Goal: Information Seeking & Learning: Get advice/opinions

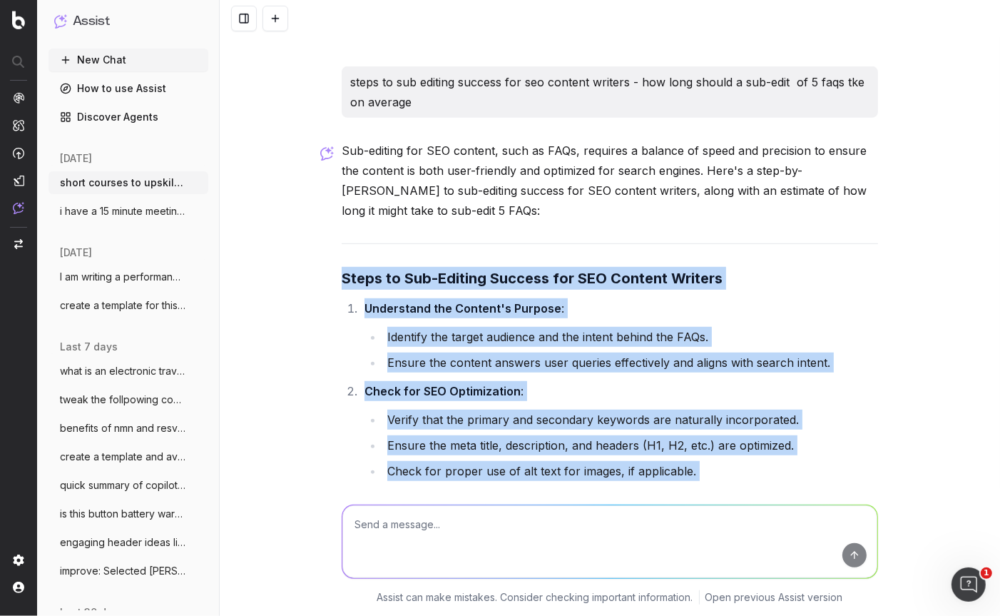
drag, startPoint x: 269, startPoint y: 21, endPoint x: 329, endPoint y: 250, distance: 237.5
click at [269, 21] on button at bounding box center [276, 19] width 26 height 26
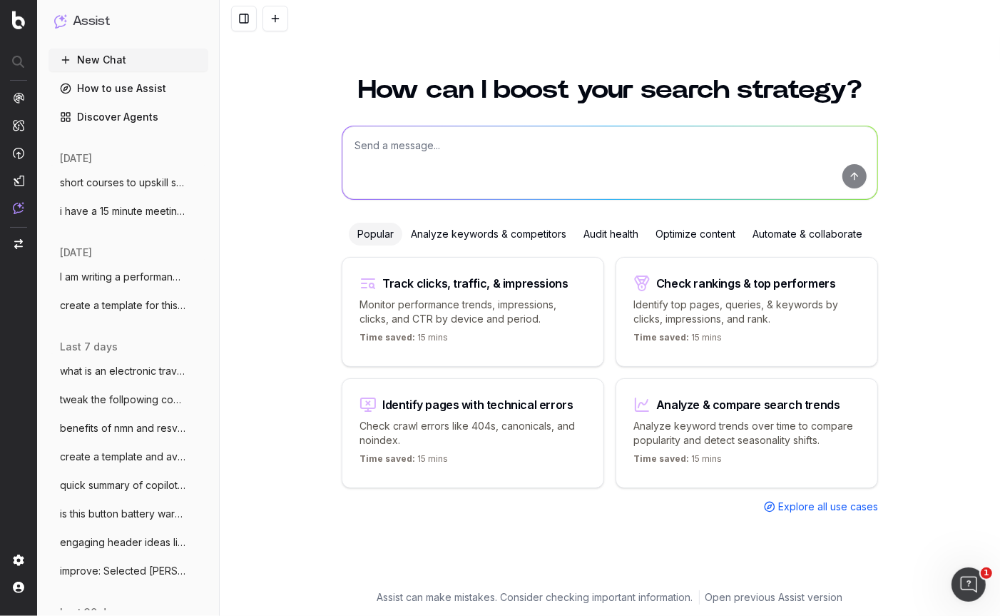
click at [360, 151] on textarea at bounding box center [610, 162] width 535 height 73
paste textarea "Ignite your cooking potential with a crowd-pleasing gas BBQ! With stainless-ste…"
type textarea "rearrange: Ignite your cooking potential with a crowd-pleasing gas BBQ! With st…"
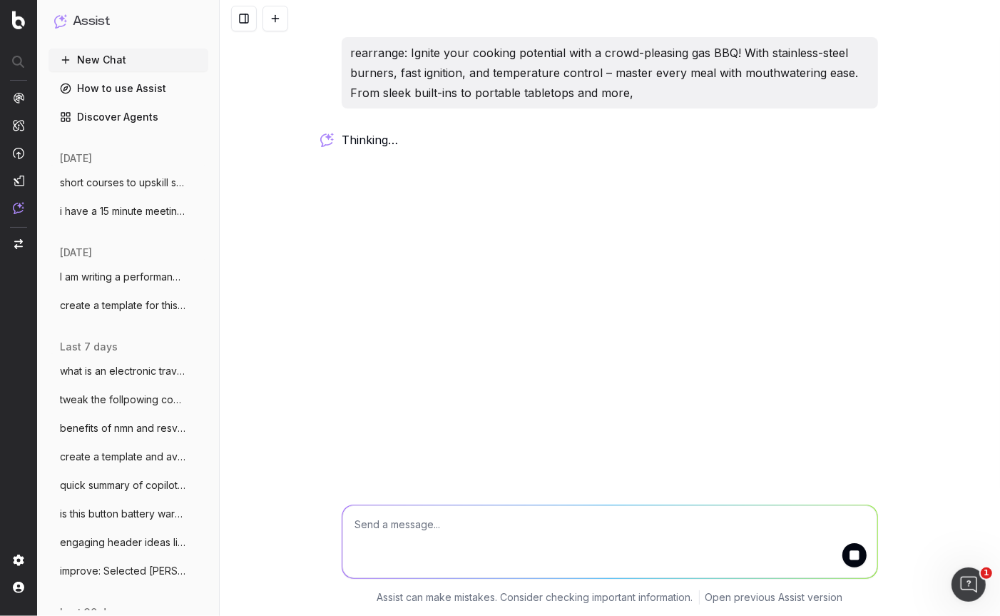
click at [371, 526] on textarea at bounding box center [610, 541] width 535 height 73
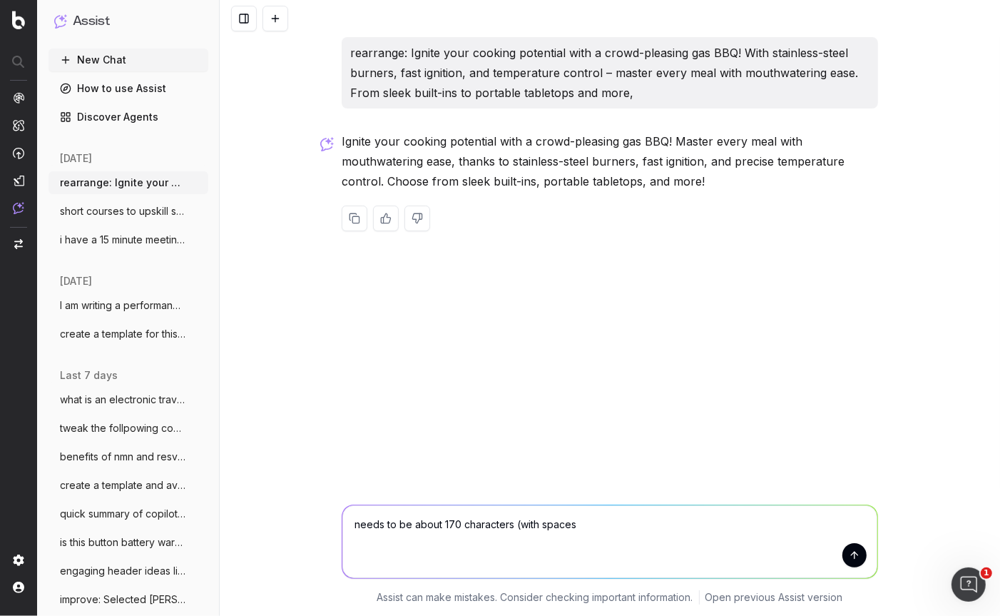
type textarea "needs to be about 170 characters (with spaces)"
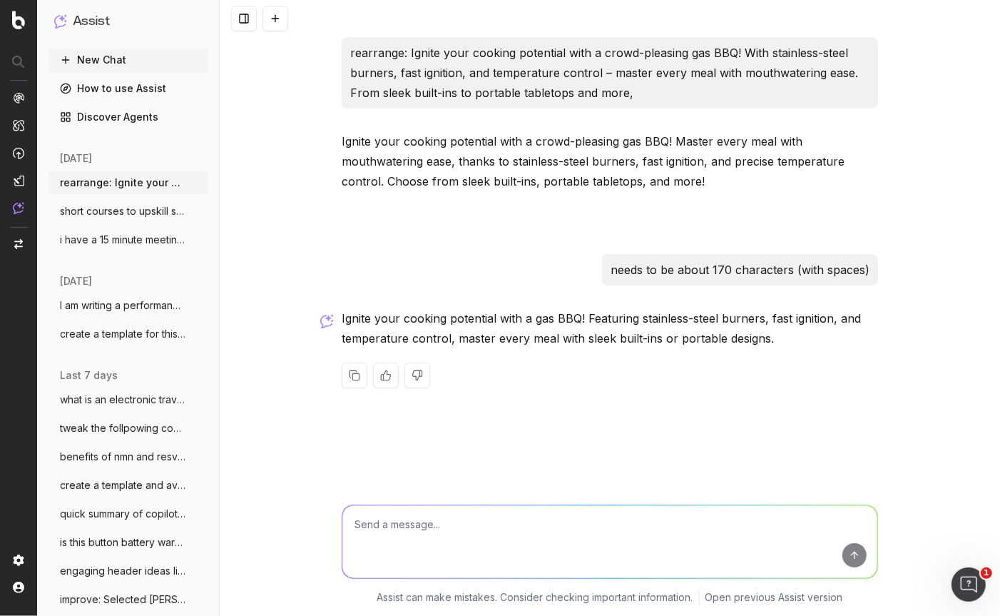
click at [705, 379] on div at bounding box center [610, 376] width 537 height 26
click at [763, 343] on p "Ignite your cooking potential with a gas BBQ! Featuring stainless-steel burners…" at bounding box center [610, 328] width 537 height 40
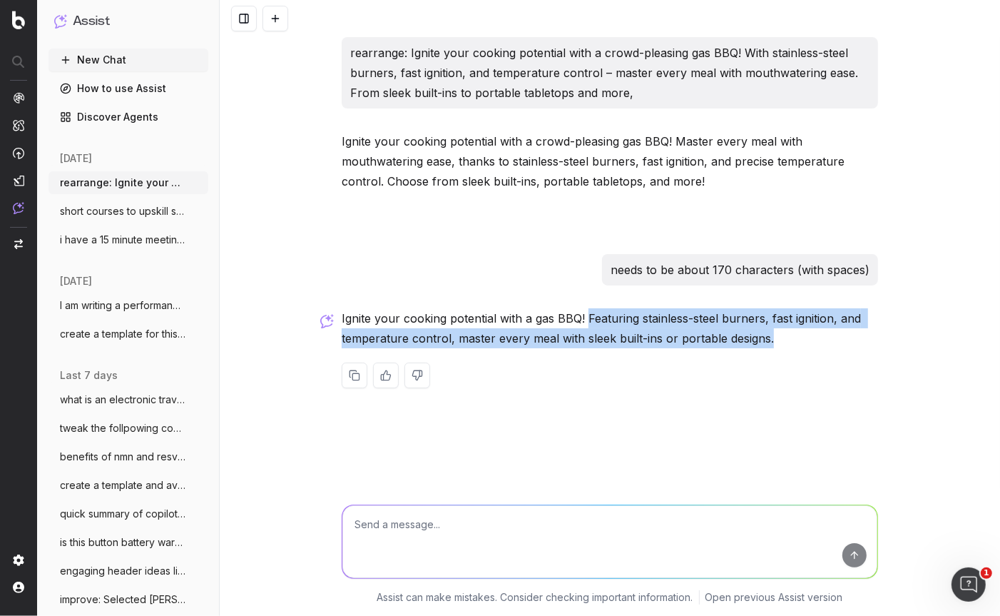
drag, startPoint x: 760, startPoint y: 340, endPoint x: 585, endPoint y: 321, distance: 175.8
click at [585, 321] on p "Ignite your cooking potential with a gas BBQ! Featuring stainless-steel burners…" at bounding box center [610, 328] width 537 height 40
copy p "Featuring stainless-steel burners, fast ignition, and temperature control, mast…"
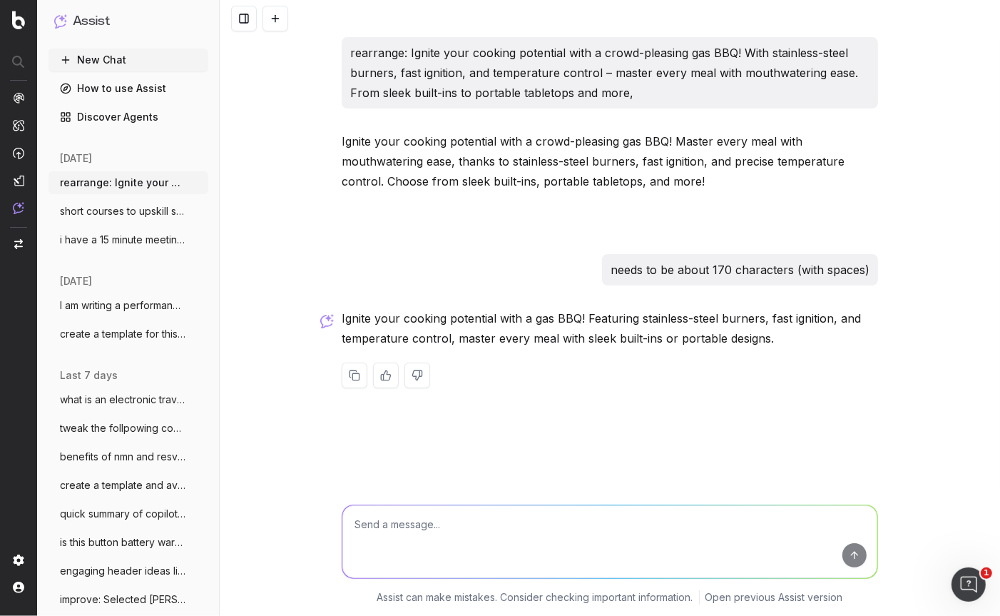
drag, startPoint x: 704, startPoint y: 373, endPoint x: 726, endPoint y: 354, distance: 29.3
click at [704, 373] on div at bounding box center [610, 376] width 537 height 26
drag, startPoint x: 759, startPoint y: 340, endPoint x: 584, endPoint y: 340, distance: 174.1
click at [584, 340] on p "Ignite your cooking potential with a gas BBQ! Featuring stainless-steel burners…" at bounding box center [610, 328] width 537 height 40
copy p "sleek built-ins or portable designs."
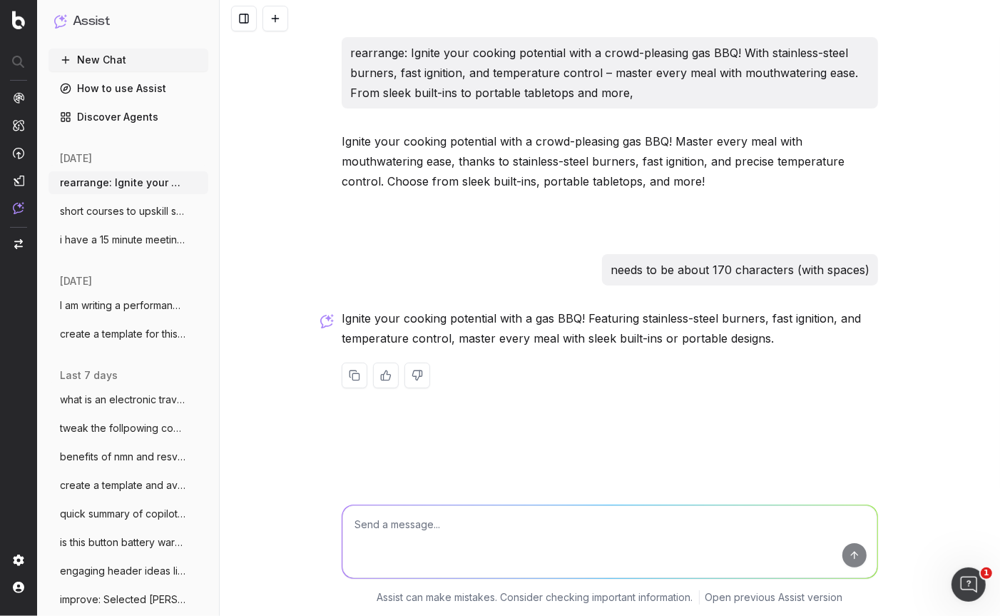
click at [476, 528] on textarea at bounding box center [610, 541] width 535 height 73
paste textarea "Ignite your cooking potential with a crowd-pleasing gas BBQ! Master meals with …"
type textarea "knock off 5 characters: Ignite your cooking potential with a crowd-pleasing gas…"
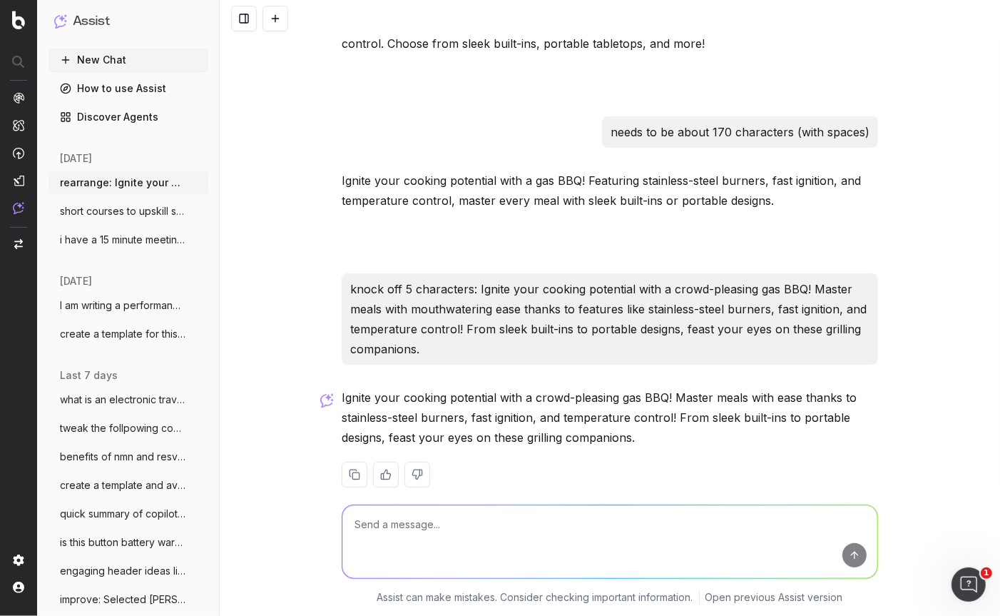
scroll to position [160, 0]
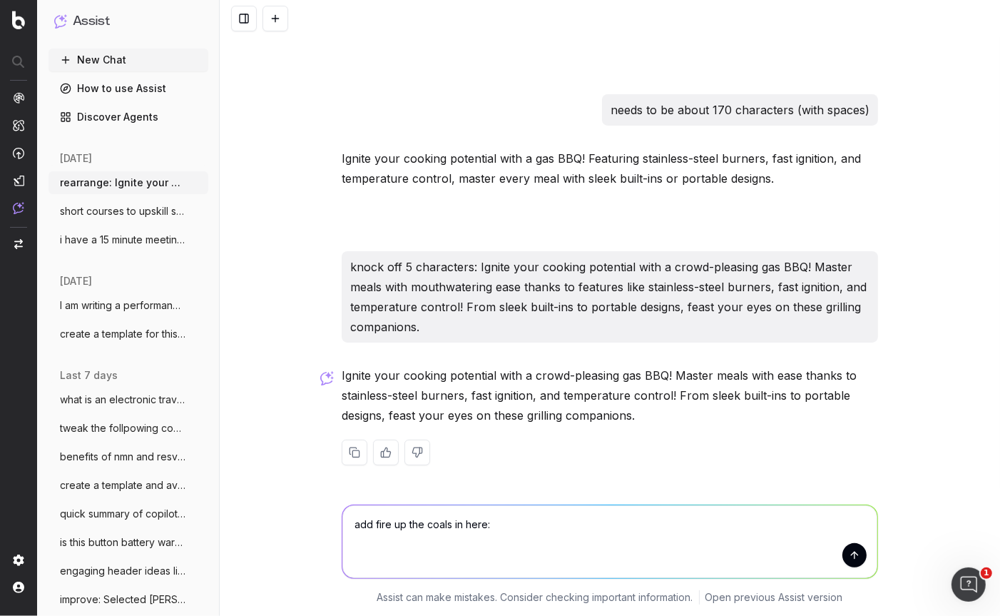
paste textarea "For grilling that’s thrilling, nothing tops a charcoal BBQ! From portable boxes…"
type textarea "add fire up the coals in here: For grilling that’s thrilling, nothing tops a ch…"
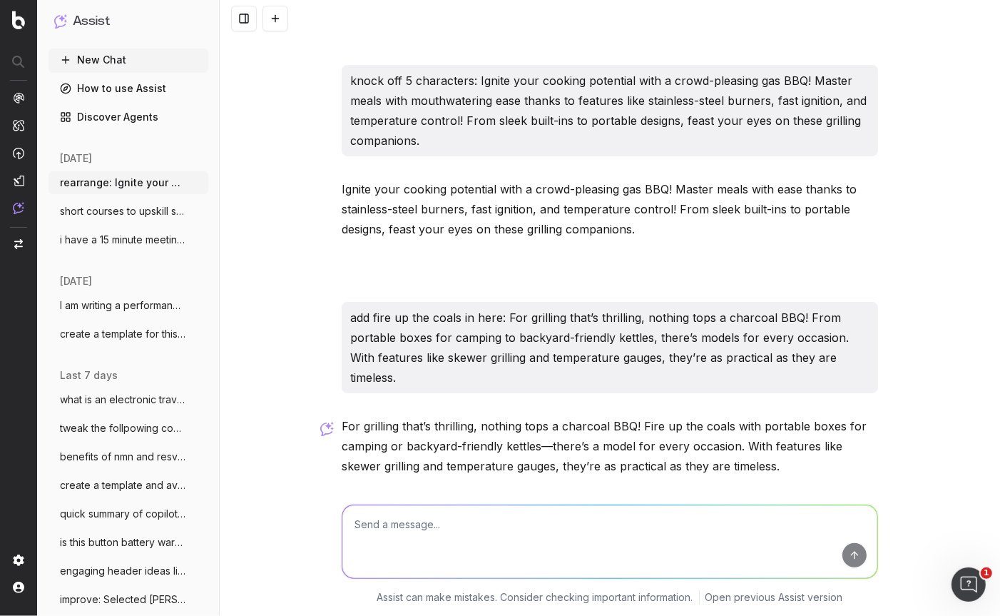
scroll to position [348, 0]
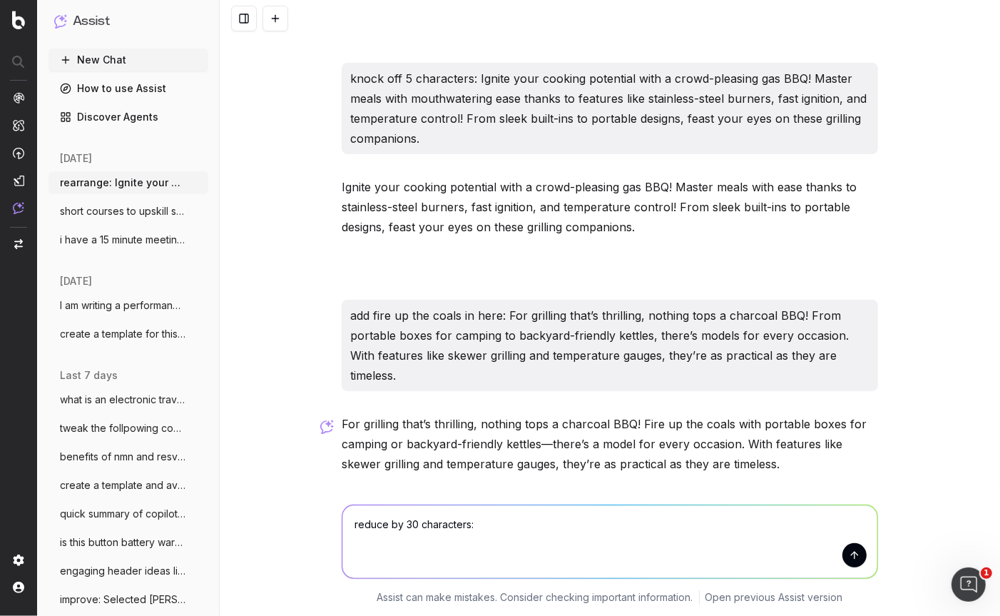
paste textarea "Wow your dinner crowd with the rich flavours only a smoker can cook up. From me…"
type textarea "reduce by 30 characters: Wow your dinner crowd with the rich flavours only a sm…"
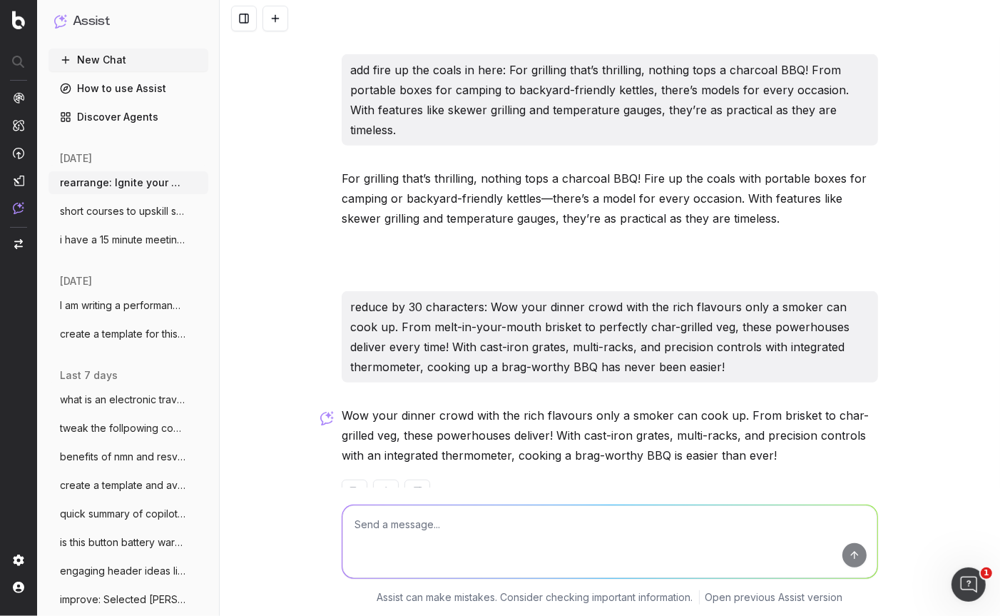
scroll to position [596, 0]
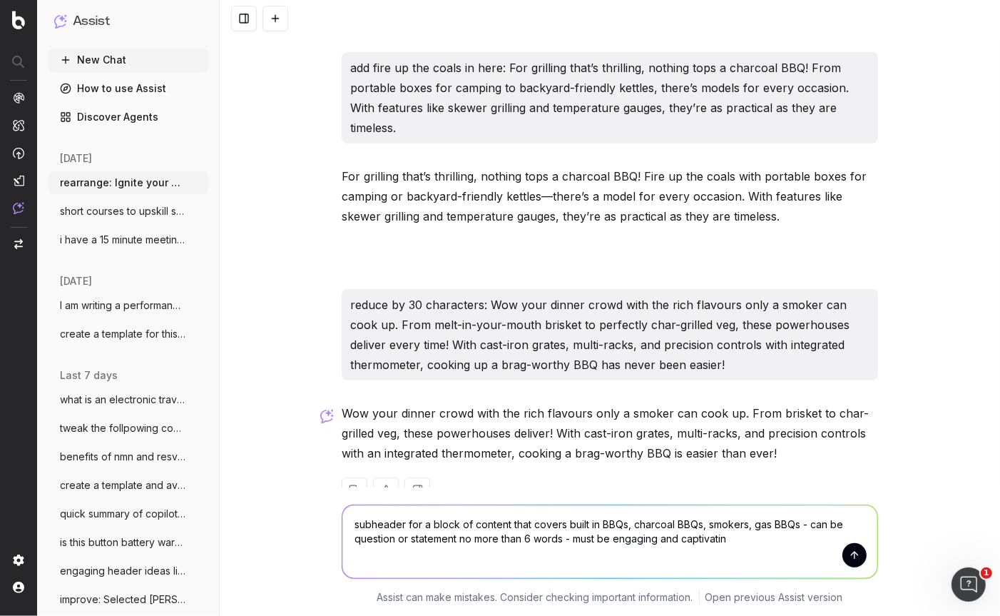
type textarea "subheader for a block of content that covers built in BBQs, charcoal BBQs, smok…"
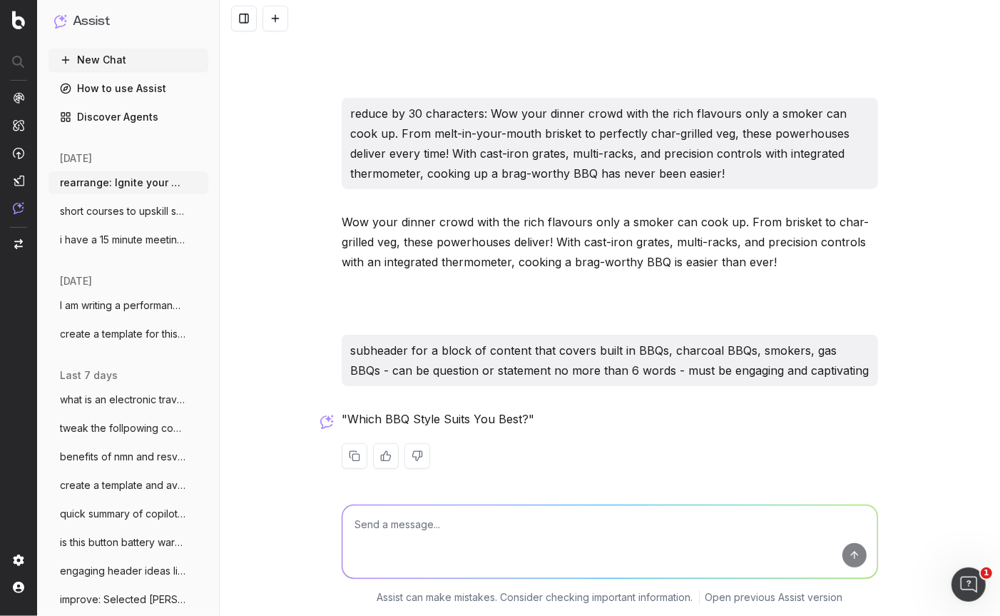
scroll to position [791, 0]
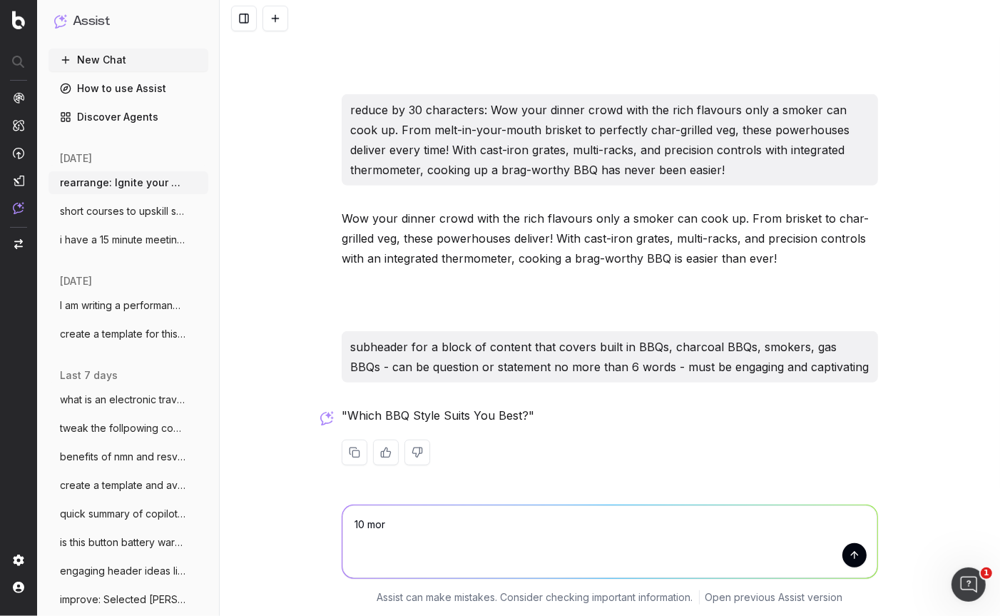
type textarea "10 more"
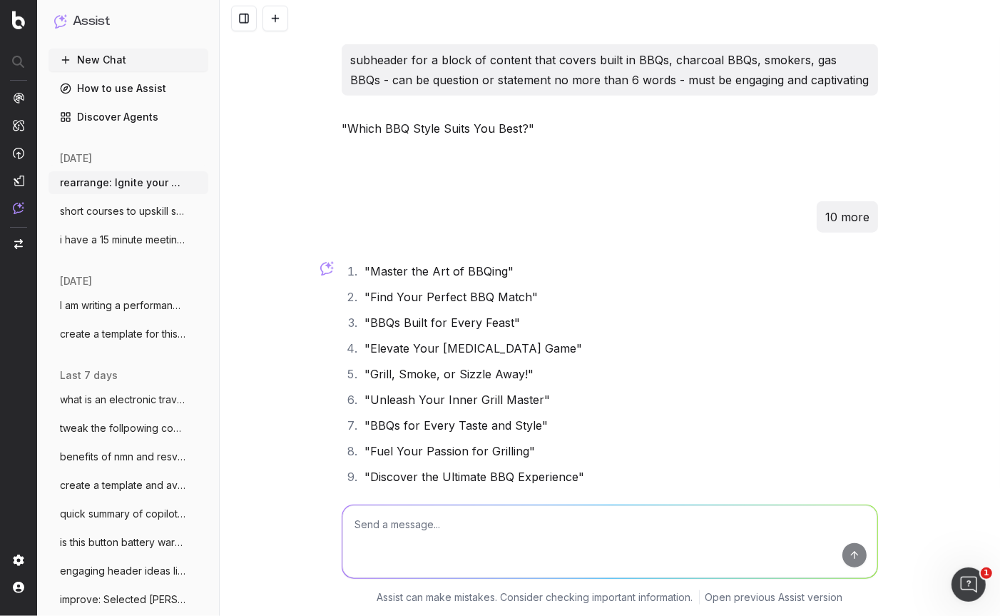
scroll to position [1165, 0]
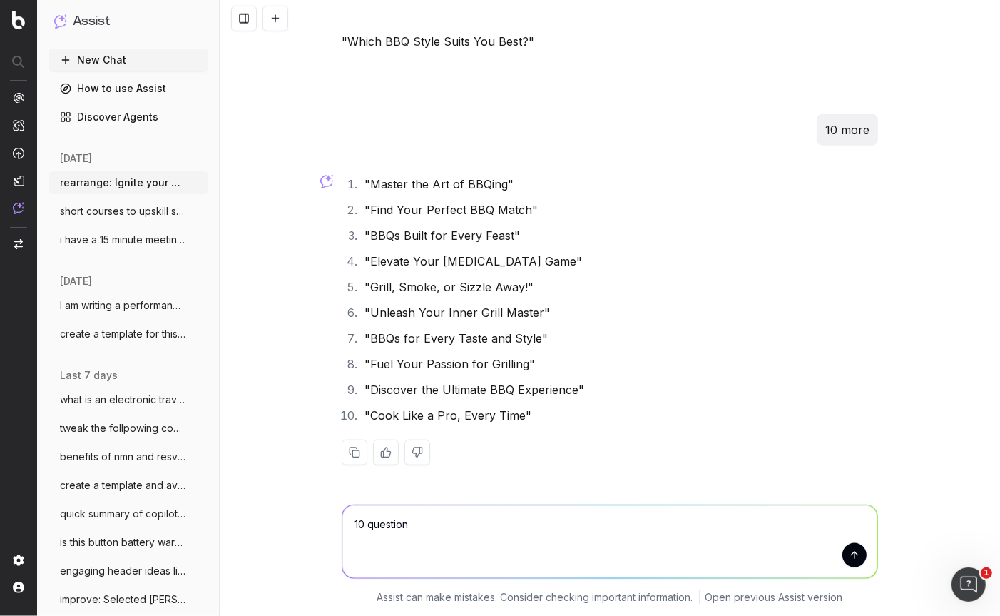
type textarea "10 questions"
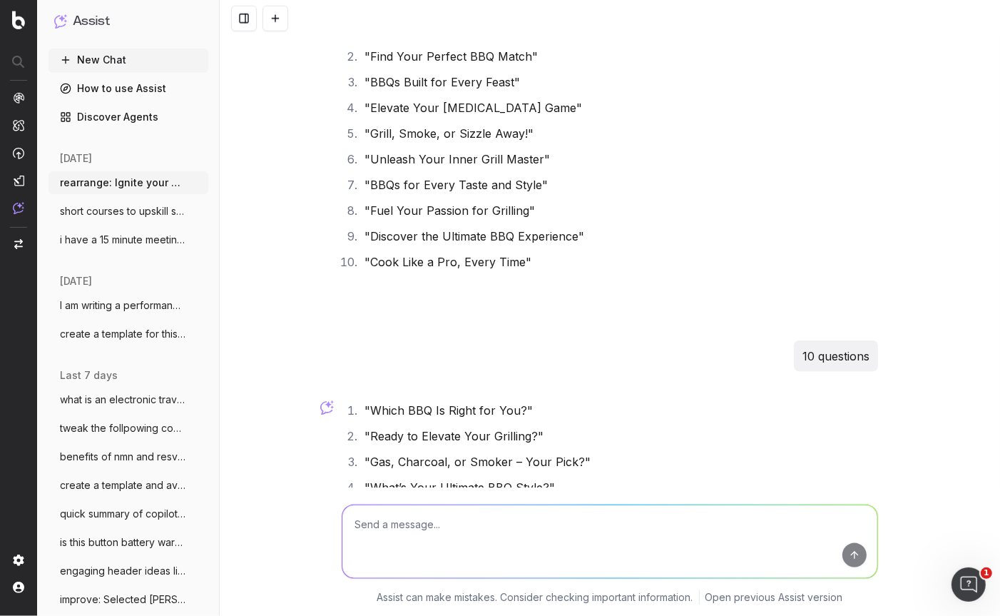
scroll to position [1305, 0]
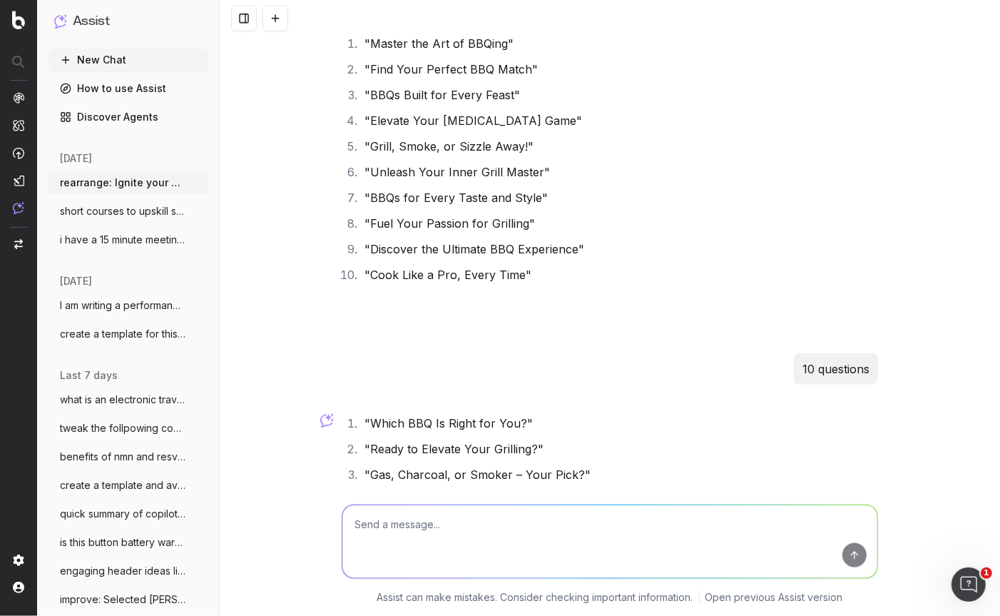
click at [368, 533] on textarea at bounding box center [610, 541] width 535 height 73
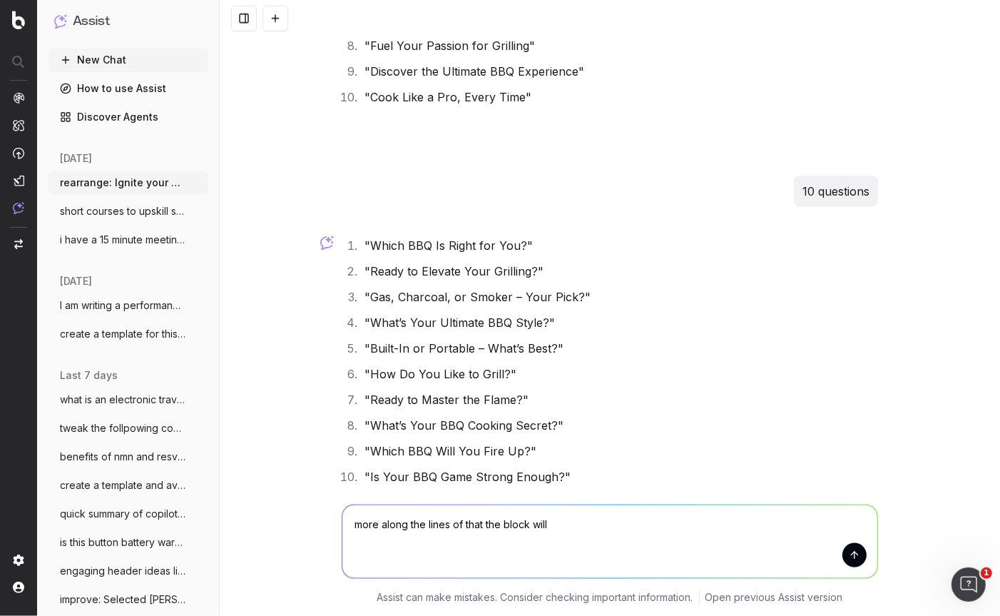
scroll to position [1507, 0]
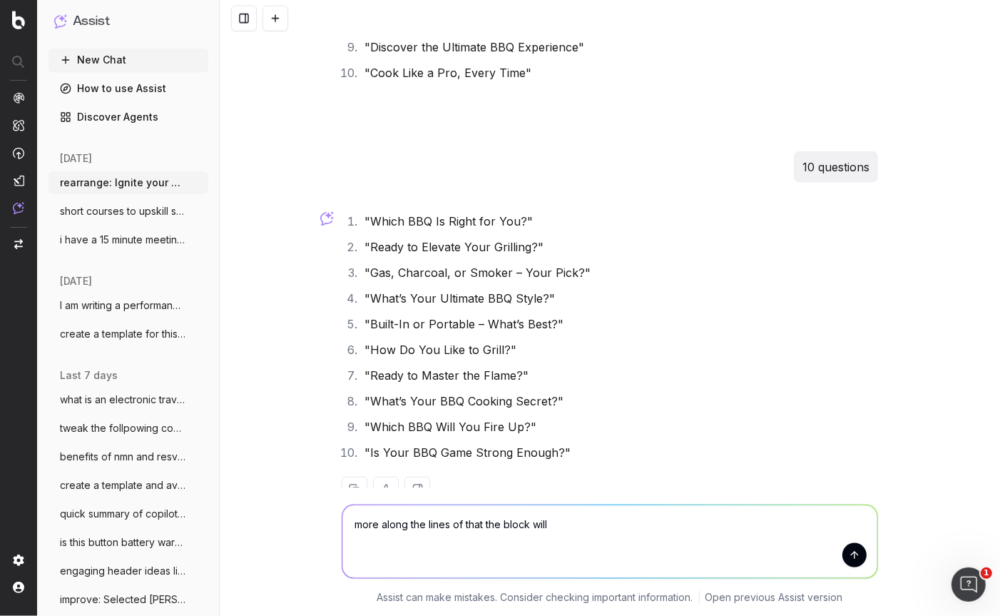
drag, startPoint x: 573, startPoint y: 527, endPoint x: 303, endPoint y: 512, distance: 270.9
click at [303, 512] on div "more along the lines of that the block will more along the lines of that the bl…" at bounding box center [610, 551] width 781 height 128
type textarea "hmmmm the intent of the copy is to educate them on which bbq best fits their ne…"
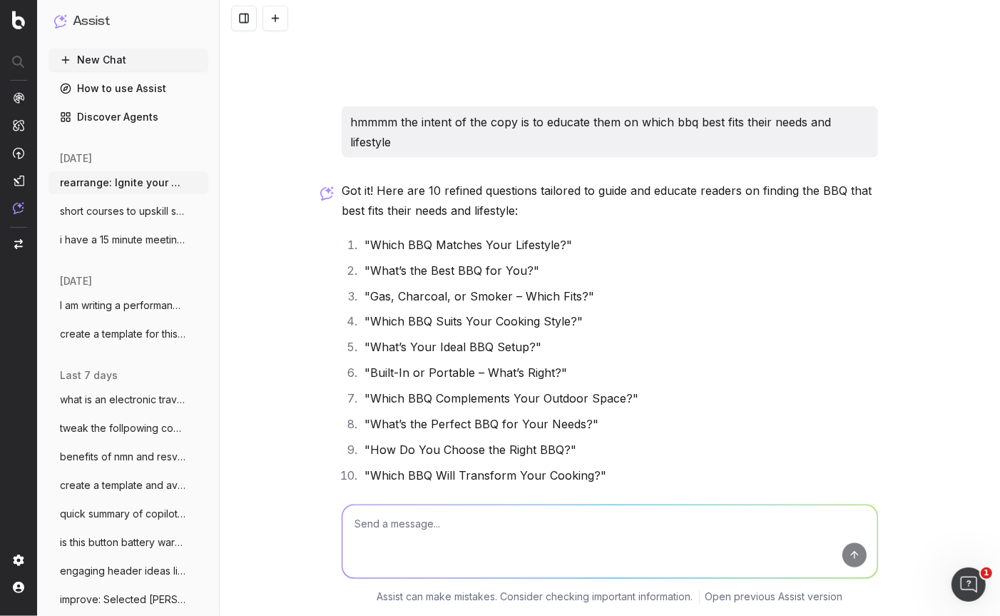
scroll to position [1992, 0]
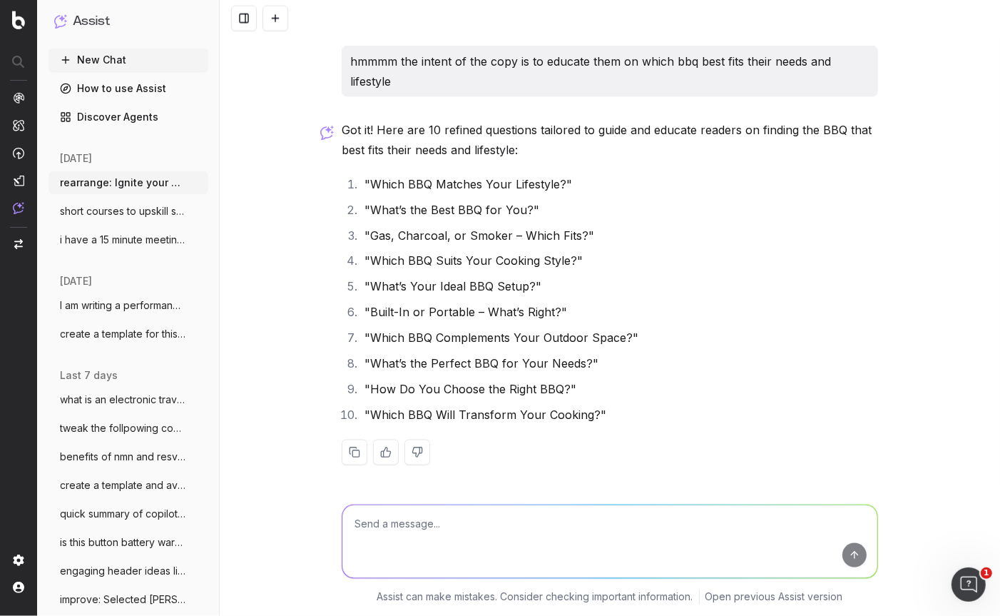
click at [392, 527] on textarea at bounding box center [610, 541] width 535 height 73
type textarea "ok 10 that are statments not questions - make them more punchy and excting"
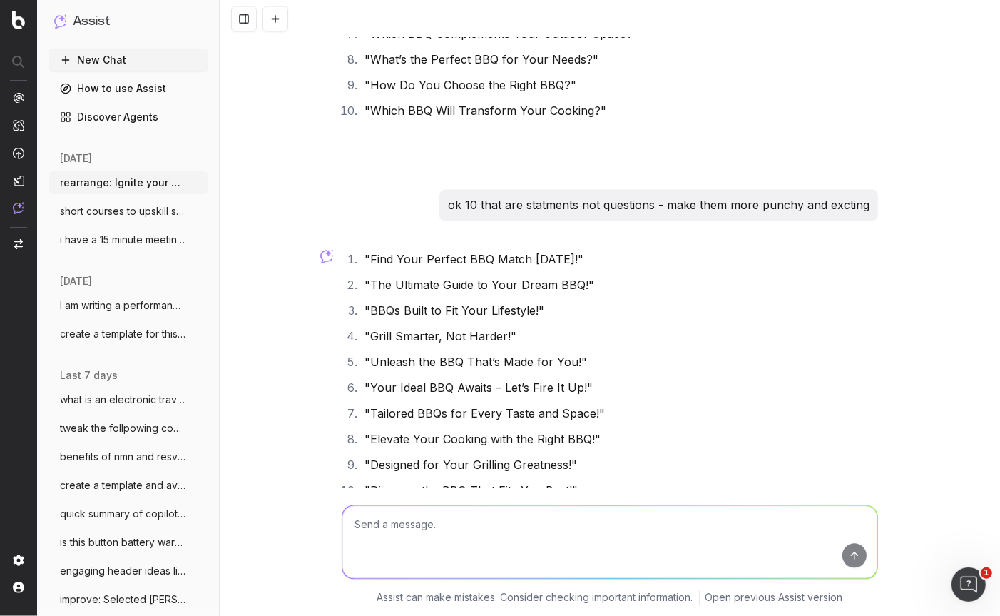
scroll to position [2371, 0]
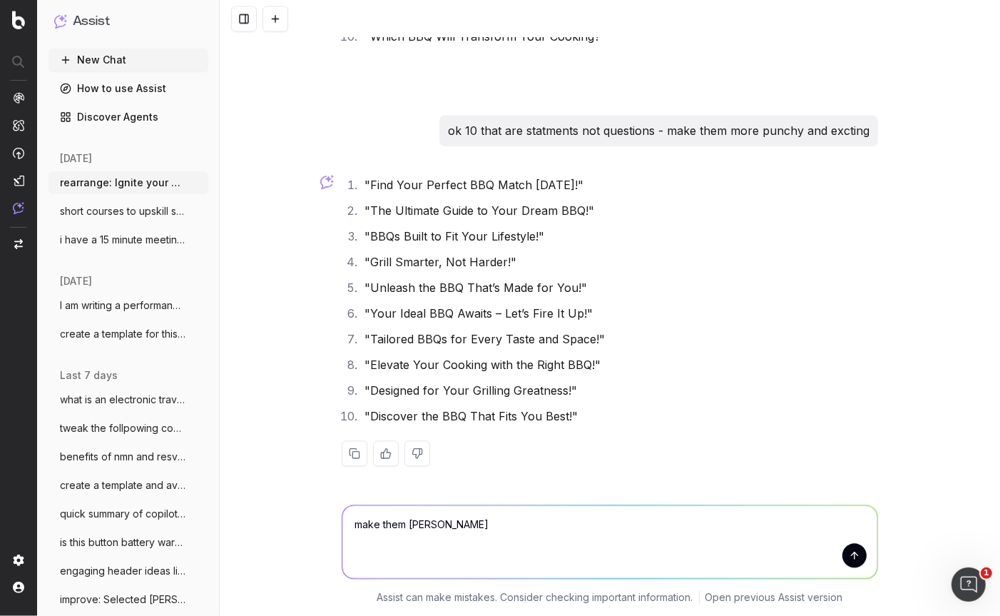
type textarea "make them punny"
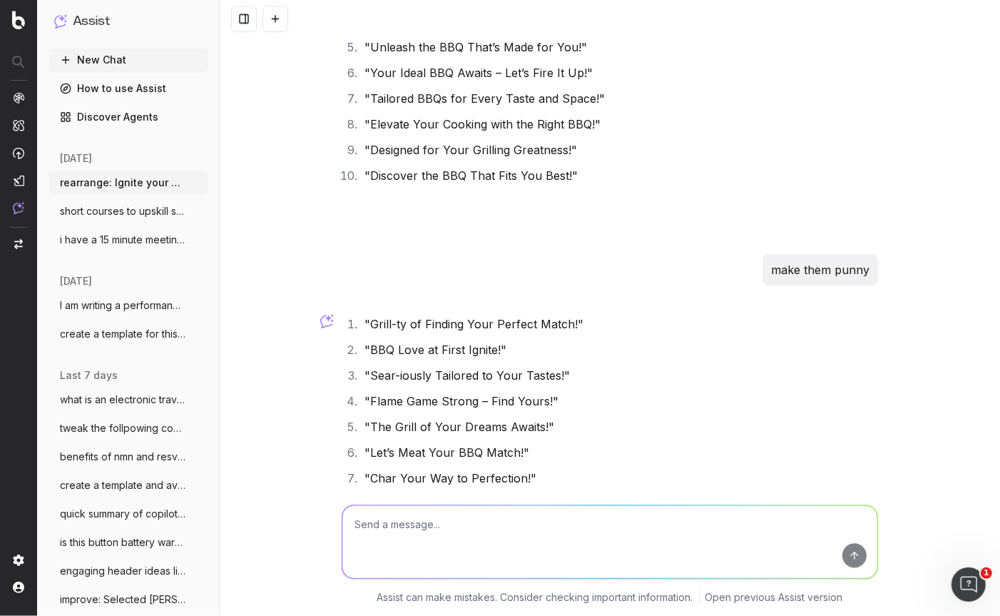
scroll to position [2623, 0]
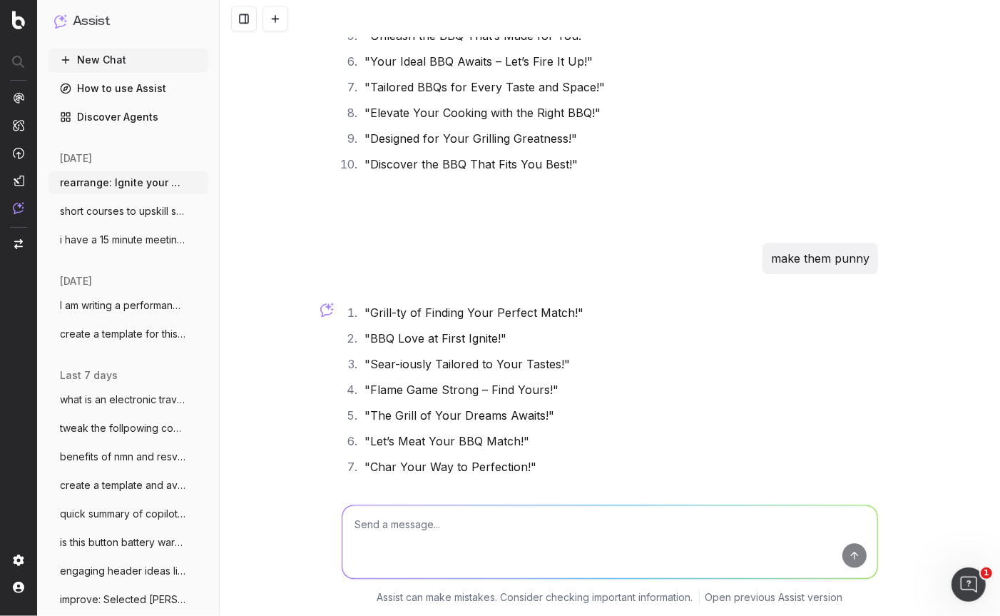
click at [387, 533] on textarea at bounding box center [610, 541] width 535 height 73
type textarea "also optimised for traffic"
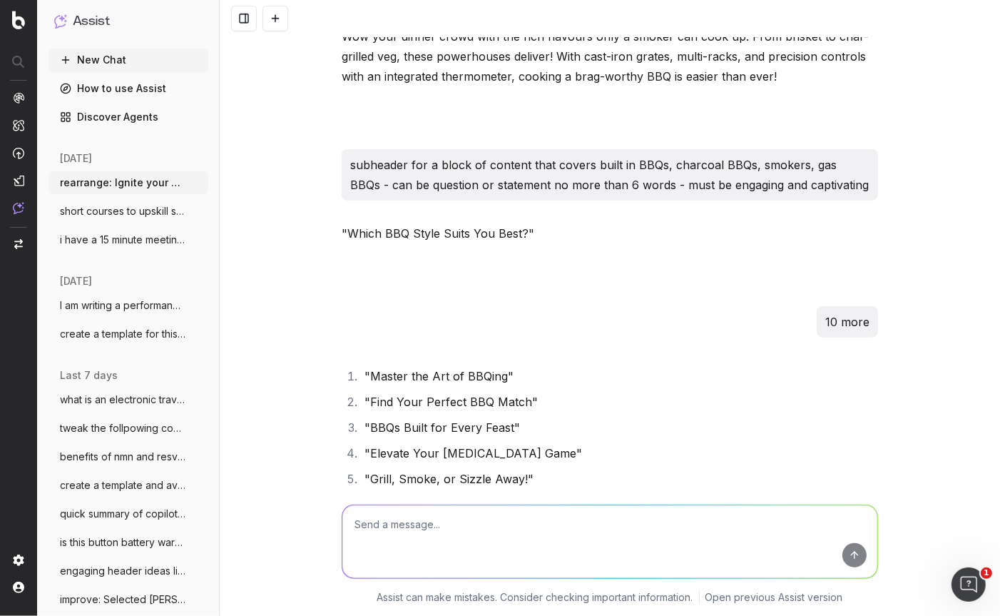
scroll to position [997, 0]
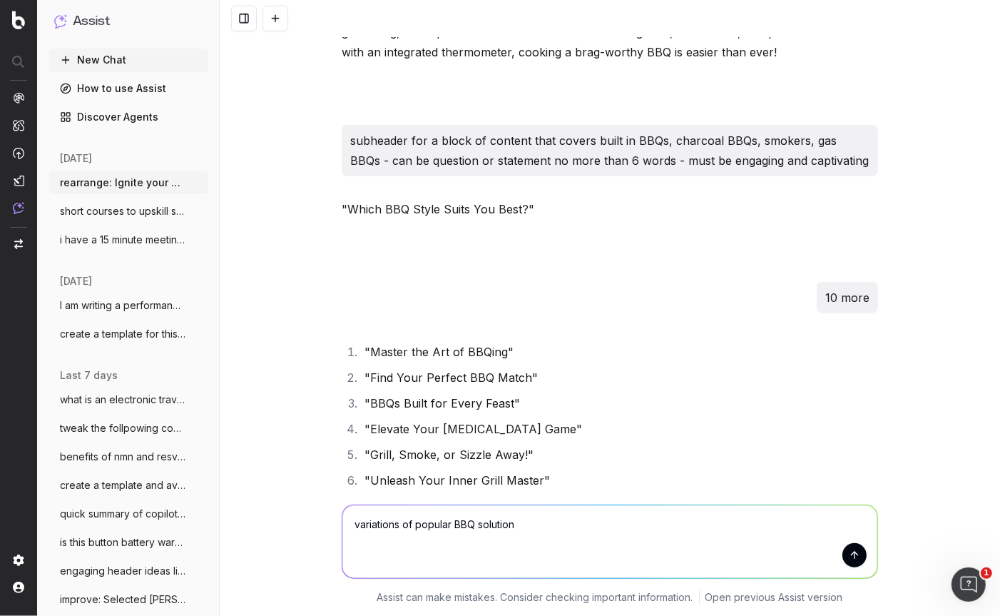
type textarea "variations of popular BBQ solutions"
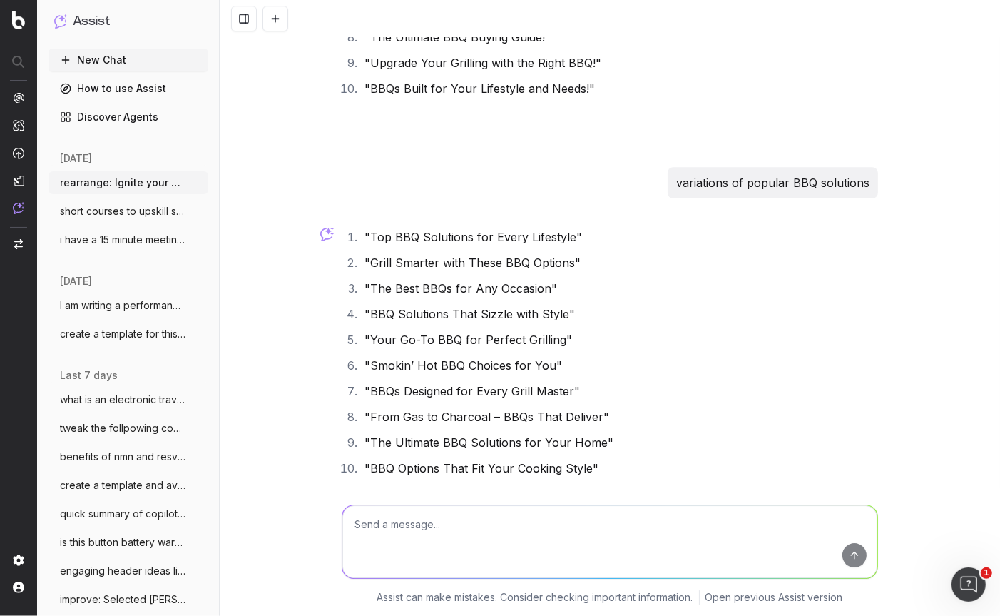
scroll to position [3510, 0]
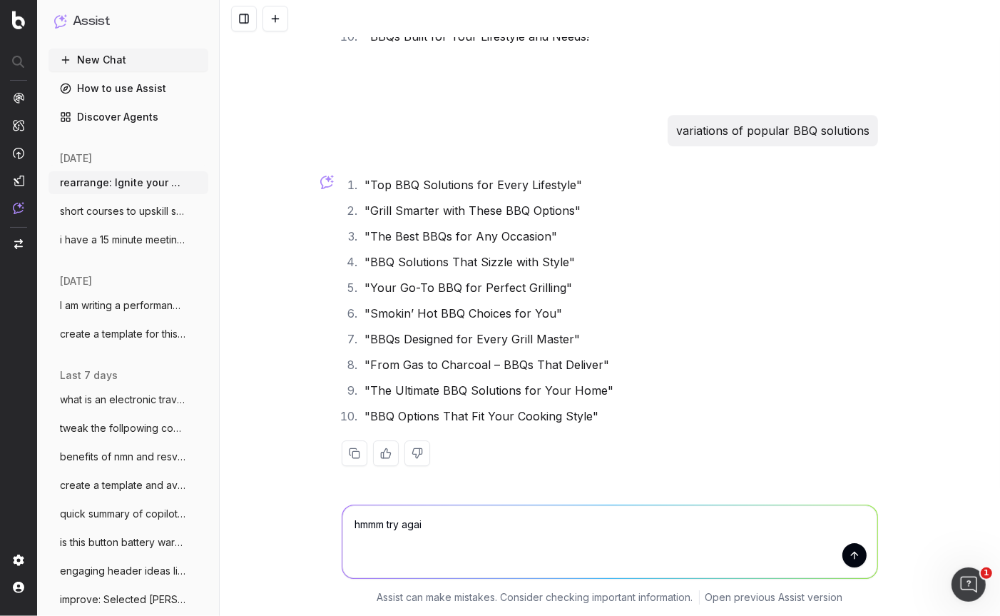
type textarea "hmmm try again"
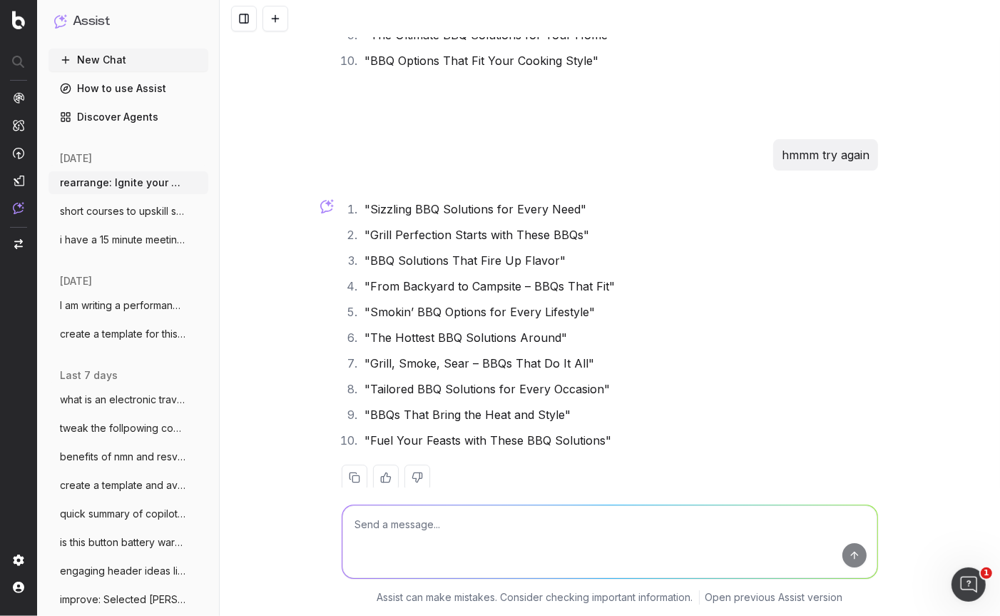
scroll to position [3876, 0]
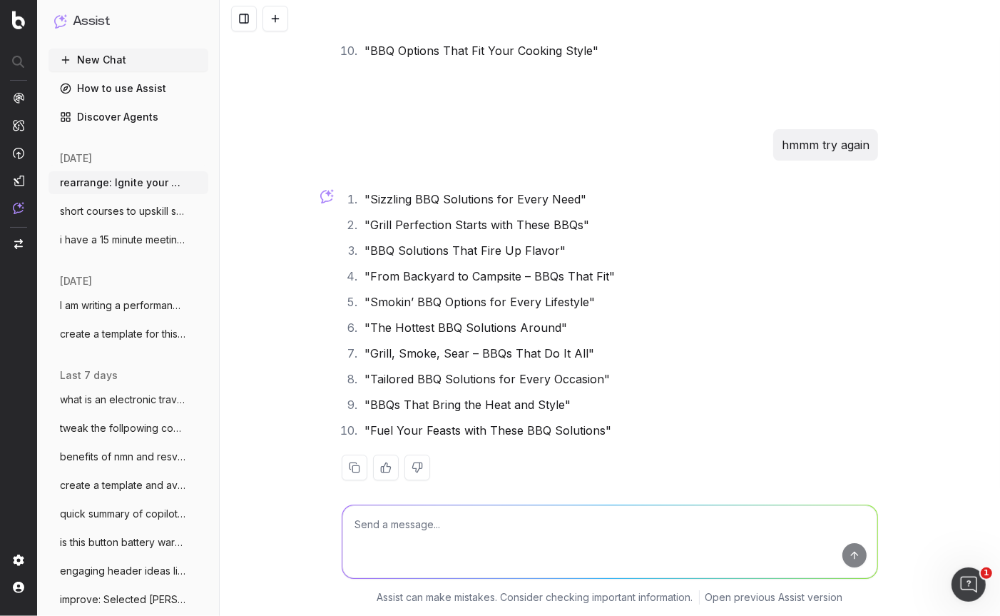
click at [387, 521] on textarea at bounding box center [610, 541] width 535 height 73
type textarea "more that these are some popylar bbq solutions"
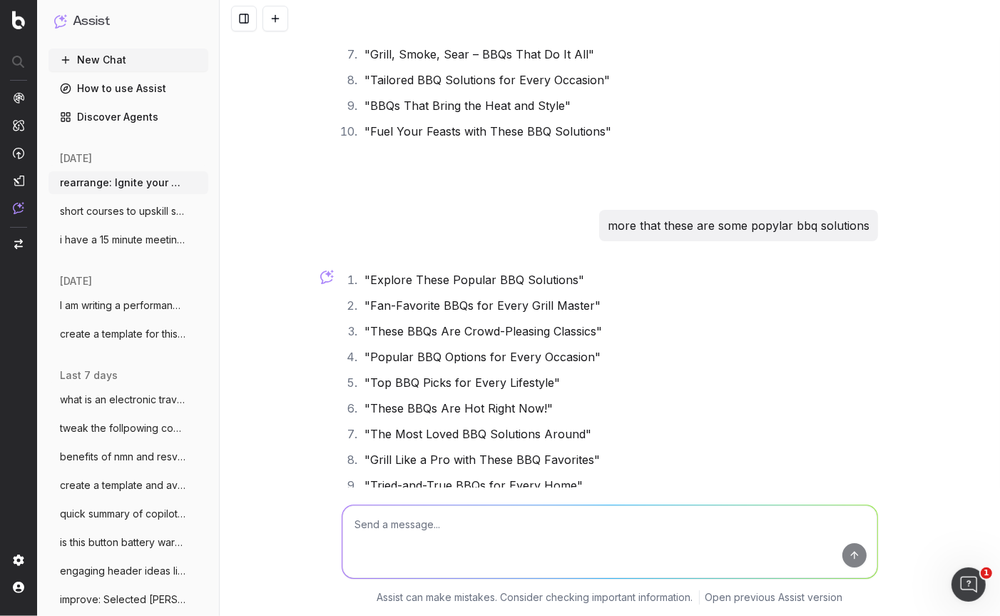
scroll to position [4269, 0]
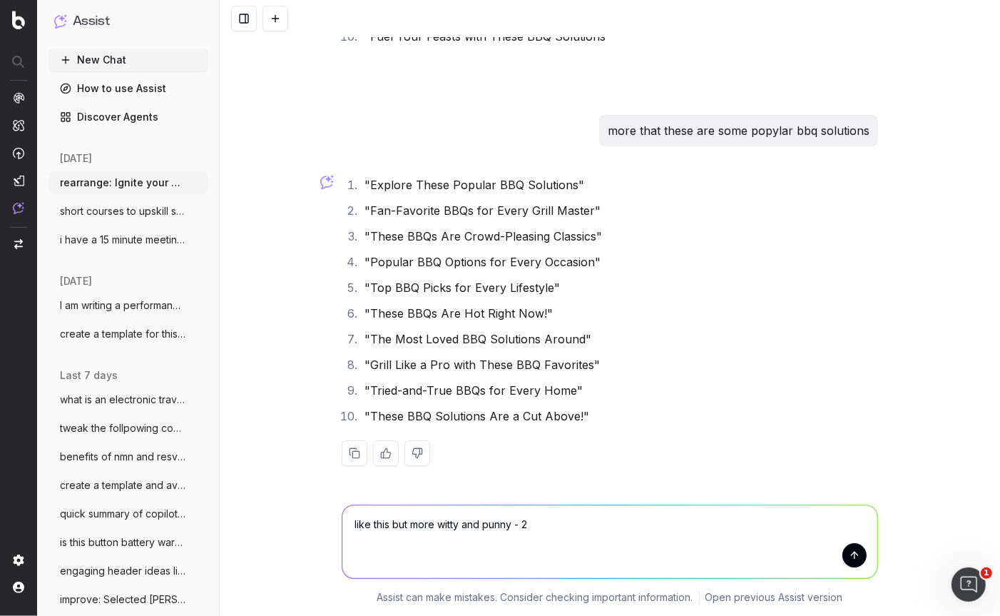
type textarea "like this but more witty and punny - 25"
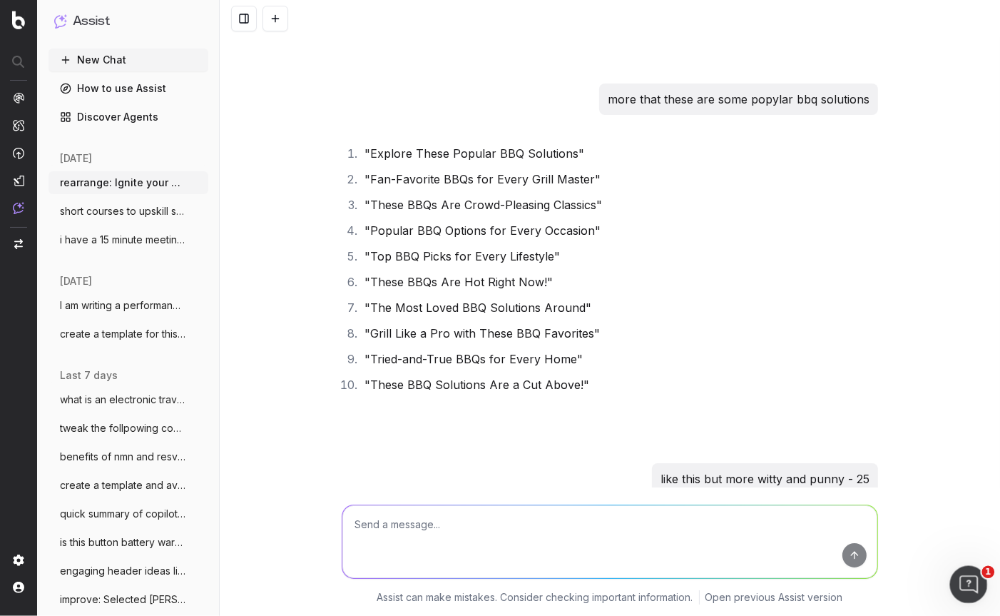
scroll to position [4297, 0]
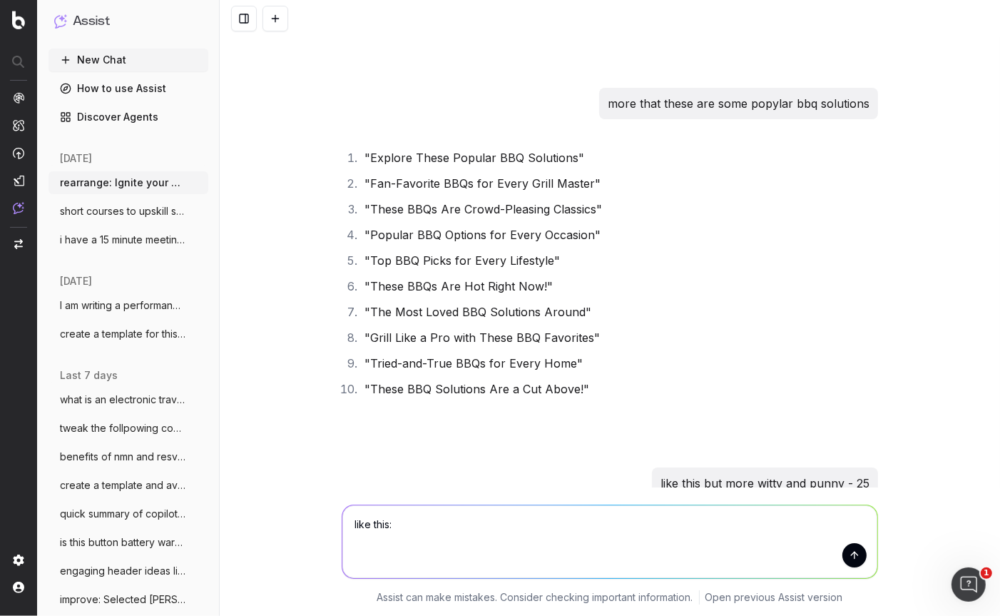
paste textarea "Hot BBQ picks for every lifestyle"
type textarea "like this: Hot BBQ picks for every lifestyle"
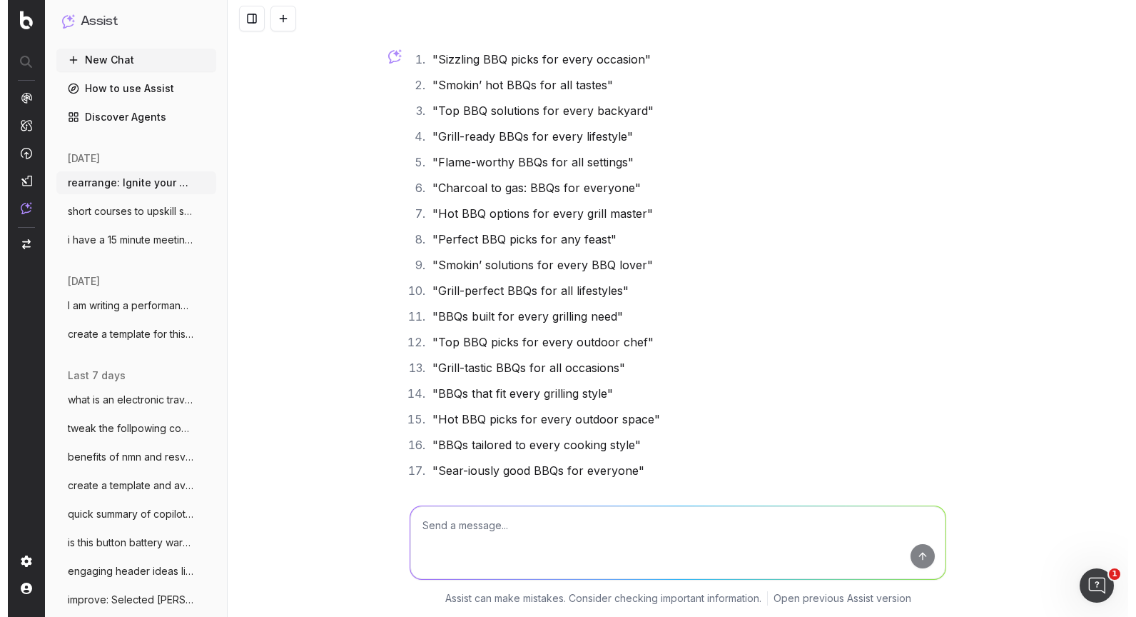
scroll to position [5540, 0]
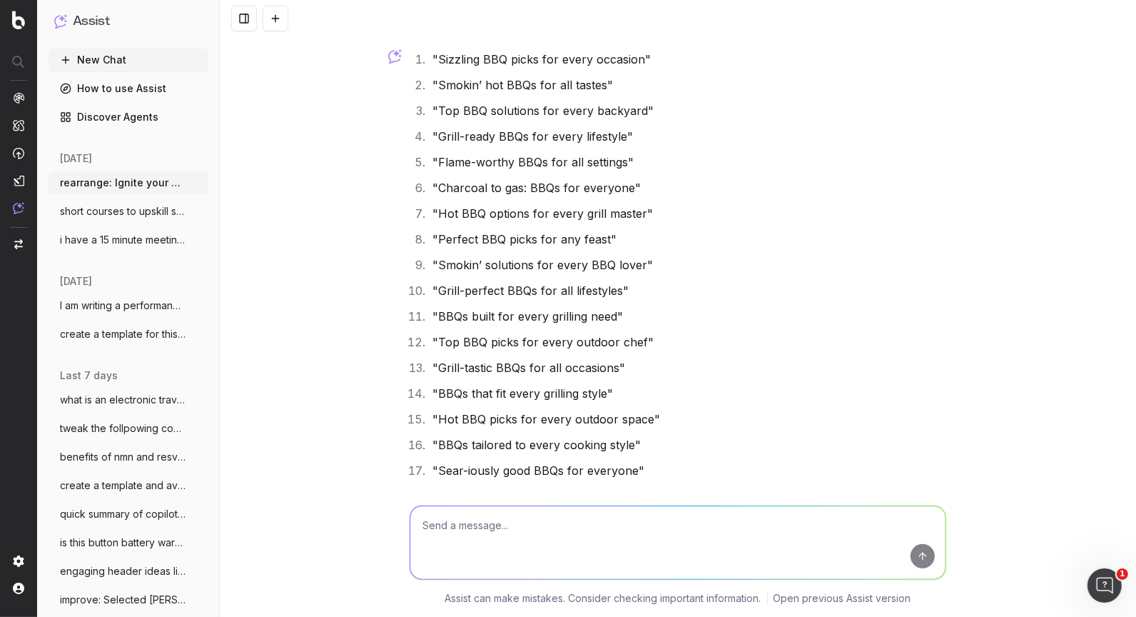
click at [276, 16] on button at bounding box center [276, 19] width 26 height 26
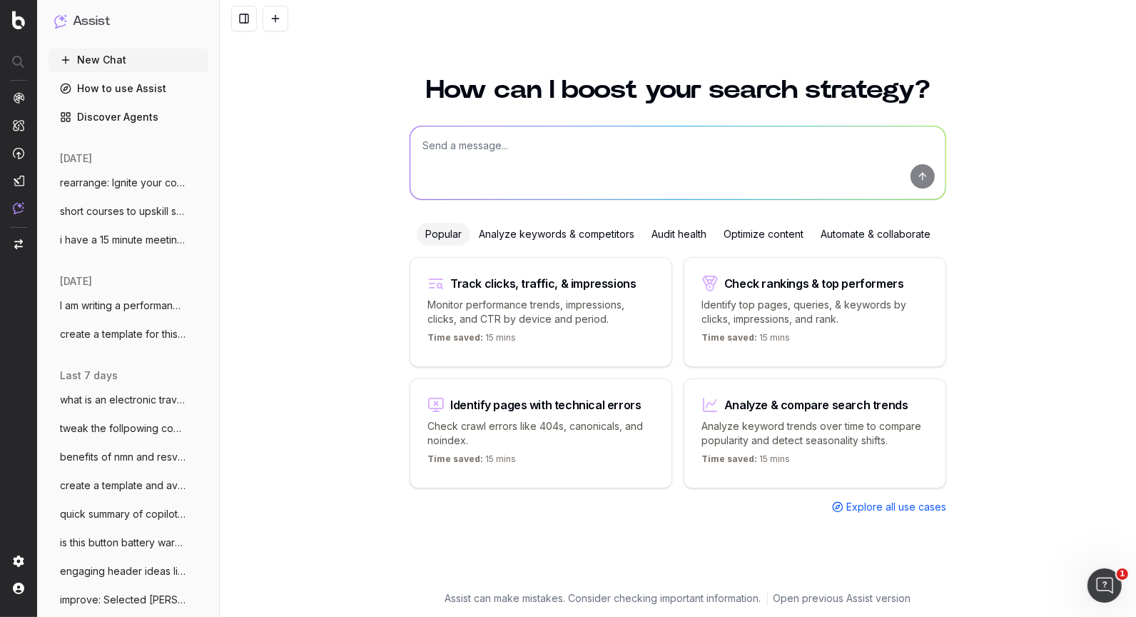
click at [263, 6] on button at bounding box center [276, 19] width 26 height 26
click at [453, 151] on textarea at bounding box center [677, 162] width 535 height 73
click at [457, 145] on textarea at bounding box center [677, 162] width 535 height 73
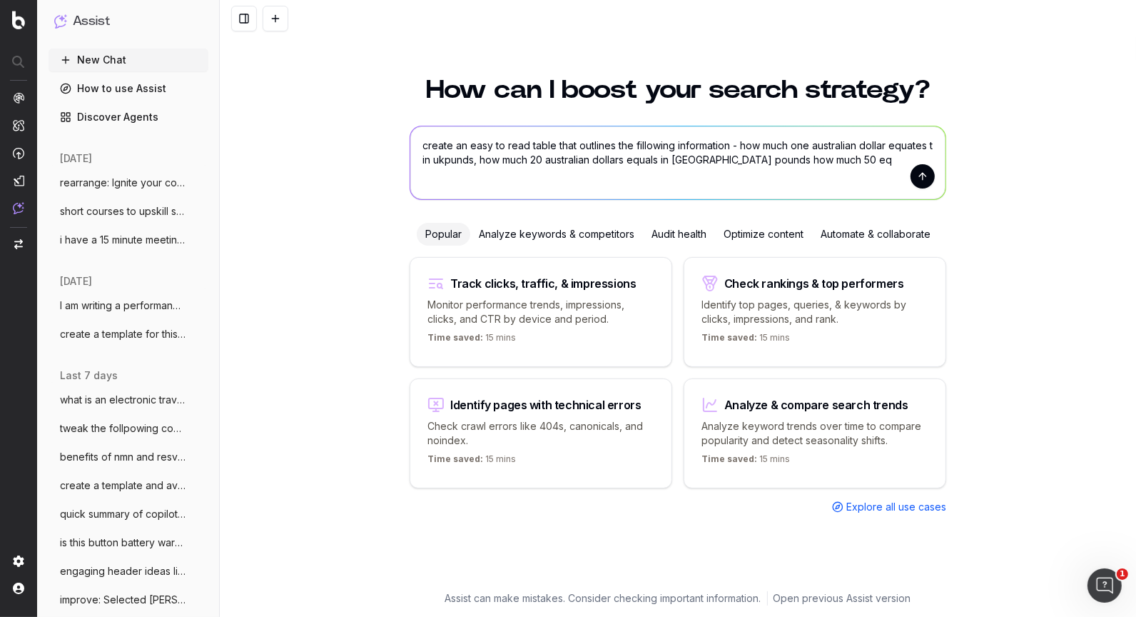
click at [802, 159] on textarea "create an easy to read table that outlines the fillowing information - how much…" at bounding box center [677, 162] width 535 height 73
click at [871, 161] on textarea "create an easy to read table that outlines the fillowing information - how much…" at bounding box center [677, 162] width 535 height 73
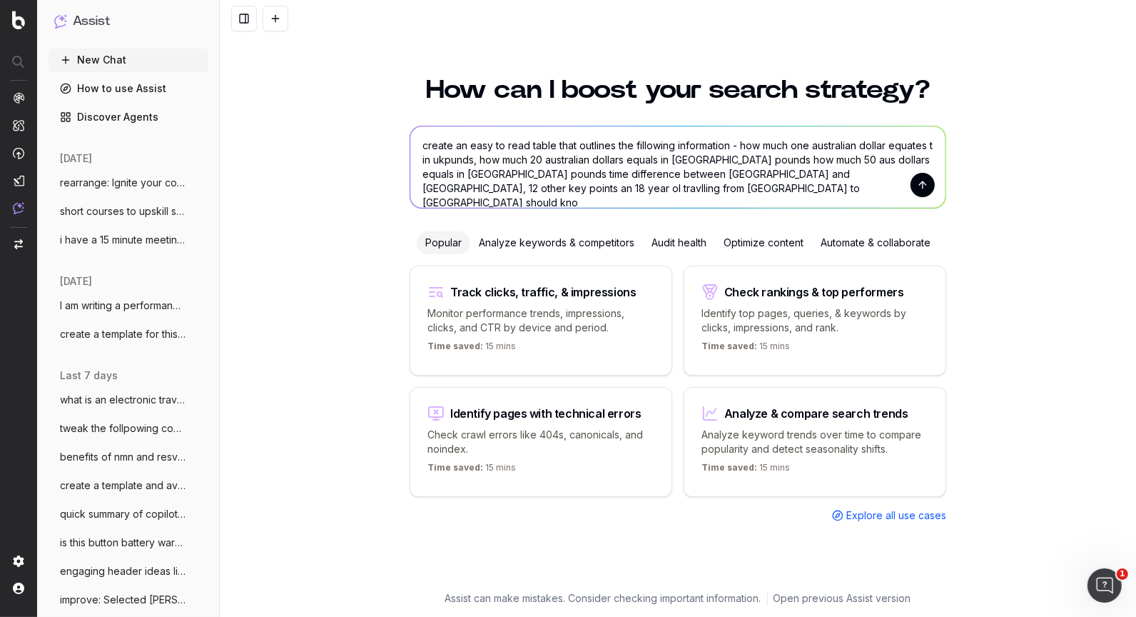
type textarea "create an easy to read table that outlines the fillowing information - how much…"
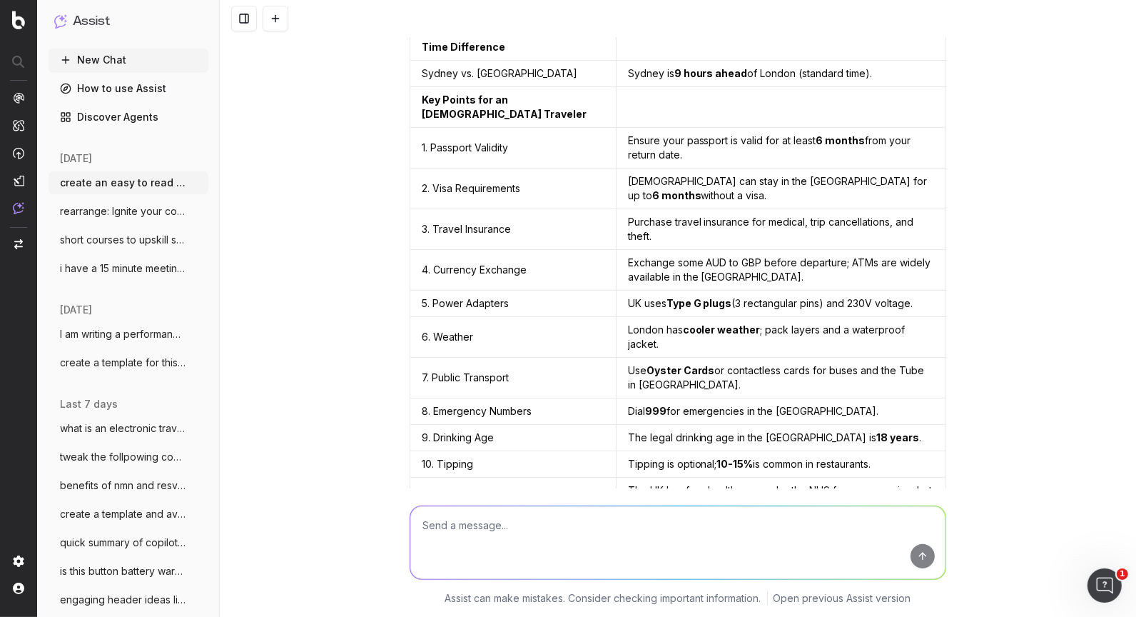
scroll to position [305, 0]
click at [492, 559] on textarea at bounding box center [677, 542] width 535 height 73
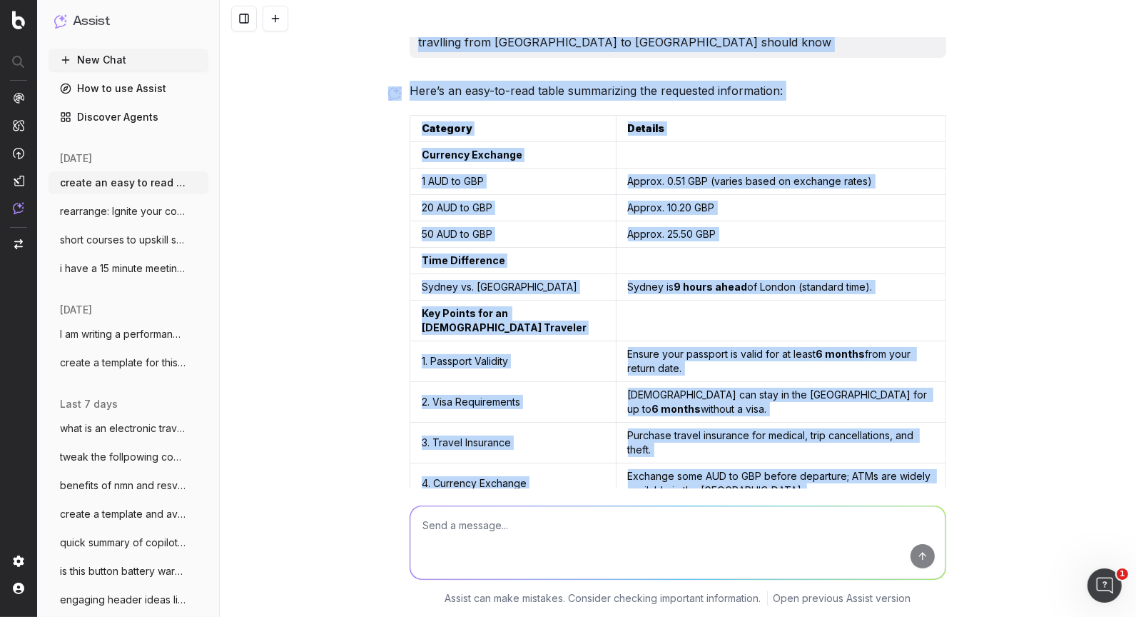
scroll to position [66, 0]
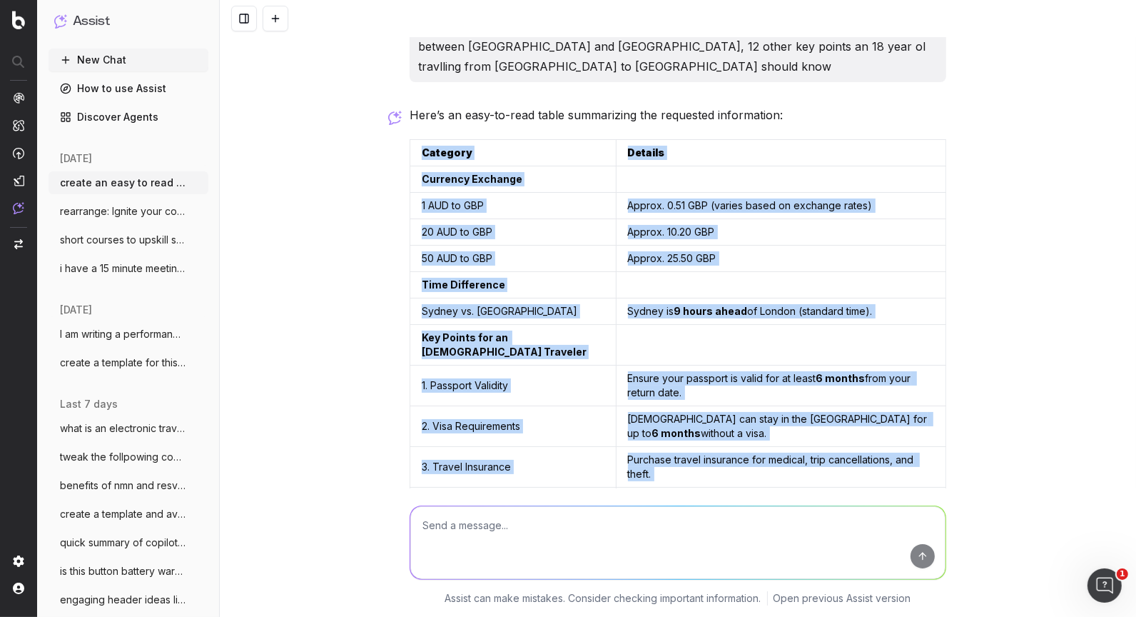
drag, startPoint x: 895, startPoint y: 408, endPoint x: 418, endPoint y: 126, distance: 553.8
click at [418, 126] on div "Here’s an easy-to-read table summarizing the requested information: Category De…" at bounding box center [678, 525] width 537 height 841
copy div "Category Details Currency Exchange 1 AUD to GBP Approx. 0.51 GBP (varies based …"
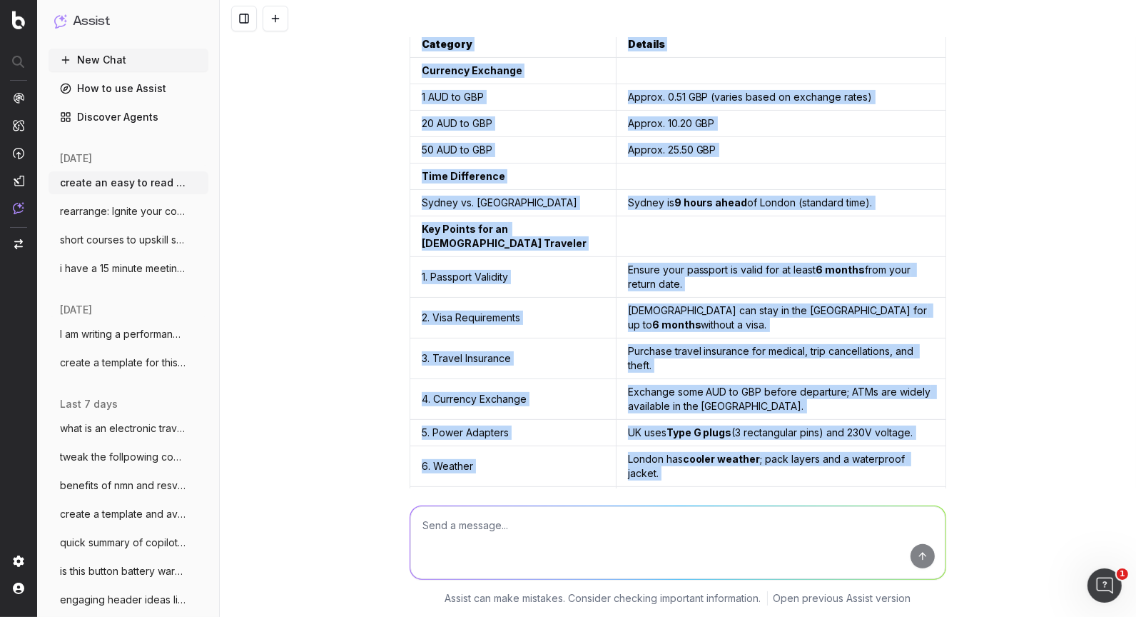
scroll to position [183, 0]
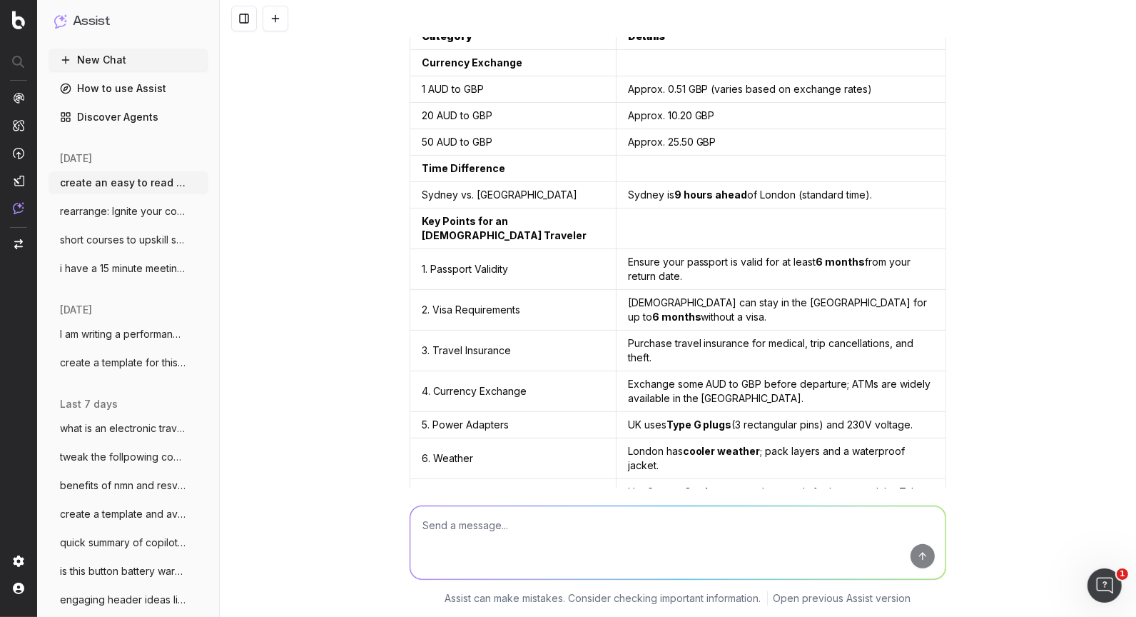
click at [483, 527] on textarea at bounding box center [677, 542] width 535 height 73
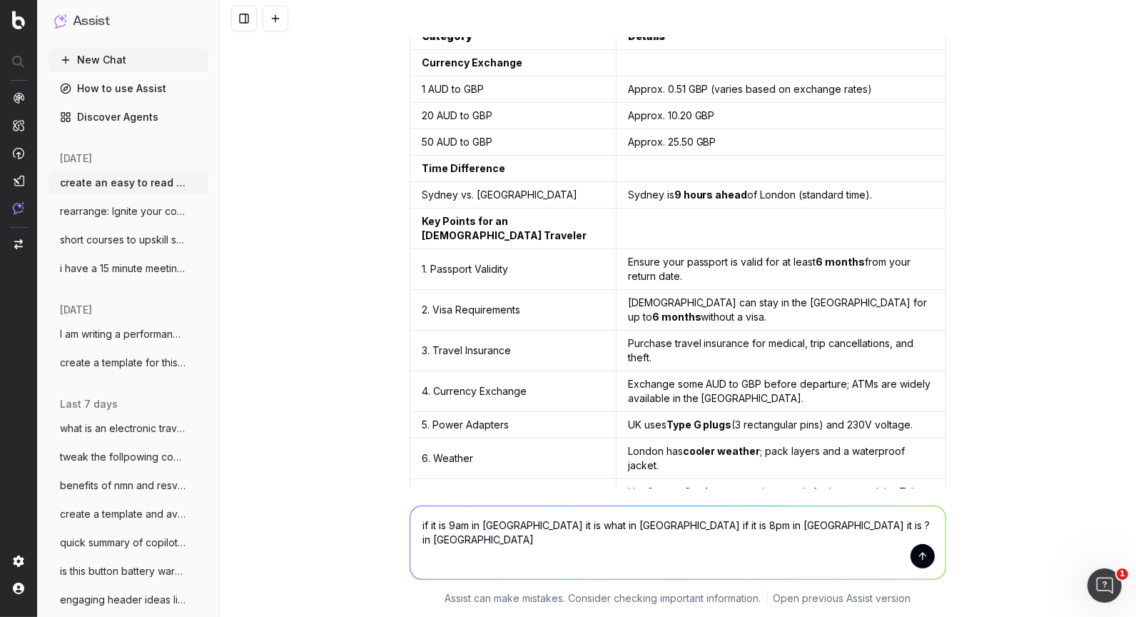
type textarea "if it is 9am in [GEOGRAPHIC_DATA] it is what in [GEOGRAPHIC_DATA] if it is 8pm …"
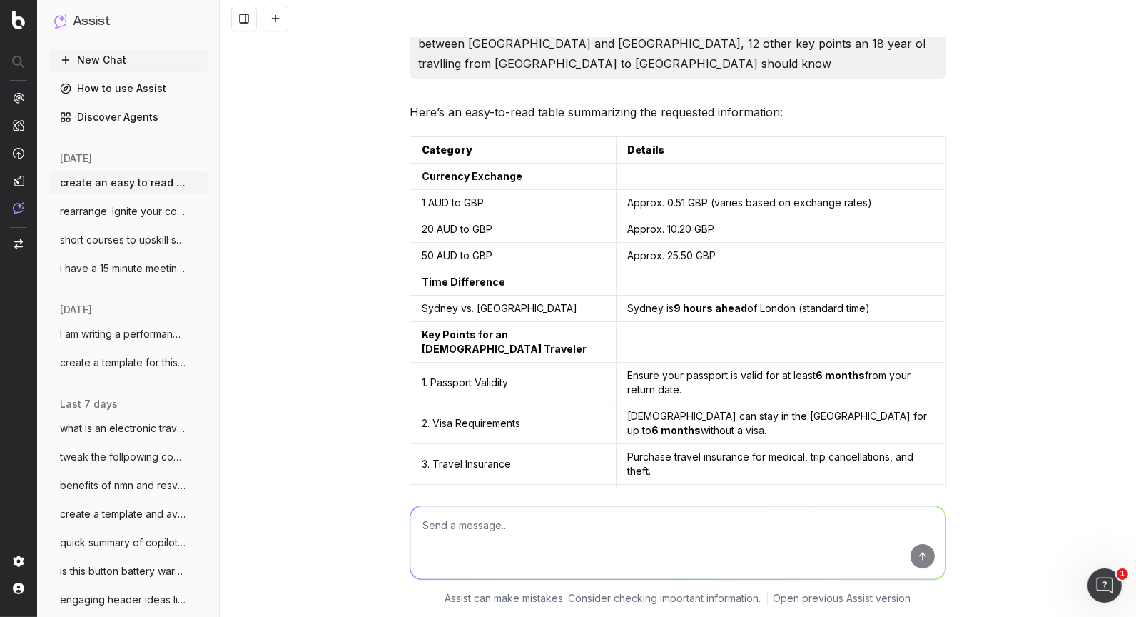
scroll to position [44, 0]
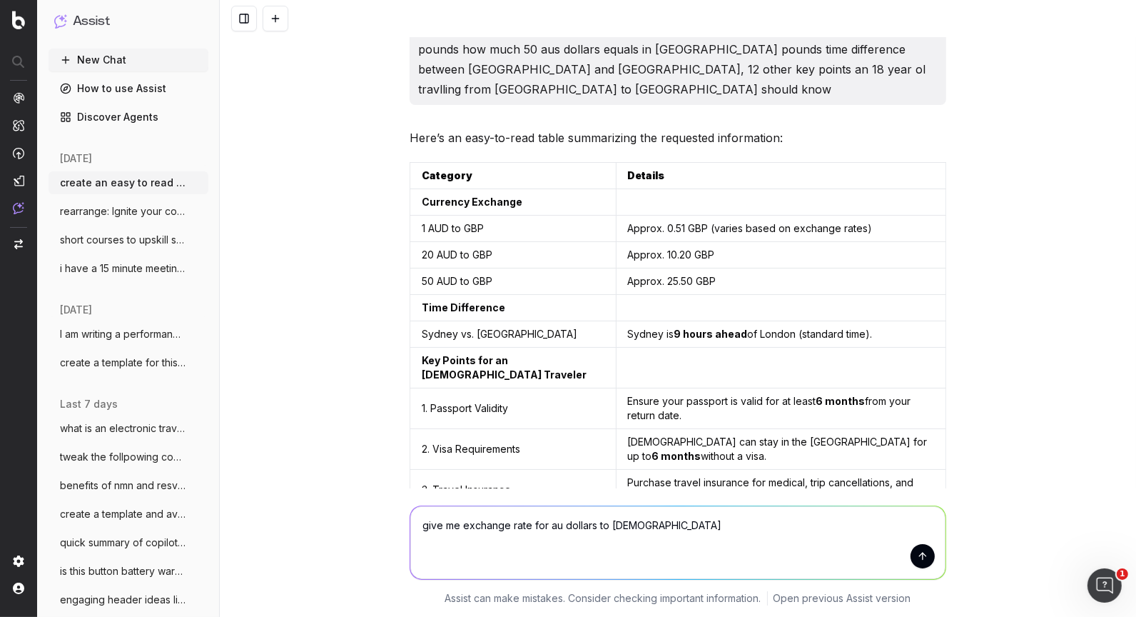
type textarea "give me exchange rate for au dollars to british"
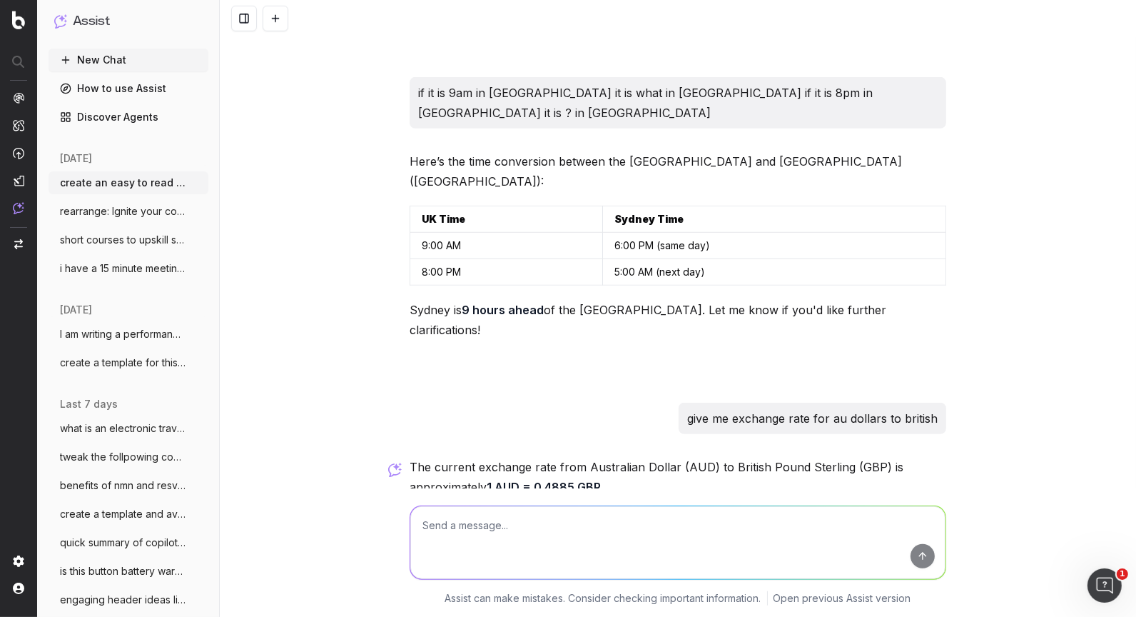
scroll to position [943, 0]
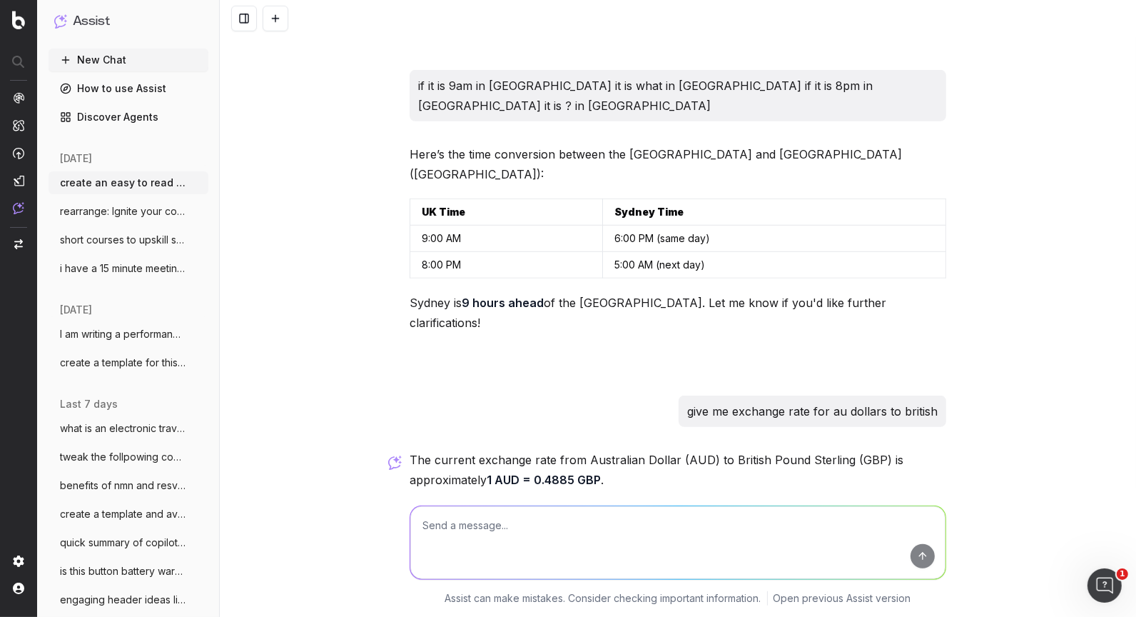
click at [597, 504] on p "For the most accurate and up-to-date rates, you can check Wise's Currency Conve…" at bounding box center [678, 514] width 537 height 20
drag, startPoint x: 607, startPoint y: 360, endPoint x: 486, endPoint y: 358, distance: 121.3
click at [486, 450] on p "The current exchange rate from Australian Dollar (AUD) to British Pound Sterlin…" at bounding box center [678, 470] width 537 height 40
copy p "1 AUD = 0.4885 GBP ."
click at [541, 539] on textarea at bounding box center [677, 542] width 535 height 73
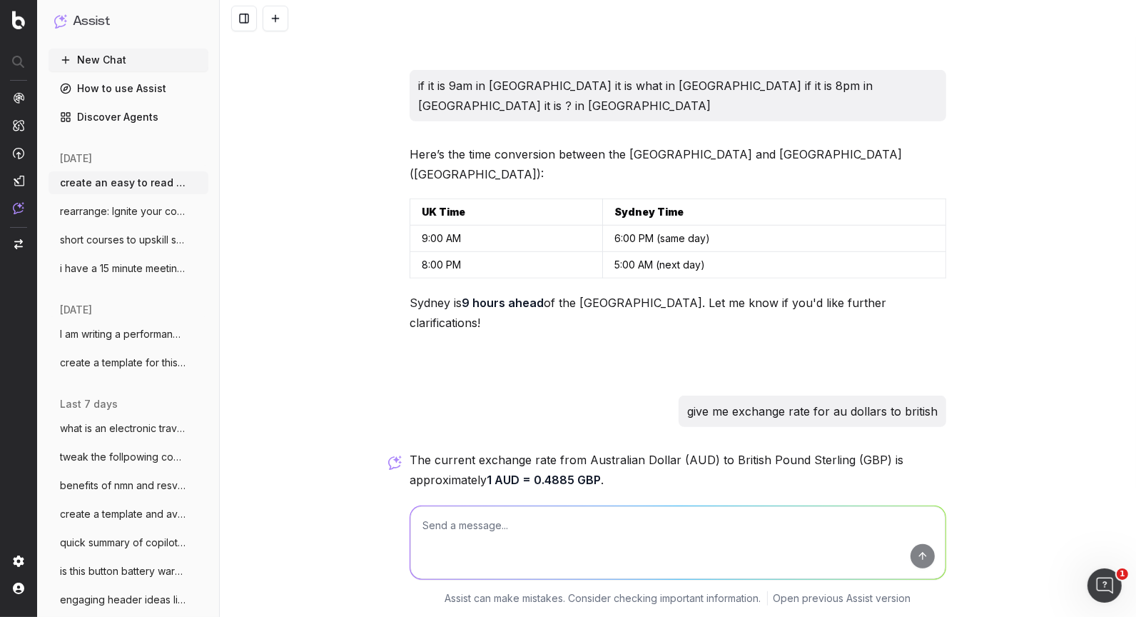
click at [517, 523] on textarea at bounding box center [677, 542] width 535 height 73
type textarea "what is currency for uk is it [PERSON_NAME] and pounds"
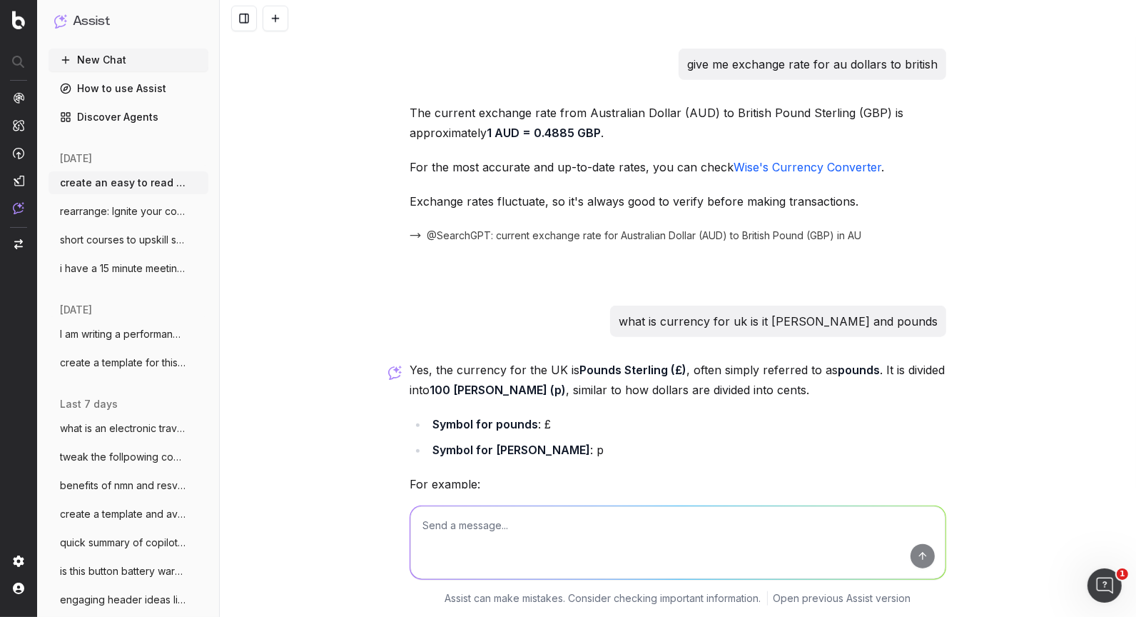
scroll to position [1288, 0]
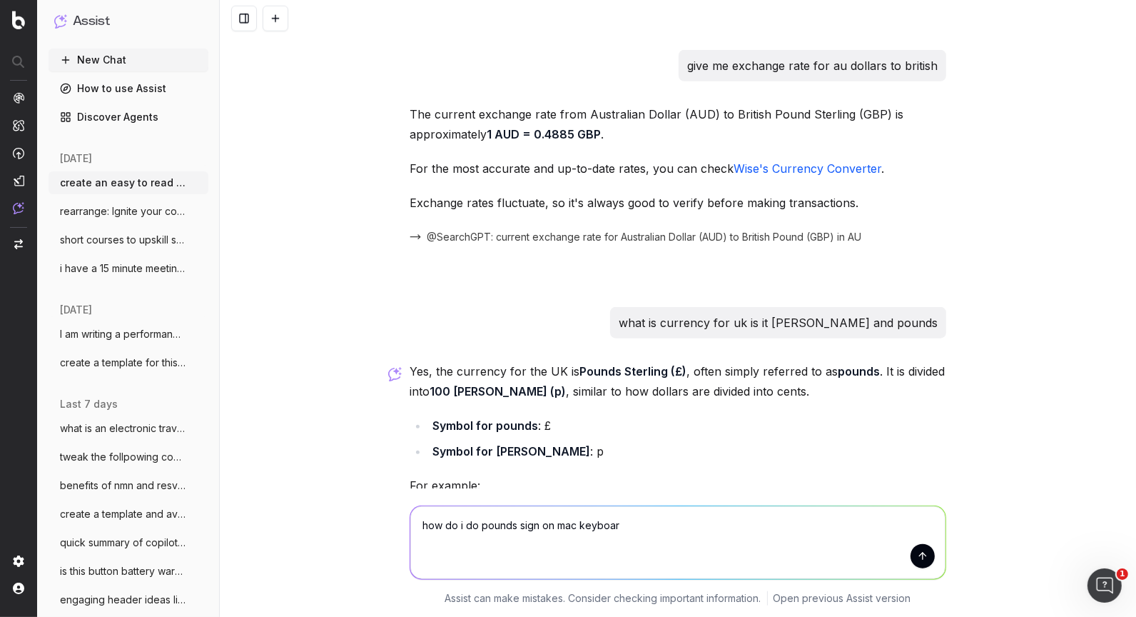
type textarea "how do i do pounds sign on mac keyboard"
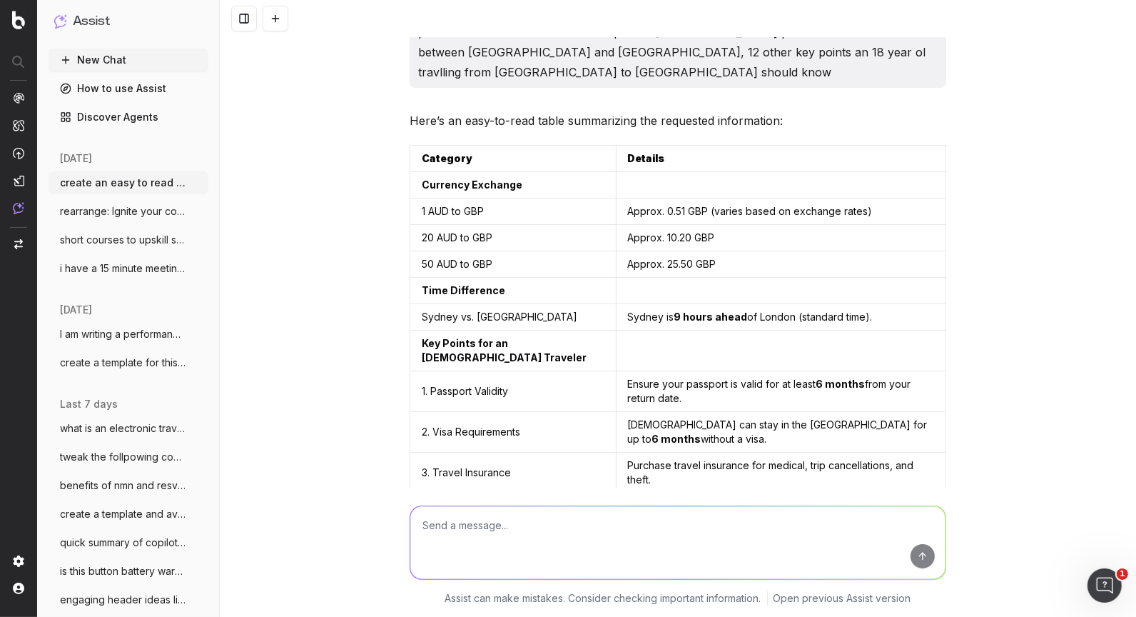
scroll to position [60, 0]
click at [437, 252] on td "50 AUD to GBP" at bounding box center [513, 265] width 206 height 26
click at [642, 278] on td at bounding box center [781, 291] width 330 height 26
click at [664, 252] on td "Approx. 25.50 GBP" at bounding box center [781, 265] width 330 height 26
drag, startPoint x: 664, startPoint y: 244, endPoint x: 638, endPoint y: 246, distance: 25.8
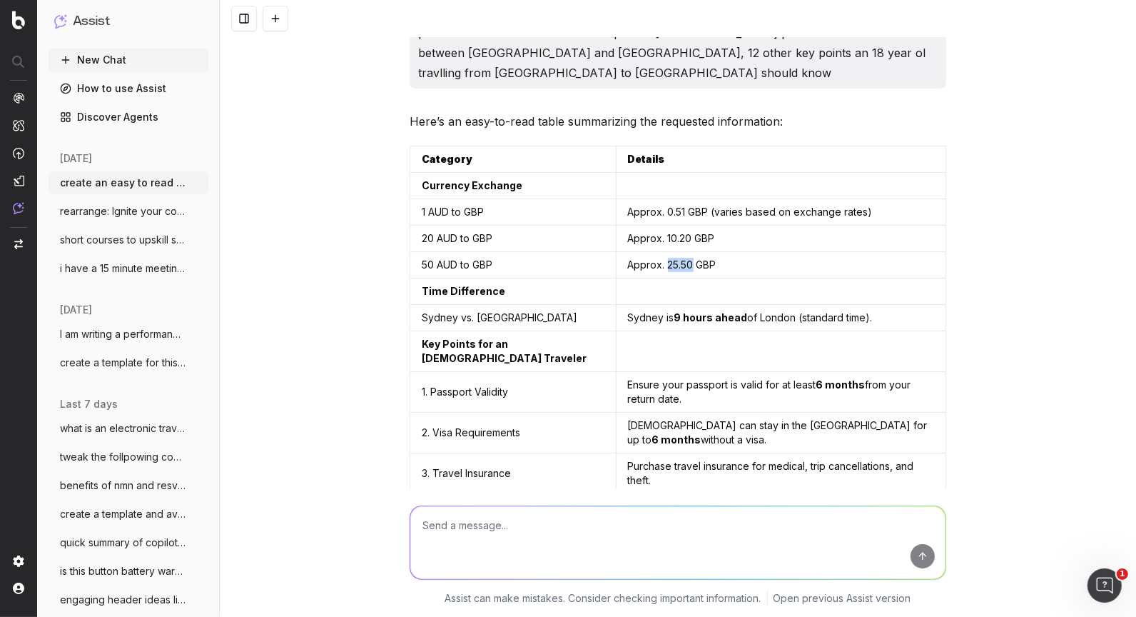
click at [638, 252] on td "Approx. 25.50 GBP" at bounding box center [781, 265] width 330 height 26
copy td "25.50"
click at [440, 541] on textarea at bounding box center [677, 542] width 535 height 73
type textarea "what else"
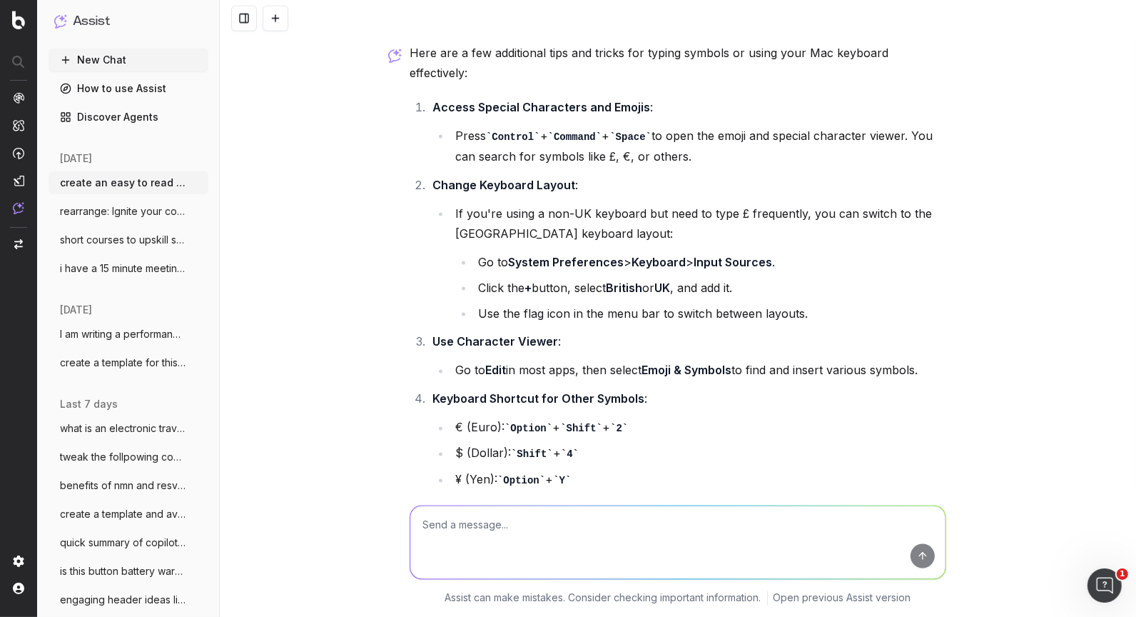
scroll to position [2208, 0]
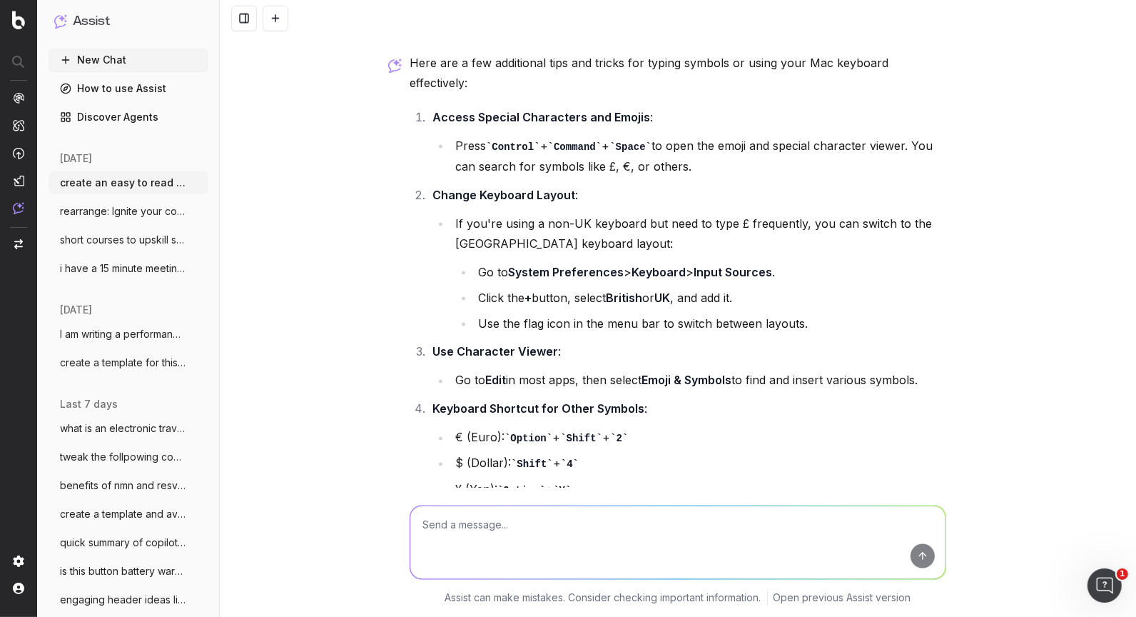
click at [466, 533] on textarea at bounding box center [677, 542] width 535 height 73
type textarea "what else should an young aussie traveller know when going to [GEOGRAPHIC_DATA]"
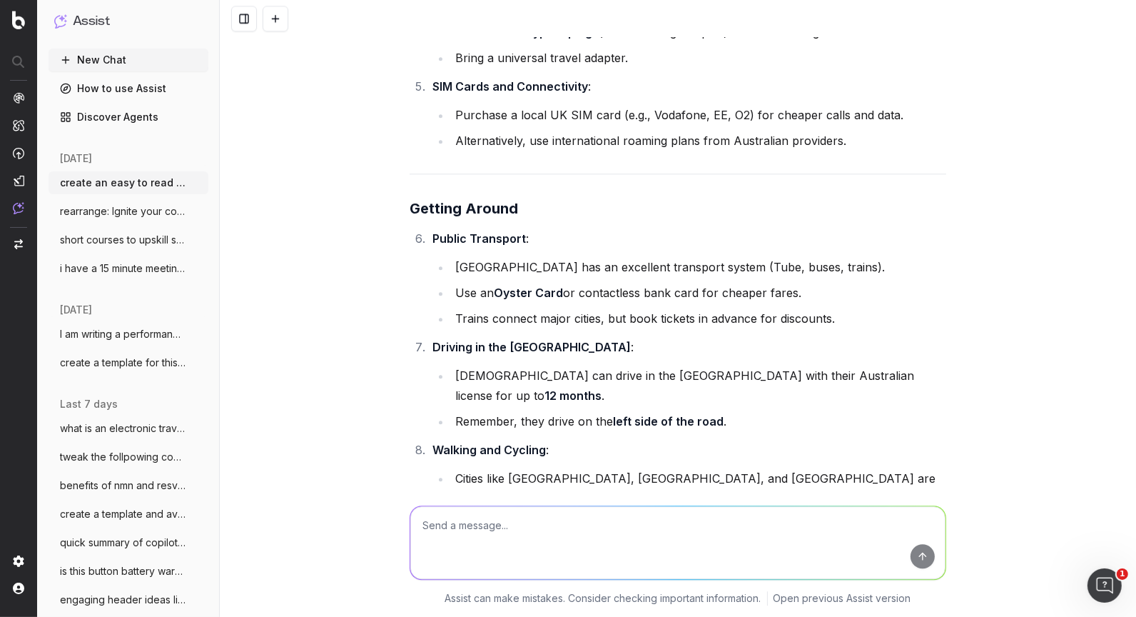
scroll to position [3345, 0]
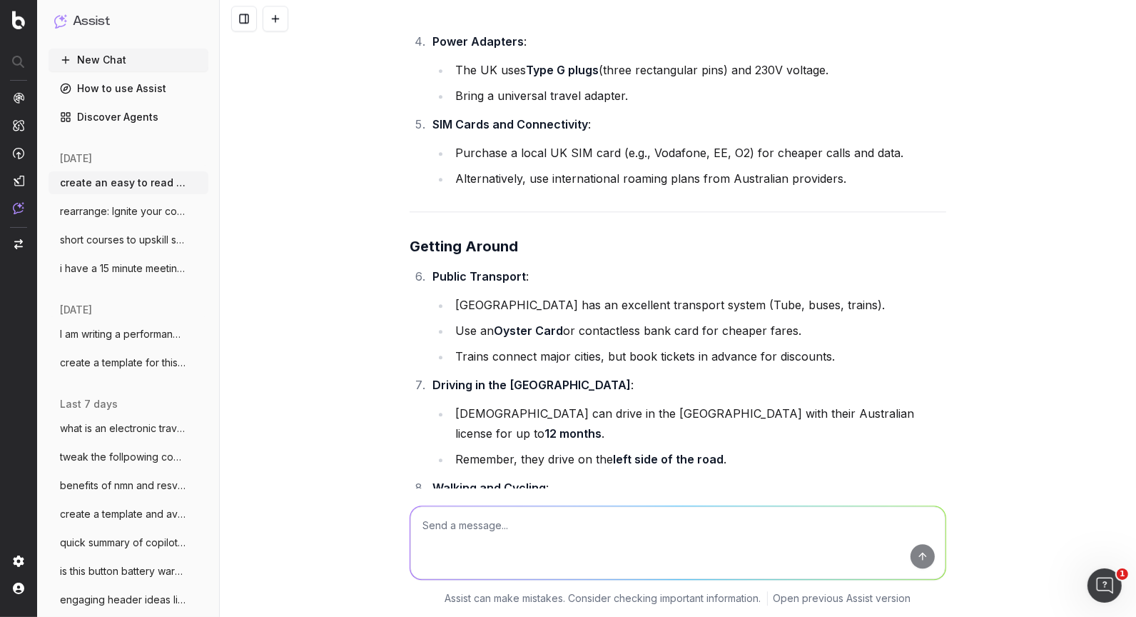
click at [622, 268] on ol "Public Transport : [GEOGRAPHIC_DATA] has an excellent transport system (Tube, b…" at bounding box center [678, 418] width 537 height 305
drag, startPoint x: 784, startPoint y: 339, endPoint x: 452, endPoint y: 344, distance: 331.9
click at [453, 552] on li "Be cautious when crossing roads; look right first , then left." at bounding box center [698, 562] width 495 height 20
copy li "Be cautious when crossing roads; look right first , then left."
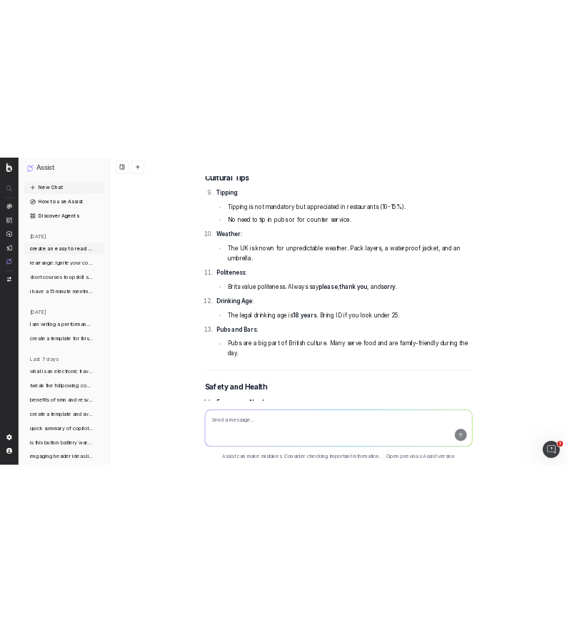
scroll to position [3948, 0]
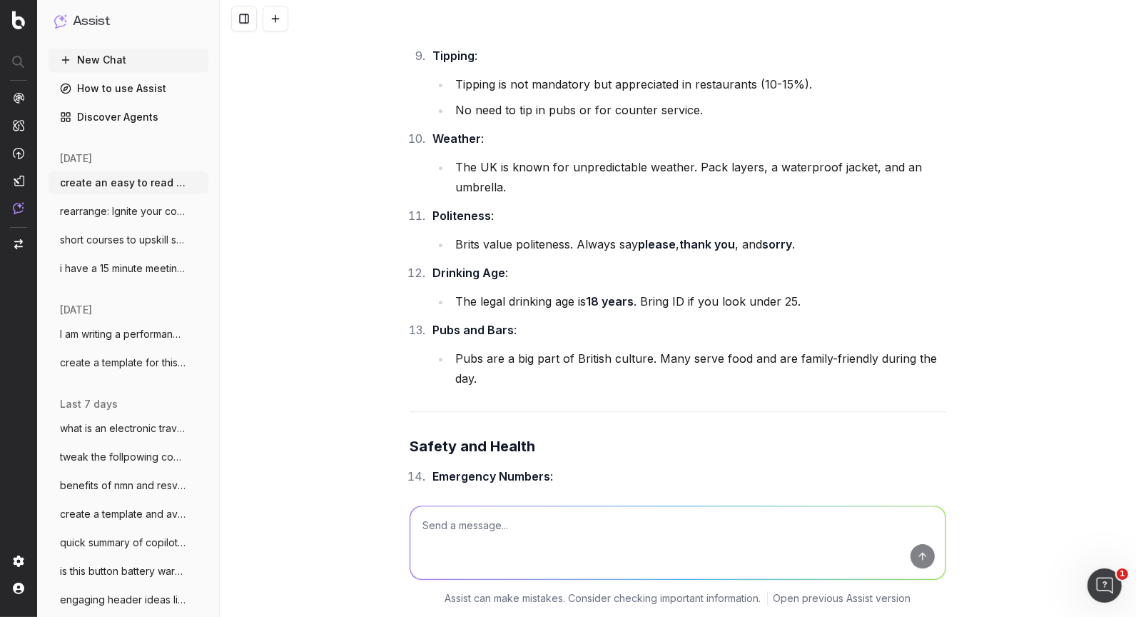
drag, startPoint x: 680, startPoint y: 314, endPoint x: 691, endPoint y: 310, distance: 12.2
click at [681, 520] on li "Dial 111 for non-emergency medical advice." at bounding box center [698, 530] width 495 height 20
drag, startPoint x: 616, startPoint y: 310, endPoint x: 459, endPoint y: 314, distance: 157.0
click at [459, 520] on li "Dial 111 for non-emergency medical advice." at bounding box center [698, 530] width 495 height 20
copy li "Dial 111 for non-emergency medical advice."
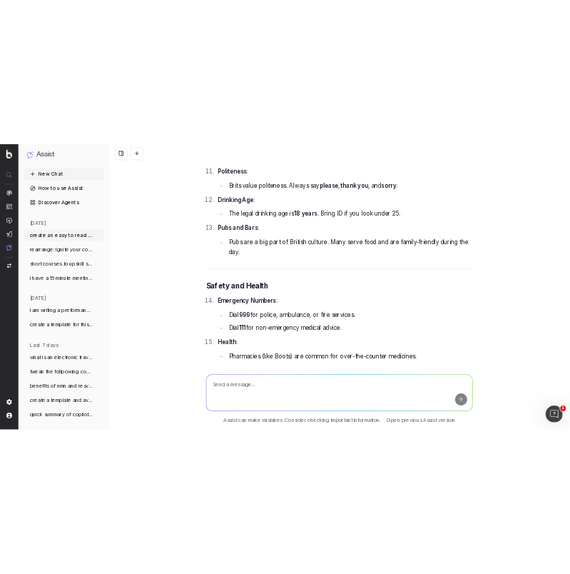
scroll to position [4114, 0]
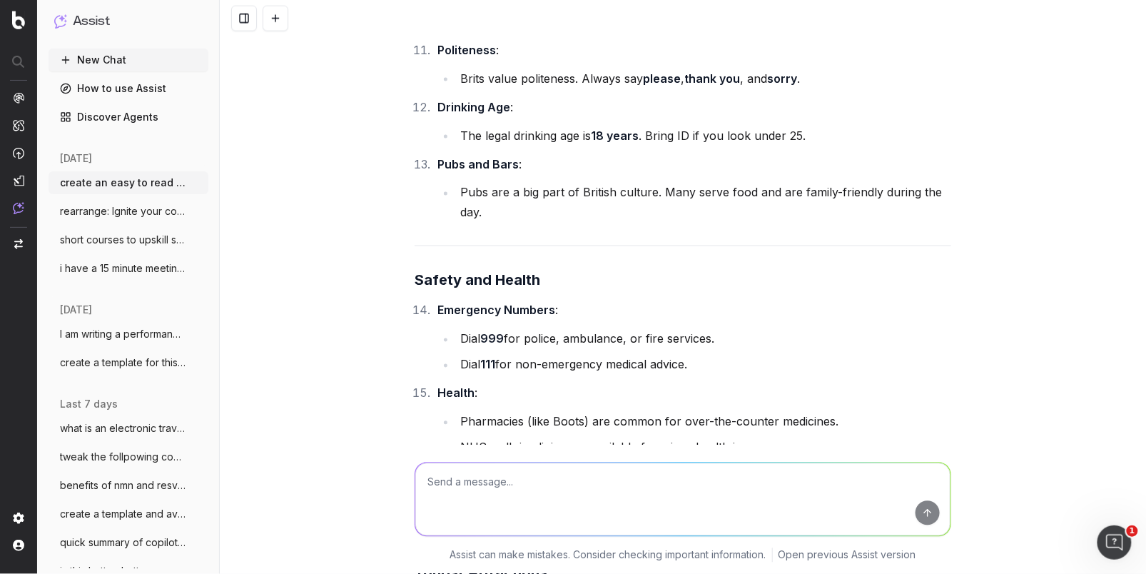
drag, startPoint x: 809, startPoint y: 263, endPoint x: 462, endPoint y: 268, distance: 346.1
click at [462, 495] on li "Be cautious in crowded areas like the Tube or tourist hotspots." at bounding box center [703, 505] width 495 height 20
copy li "Be cautious in crowded areas like the Tube or tourist hotspots."
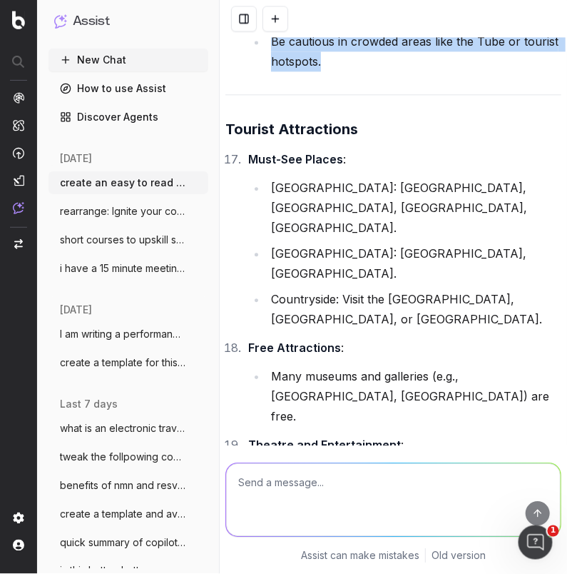
scroll to position [5728, 0]
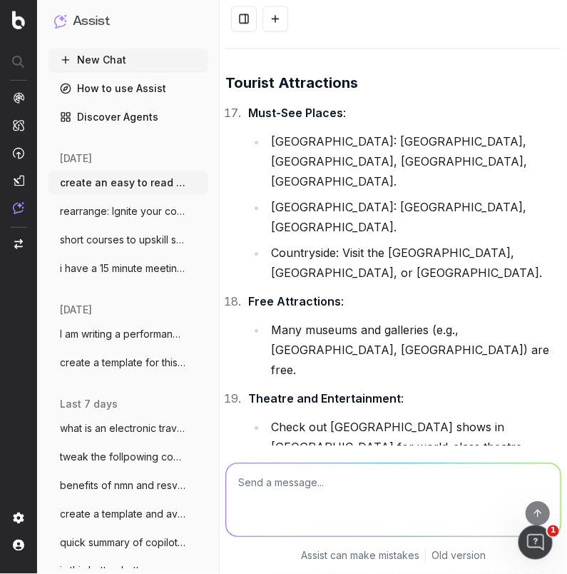
drag, startPoint x: 429, startPoint y: 298, endPoint x: 330, endPoint y: 275, distance: 101.1
copy li "chains like Tesco, Sainsbury’s, and Aldi are great for groceries."
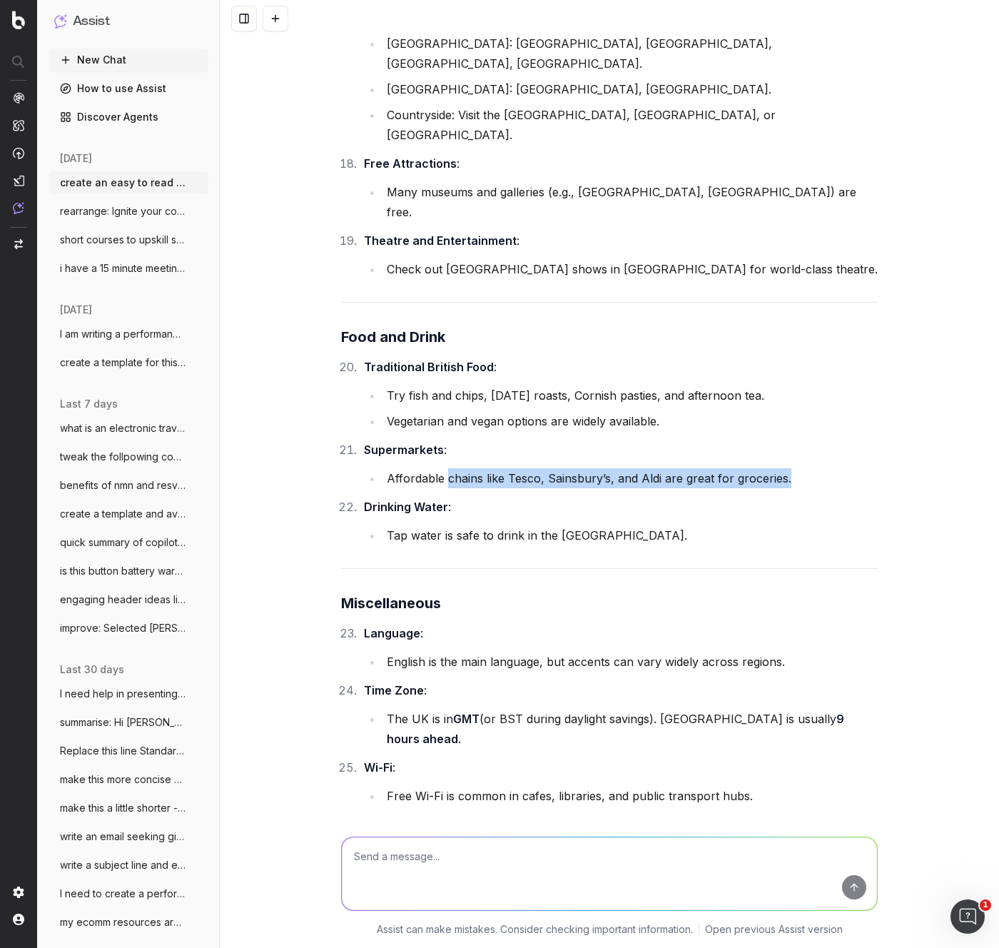
scroll to position [4700, 0]
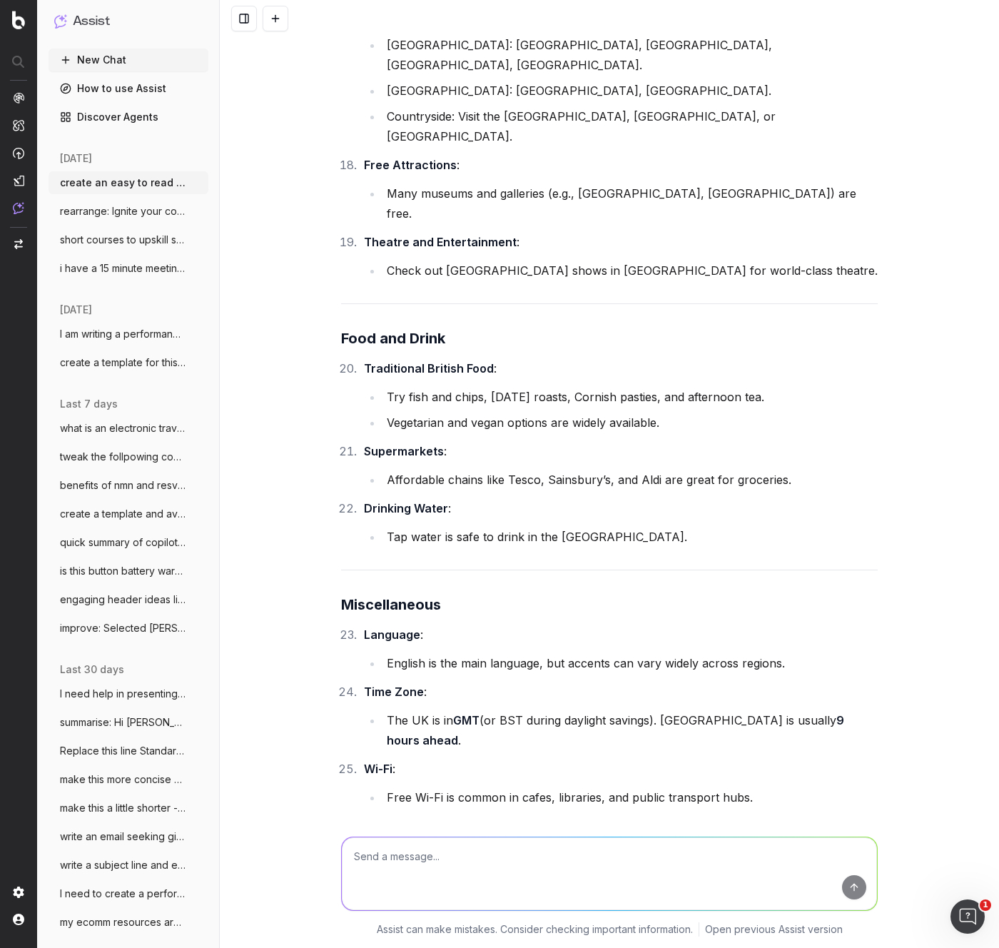
click at [389, 615] on textarea at bounding box center [609, 873] width 535 height 73
type textarea "what else in terms of every dy living?"
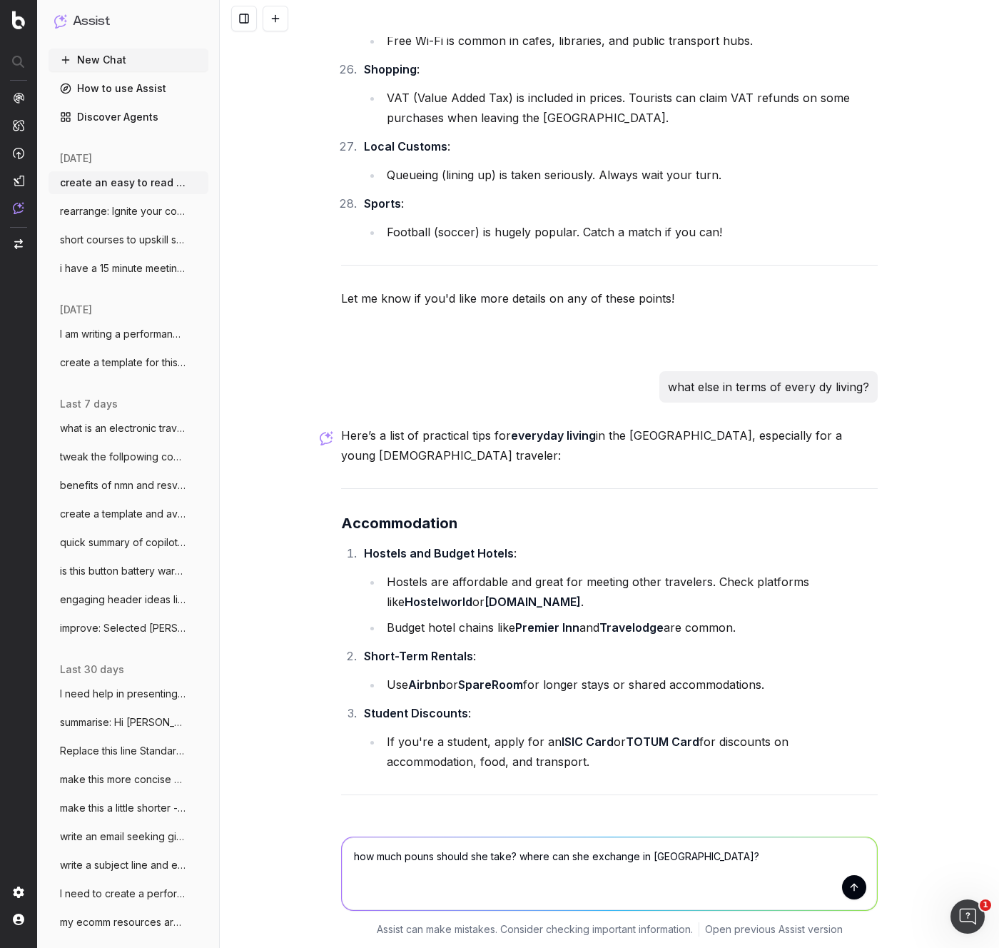
scroll to position [5457, 0]
type textarea "how much pouns should she take? where can she exchange in [GEOGRAPHIC_DATA]?"
drag, startPoint x: 716, startPoint y: 671, endPoint x: 731, endPoint y: 658, distance: 19.7
drag, startPoint x: 674, startPoint y: 653, endPoint x: 574, endPoint y: 652, distance: 100.6
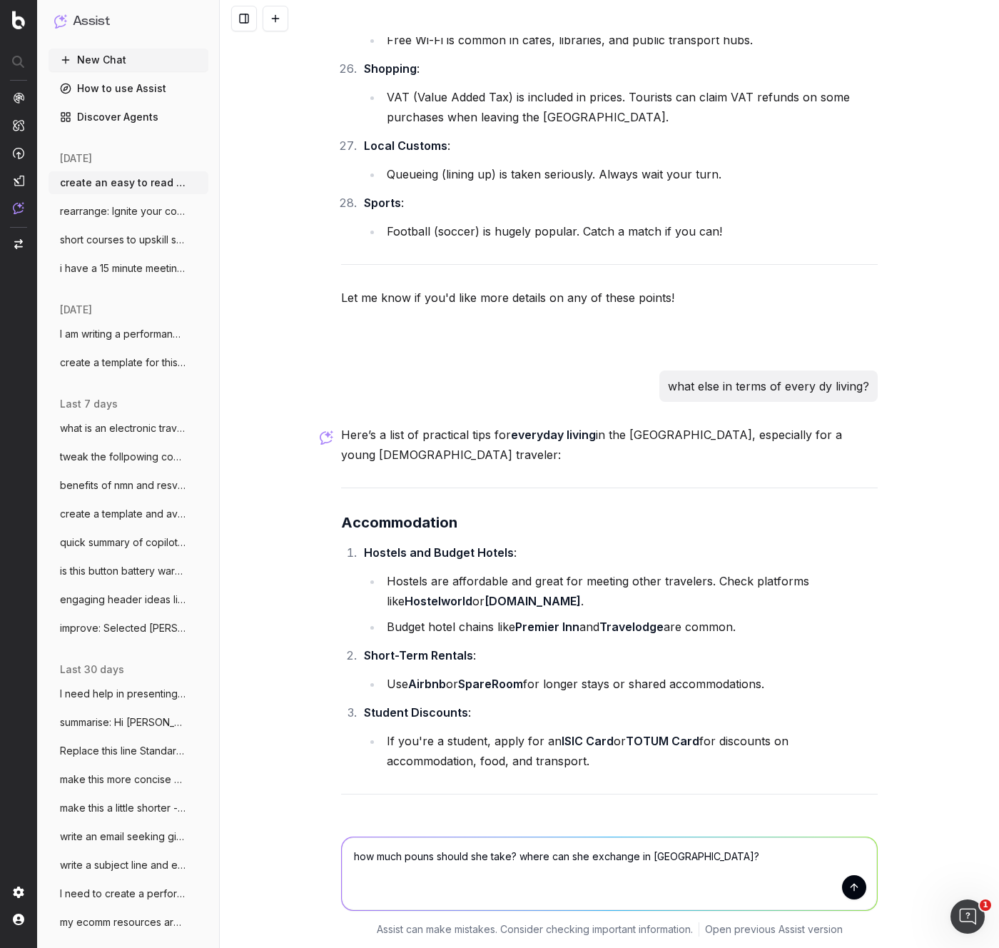
copy li "Tesco , Sainsbury’s , Aldi , and Lidl ."
drag, startPoint x: 717, startPoint y: 702, endPoint x: 794, endPoint y: 675, distance: 81.7
drag, startPoint x: 619, startPoint y: 674, endPoint x: 388, endPoint y: 676, distance: 231.2
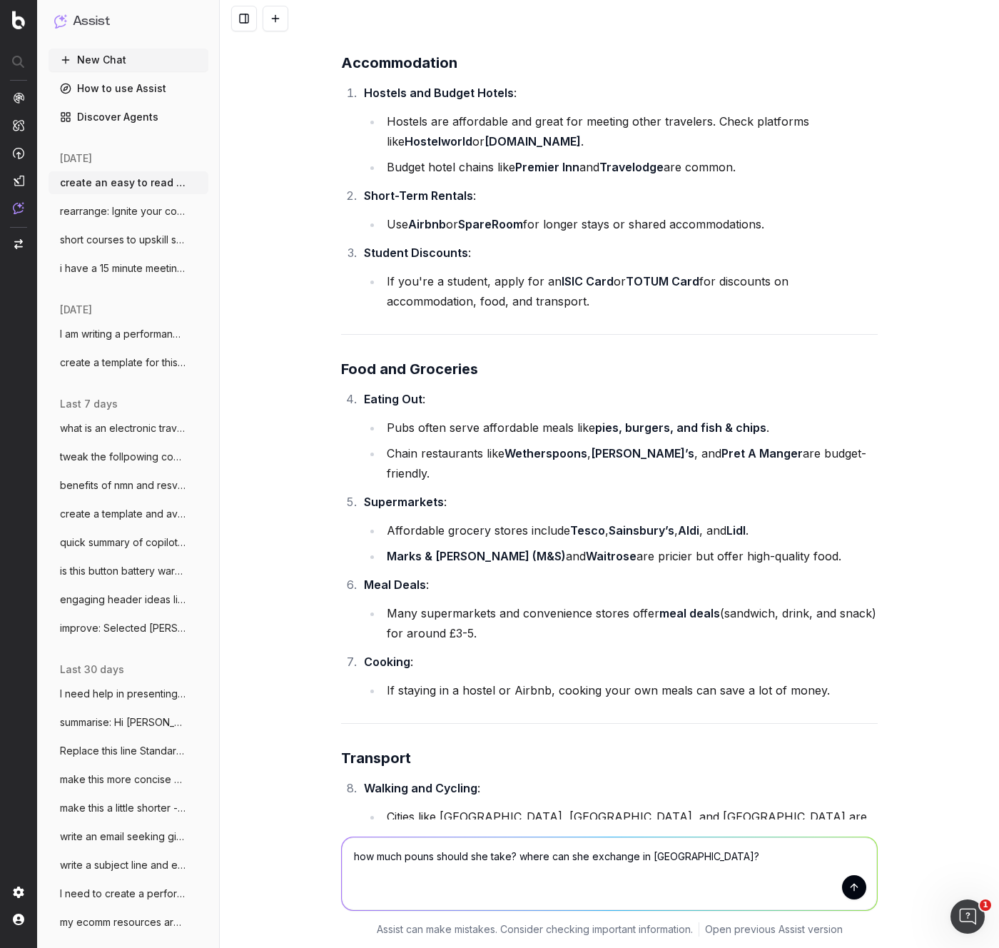
scroll to position [5956, 0]
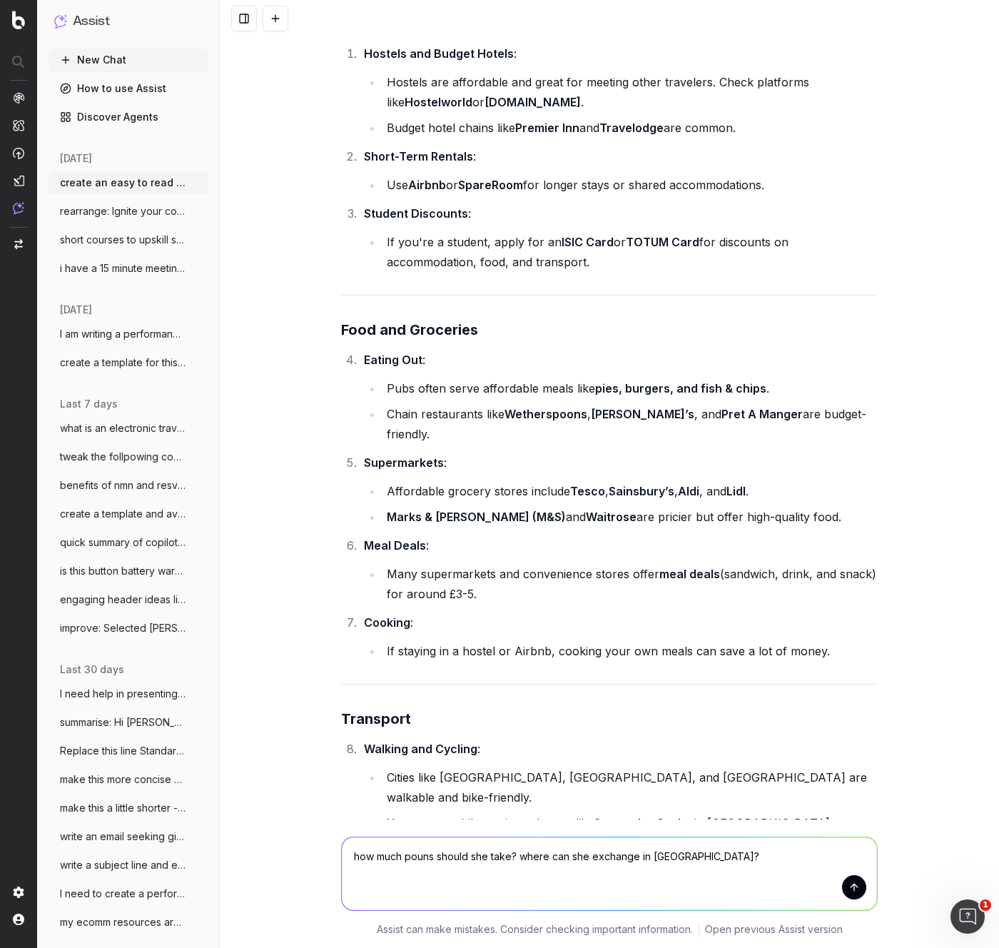
drag, startPoint x: 396, startPoint y: 661, endPoint x: 363, endPoint y: 648, distance: 35.9
click at [681, 615] on strong "1/3 off train fares" at bounding box center [643, 963] width 98 height 14
drag, startPoint x: 694, startPoint y: 579, endPoint x: 706, endPoint y: 579, distance: 11.4
click at [694, 615] on li "If you’re under 30, get a 16-25 Railcard for 1/3 off train fares ." at bounding box center [619, 963] width 518 height 20
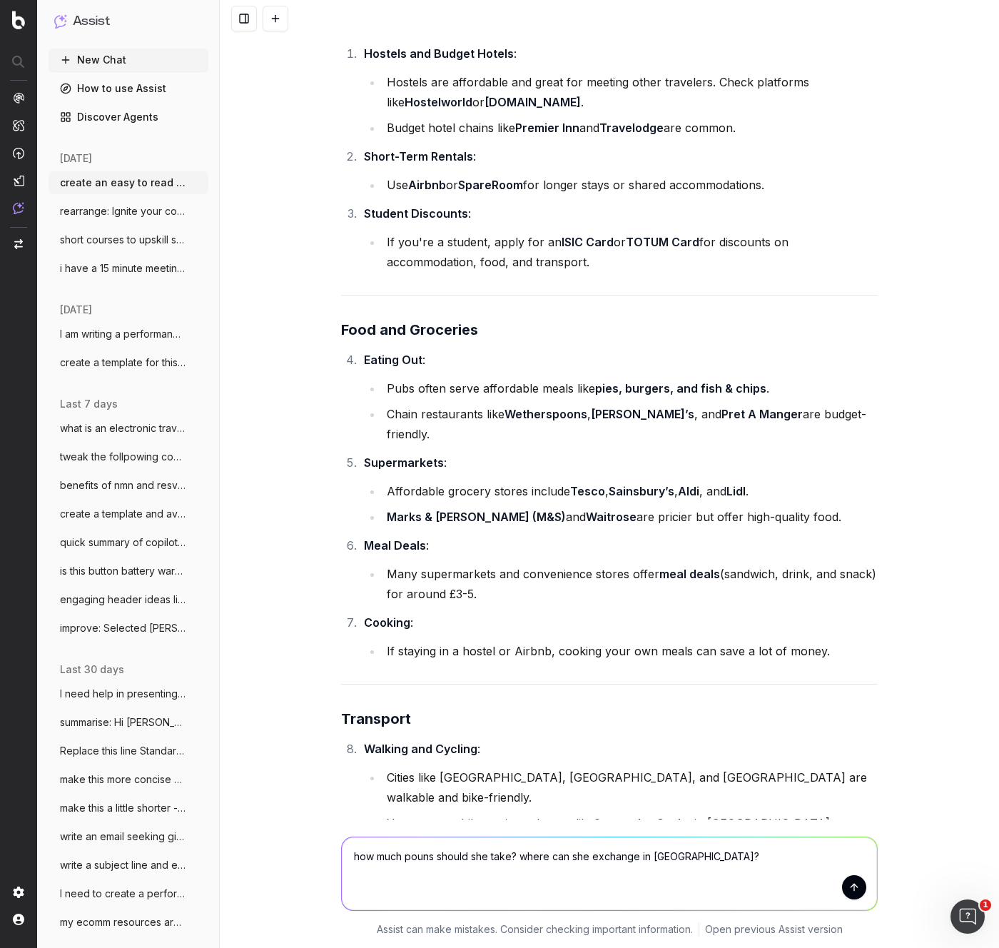
drag, startPoint x: 683, startPoint y: 579, endPoint x: 355, endPoint y: 573, distance: 327.6
click at [355, 615] on ul "If you’re under 30, get a 16-25 Railcard for 1/3 off train fares ." at bounding box center [609, 963] width 537 height 20
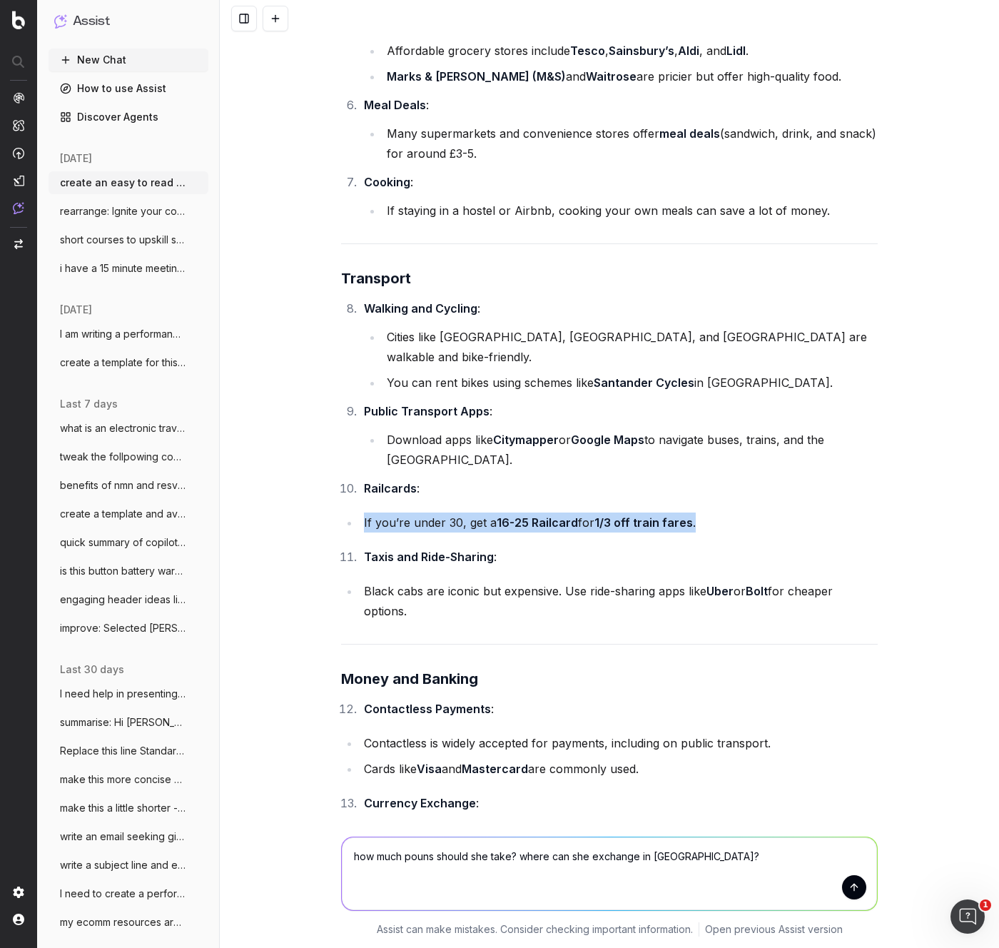
scroll to position [6403, 0]
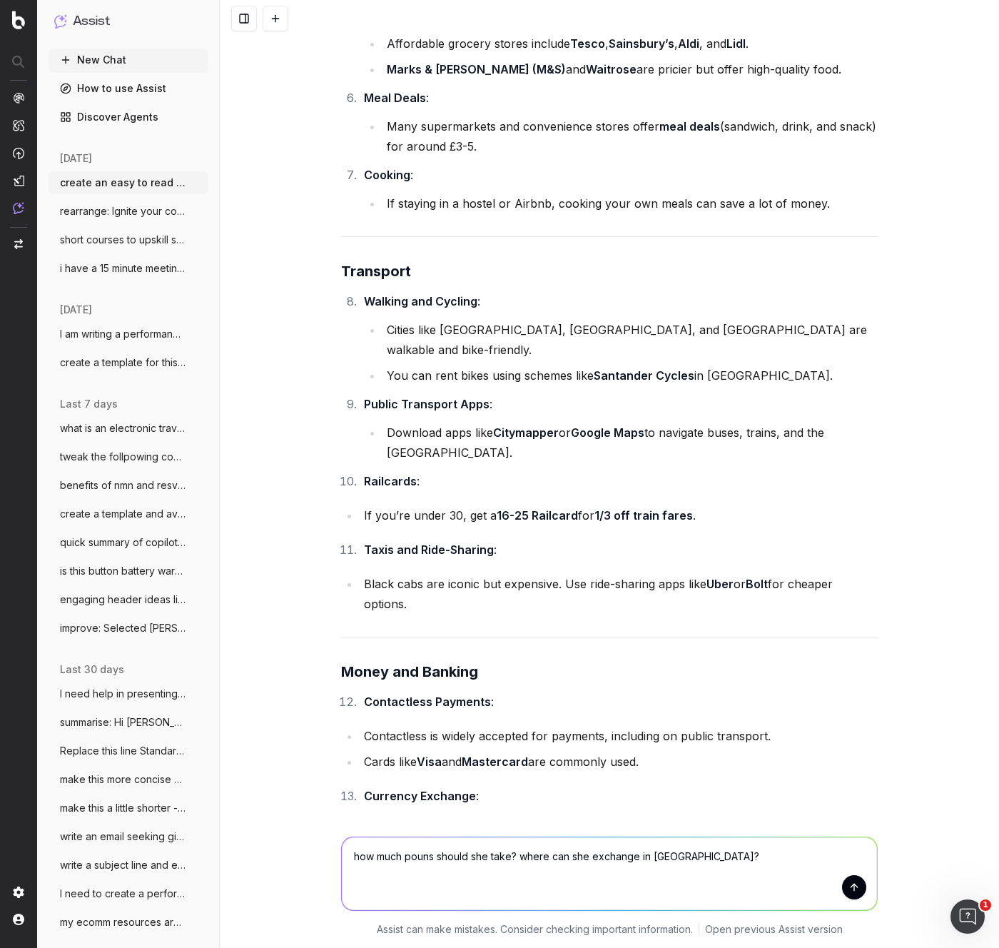
drag, startPoint x: 473, startPoint y: 563, endPoint x: 609, endPoint y: 552, distance: 136.8
click at [473, 615] on li "If staying long-term, consider opening a UK bank account with [PERSON_NAME] or …" at bounding box center [619, 908] width 518 height 40
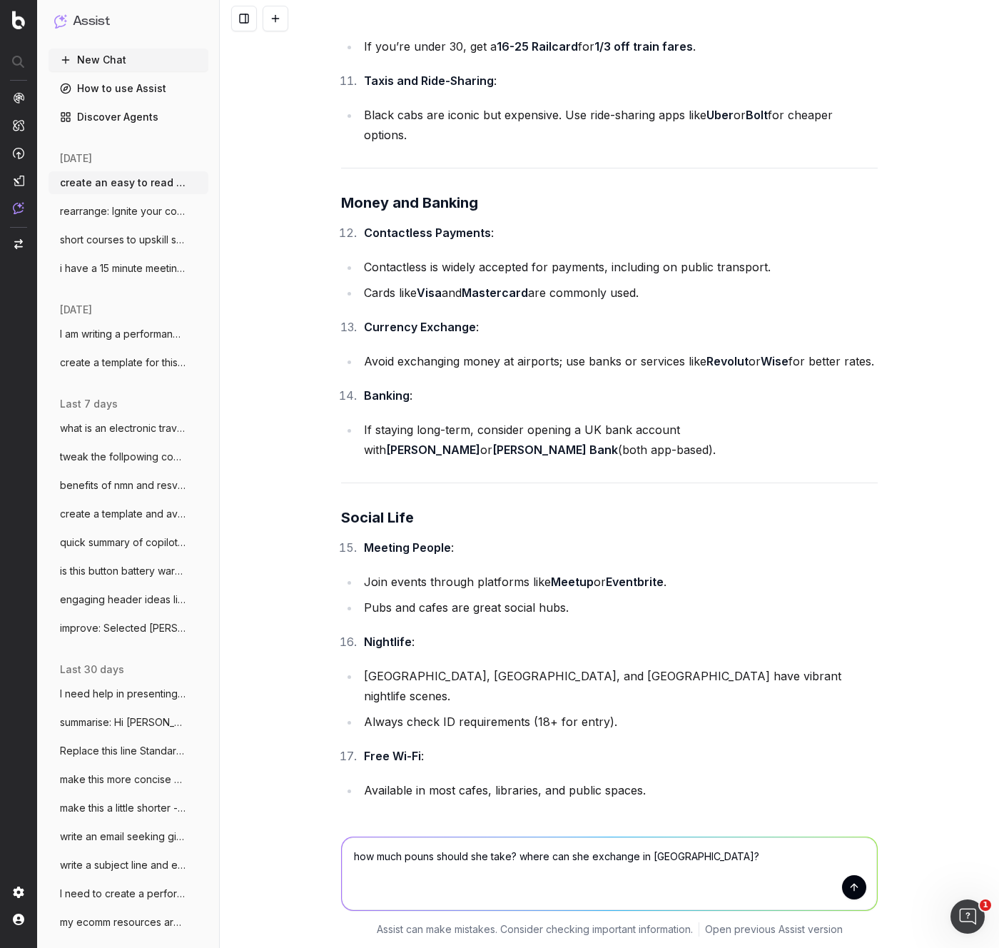
scroll to position [6879, 0]
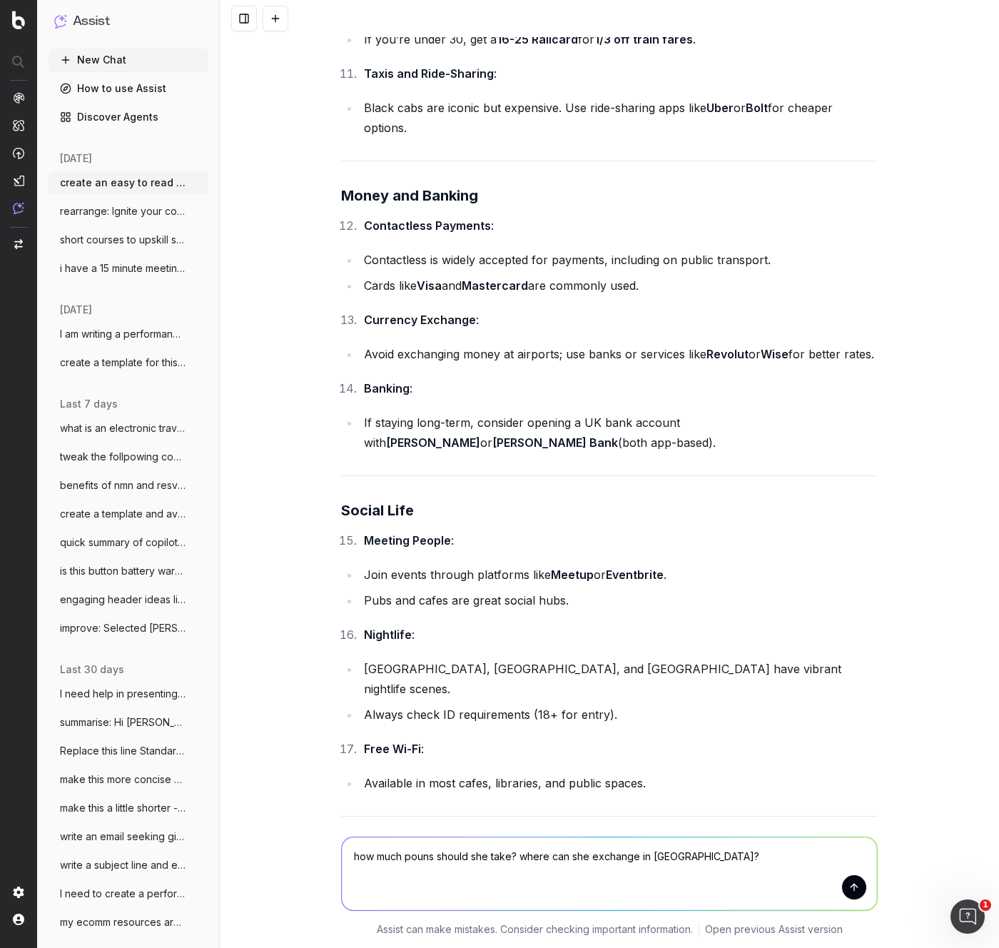
drag, startPoint x: 570, startPoint y: 584, endPoint x: 597, endPoint y: 564, distance: 33.5
drag, startPoint x: 634, startPoint y: 554, endPoint x: 363, endPoint y: 558, distance: 271.9
click at [363, 615] on li "Pharmacists can advise on minor health issues." at bounding box center [619, 941] width 518 height 20
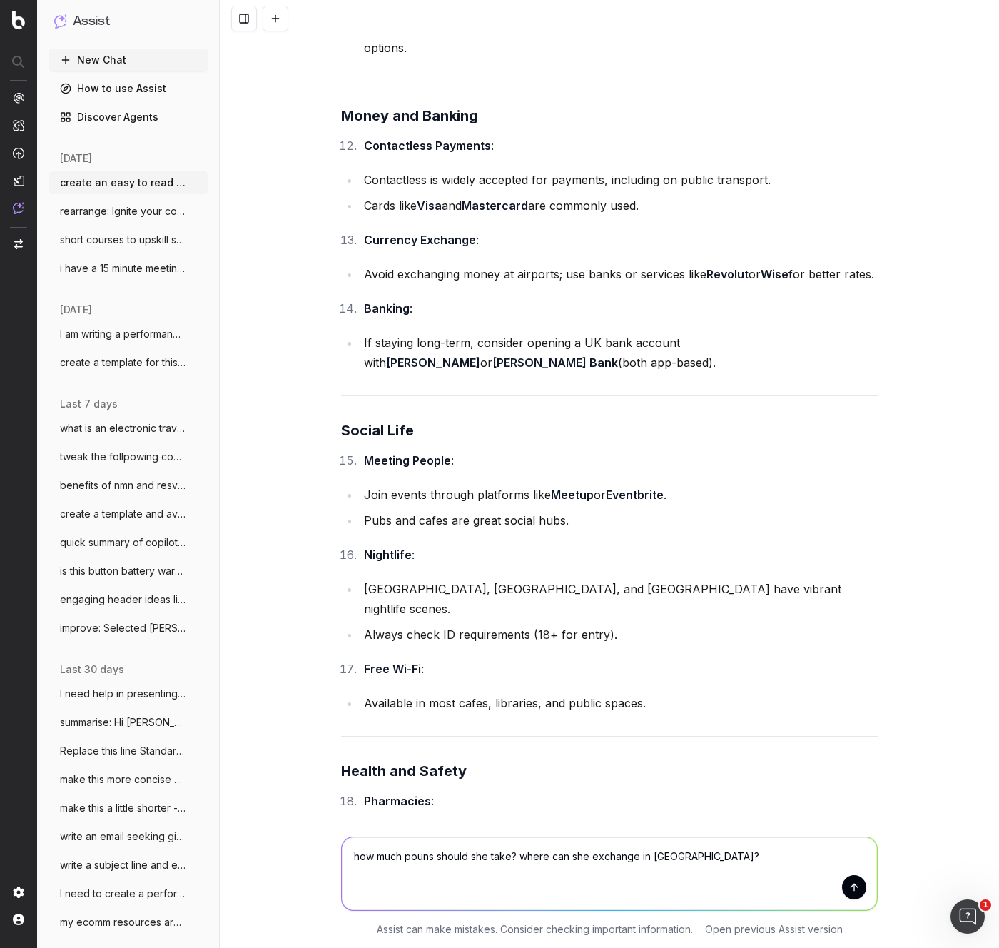
scroll to position [6980, 0]
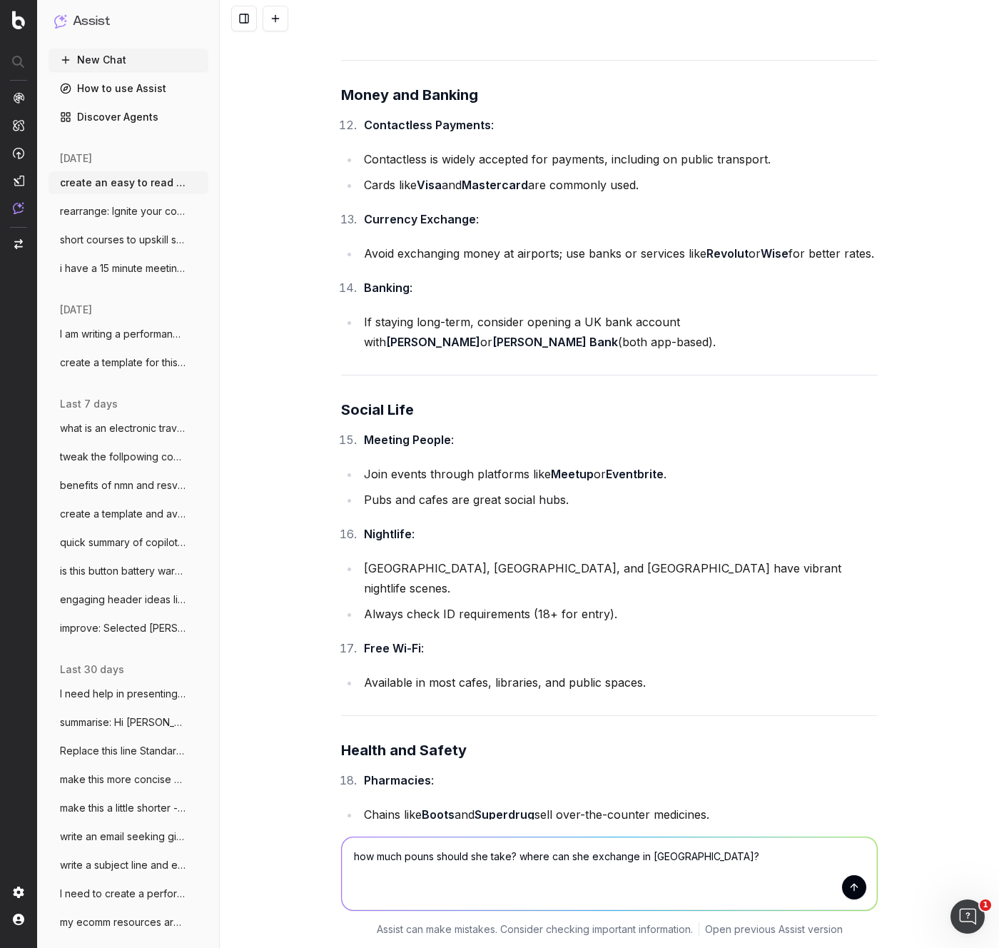
click at [624, 615] on div "Here’s a list of practical tips for everyday living in the [GEOGRAPHIC_DATA], e…" at bounding box center [609, 618] width 537 height 3433
drag, startPoint x: 520, startPoint y: 615, endPoint x: 405, endPoint y: 637, distance: 116.9
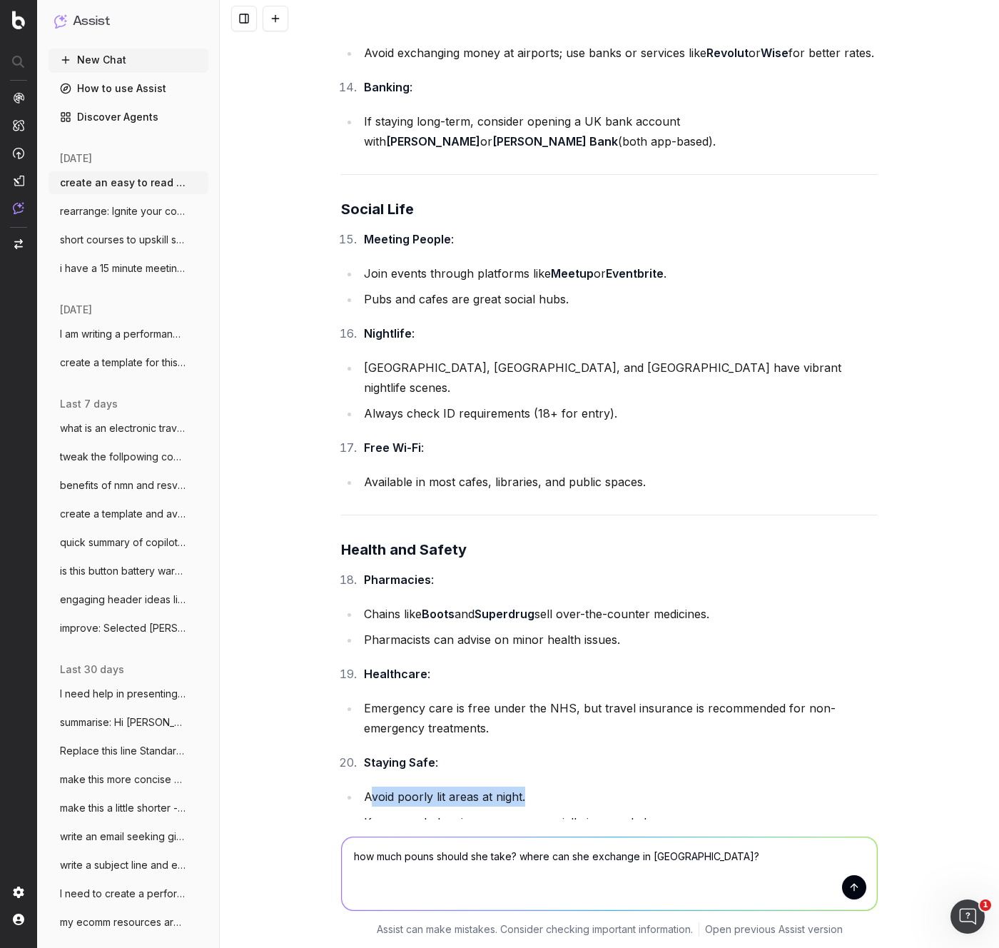
scroll to position [7187, 0]
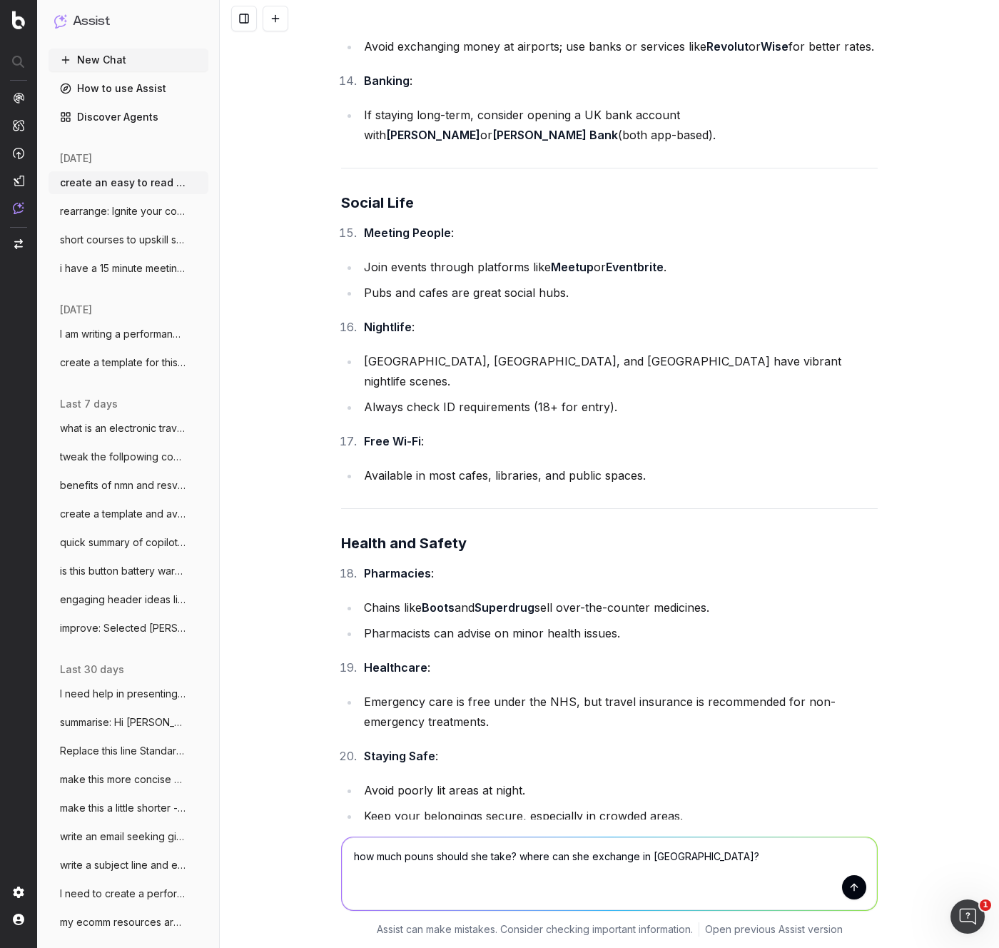
click at [681, 615] on div "Here’s a list of practical tips for everyday living in the [GEOGRAPHIC_DATA], e…" at bounding box center [609, 411] width 537 height 3433
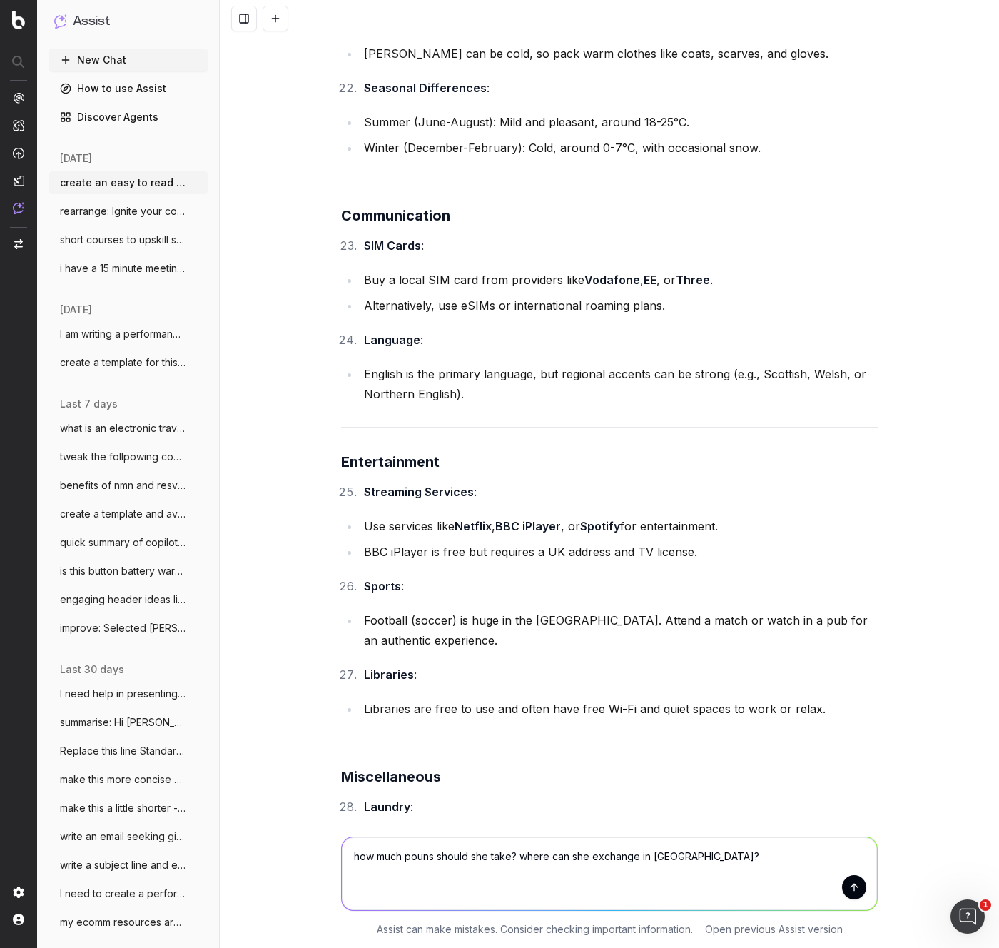
scroll to position [8112, 0]
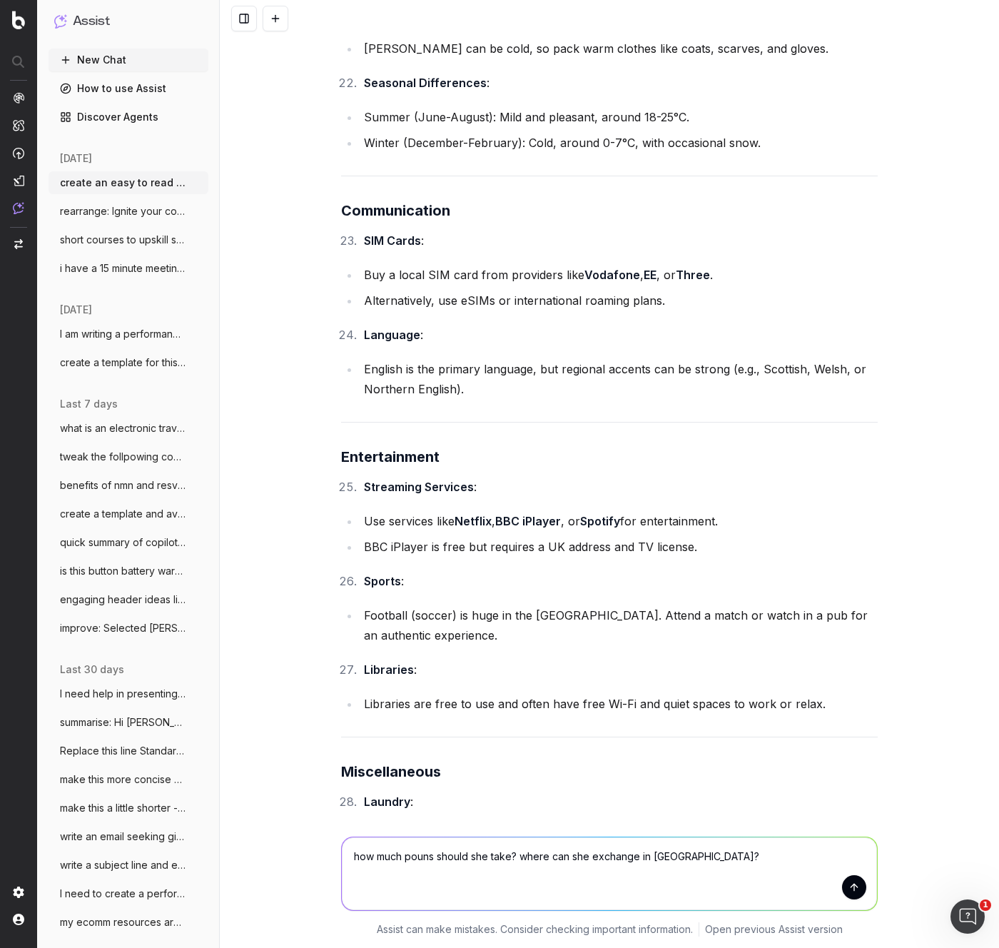
drag, startPoint x: 853, startPoint y: 887, endPoint x: 848, endPoint y: 893, distance: 8.1
click at [852, 615] on button "submit" at bounding box center [854, 887] width 24 height 24
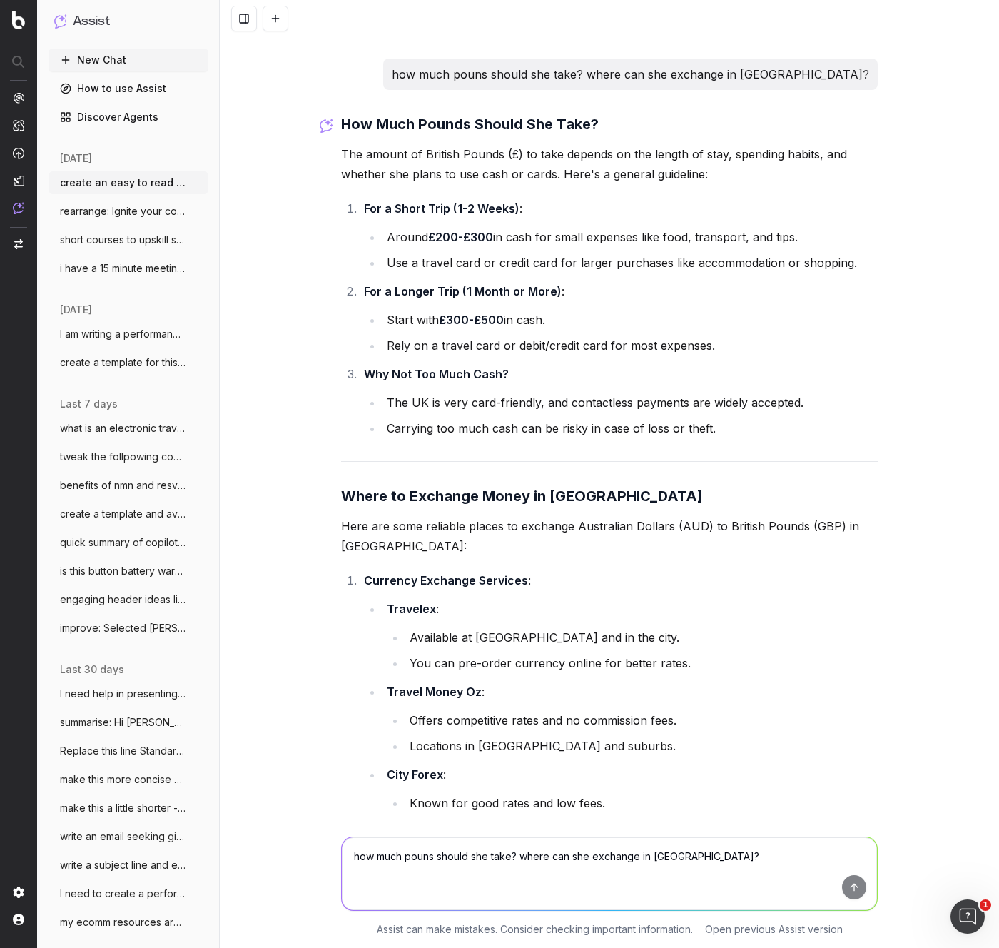
scroll to position [9232, 0]
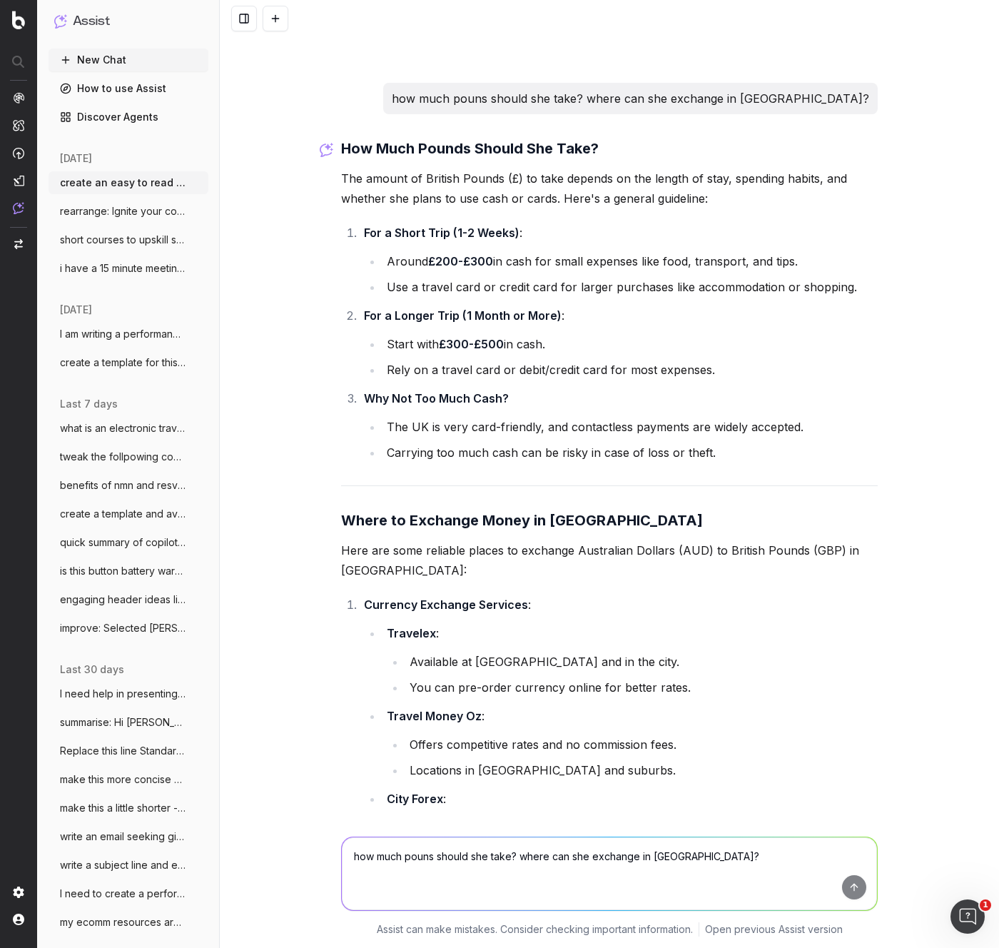
click at [495, 615] on li "Travel Money Oz : Offers competitive rates and no commission fees. Locations in…" at bounding box center [629, 743] width 495 height 74
drag, startPoint x: 463, startPoint y: 332, endPoint x: 491, endPoint y: 337, distance: 28.3
click at [485, 615] on li "Travel Money Oz : Offers competitive rates and no commission fees. Locations in…" at bounding box center [629, 743] width 495 height 74
click at [496, 615] on li "Travel Money Oz : Offers competitive rates and no commission fees. Locations in…" at bounding box center [629, 743] width 495 height 74
drag, startPoint x: 503, startPoint y: 327, endPoint x: 435, endPoint y: 353, distance: 72.5
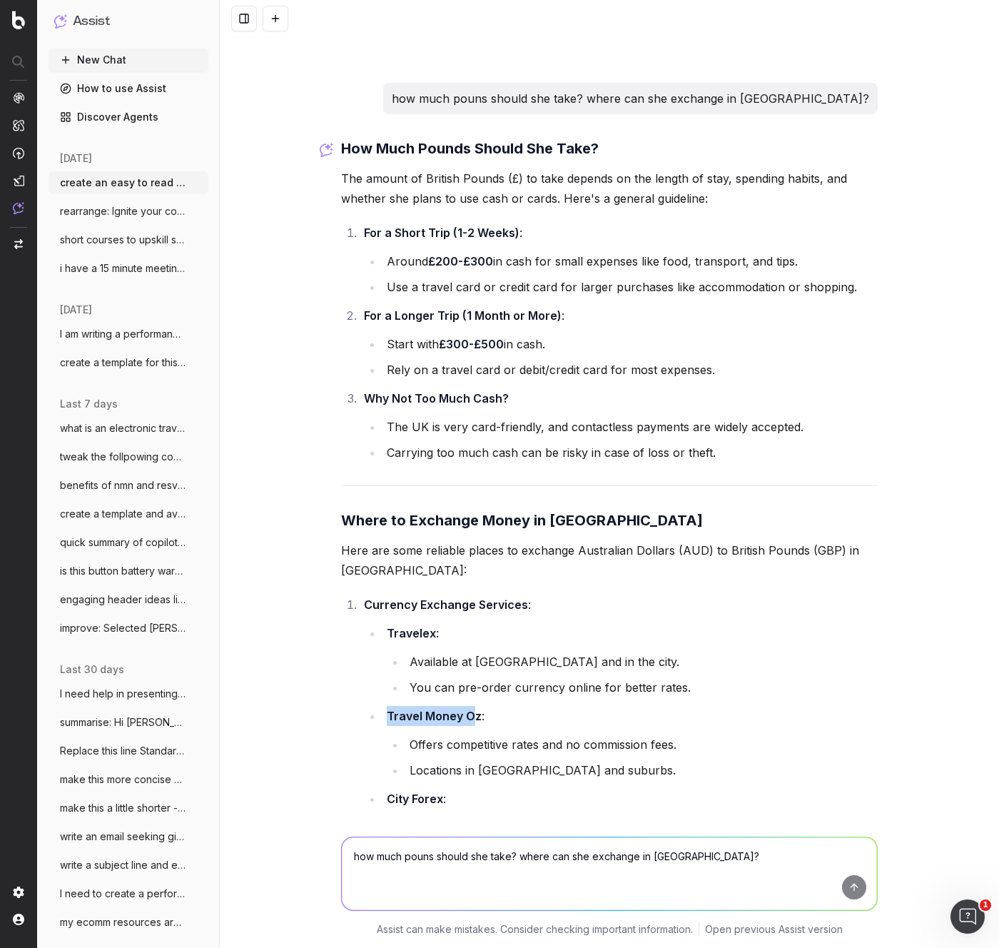
click at [383, 615] on li "Travel Money Oz : Offers competitive rates and no commission fees. Locations in…" at bounding box center [629, 743] width 495 height 74
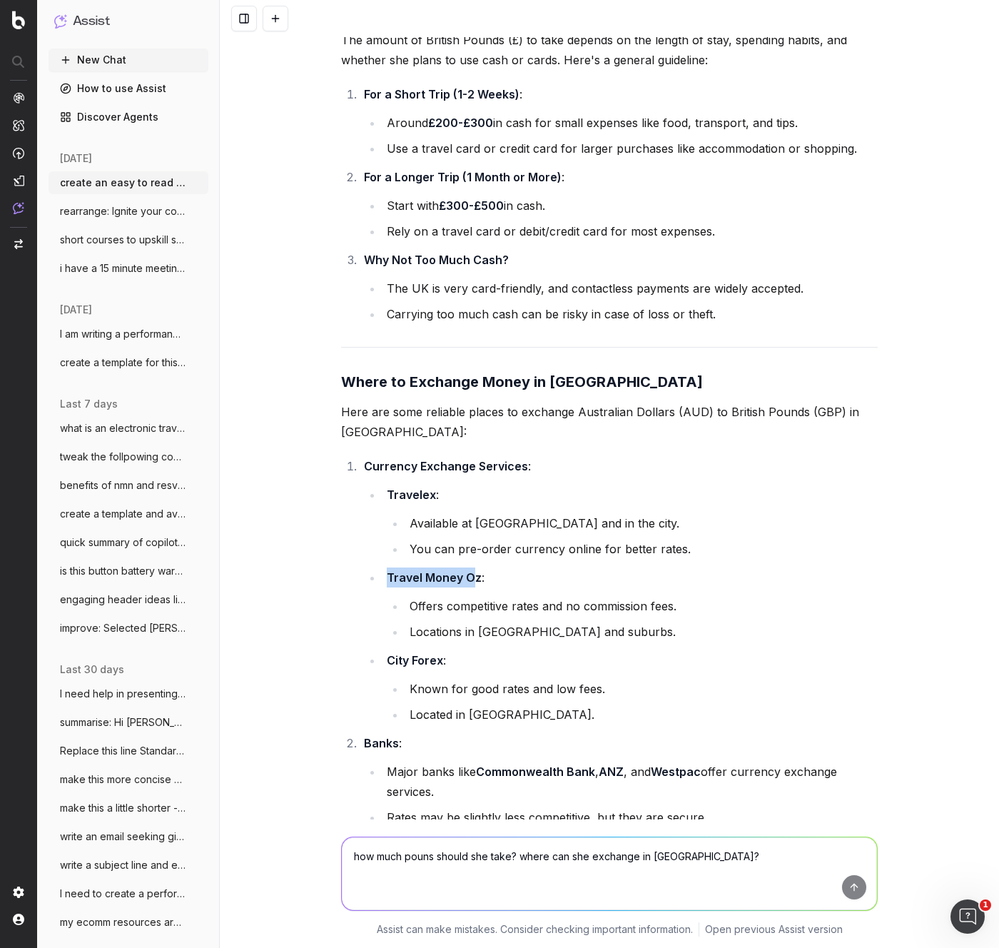
scroll to position [9493, 0]
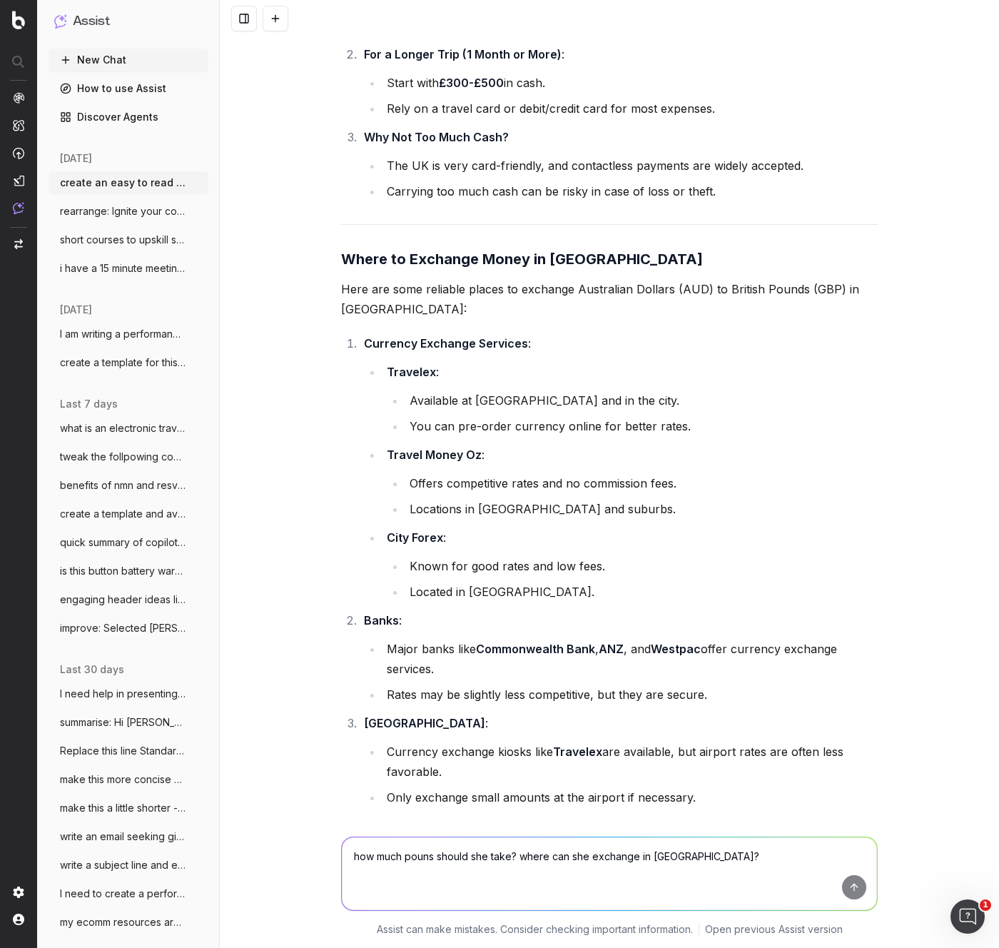
drag, startPoint x: 405, startPoint y: 868, endPoint x: 395, endPoint y: 868, distance: 10.0
click at [398, 615] on textarea "how much pouns should she take? where can she exchange in [GEOGRAPHIC_DATA]?" at bounding box center [609, 873] width 535 height 73
type textarea "any exchange places near [GEOGRAPHIC_DATA]"
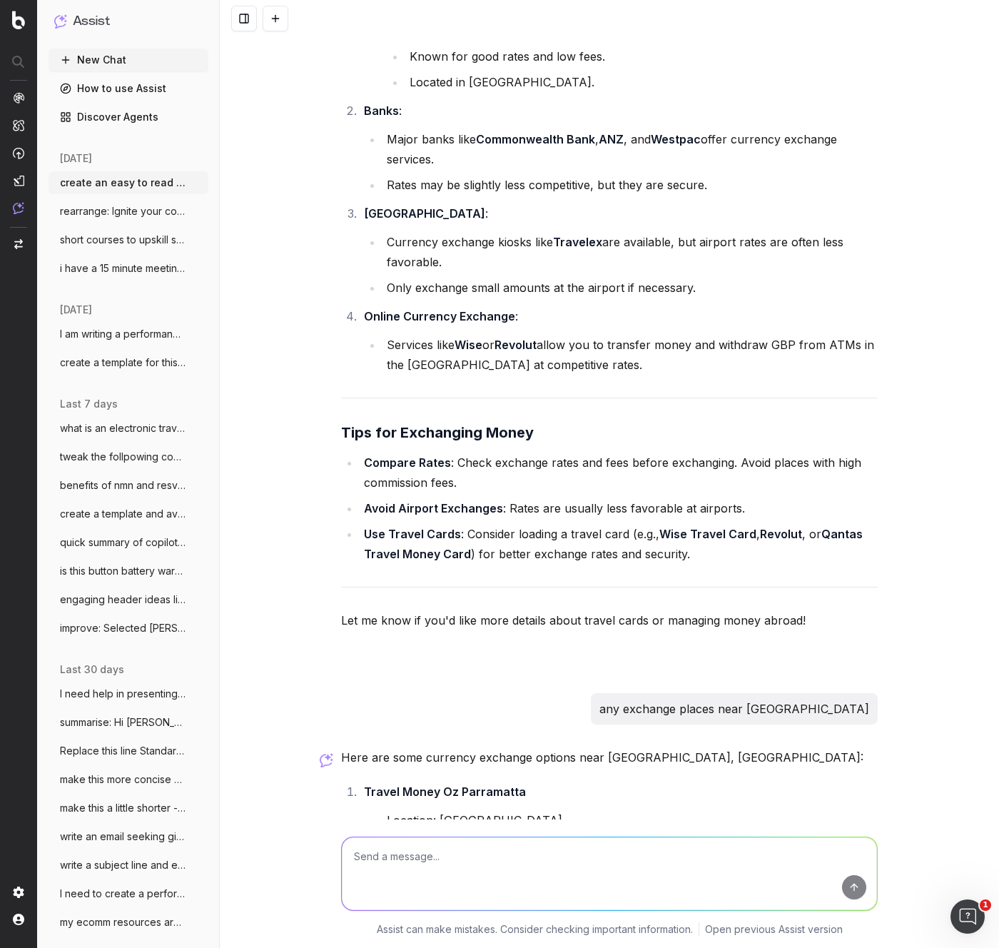
scroll to position [10003, 0]
click at [396, 615] on textarea at bounding box center [609, 873] width 535 height 73
type textarea "w"
type textarea "any in [GEOGRAPHIC_DATA] or [GEOGRAPHIC_DATA]"
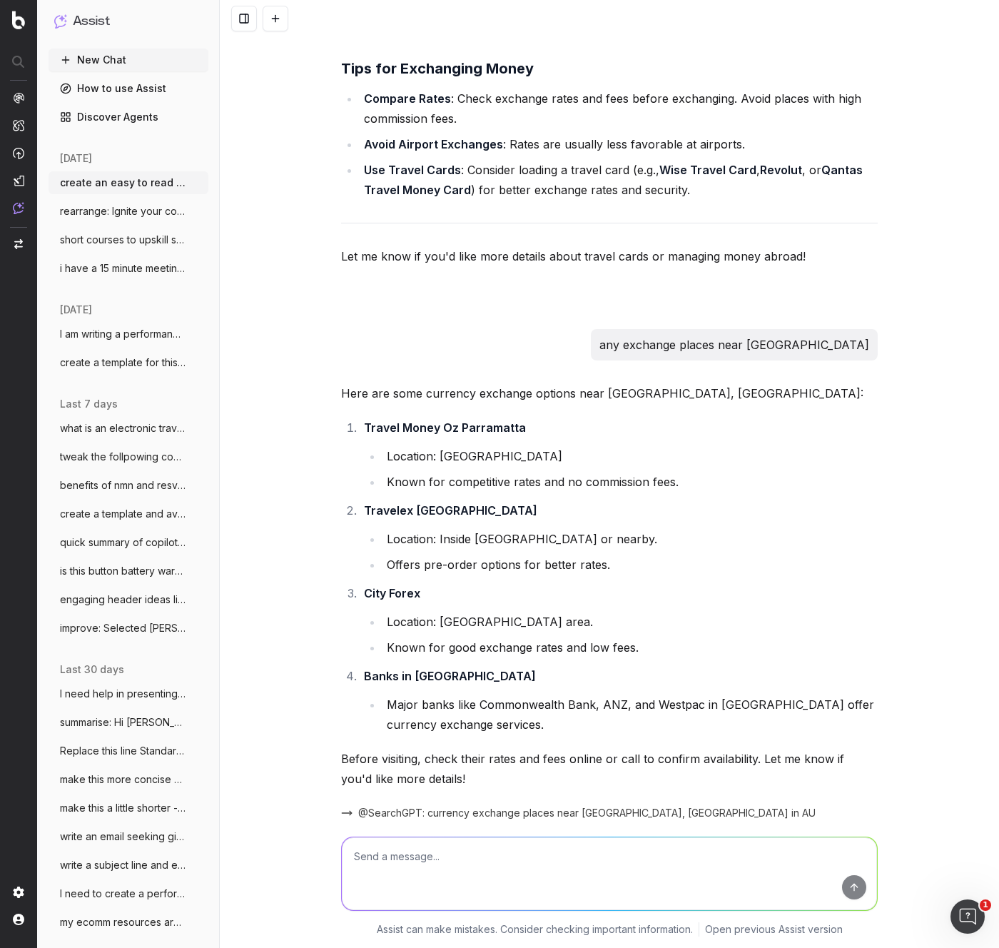
scroll to position [10376, 0]
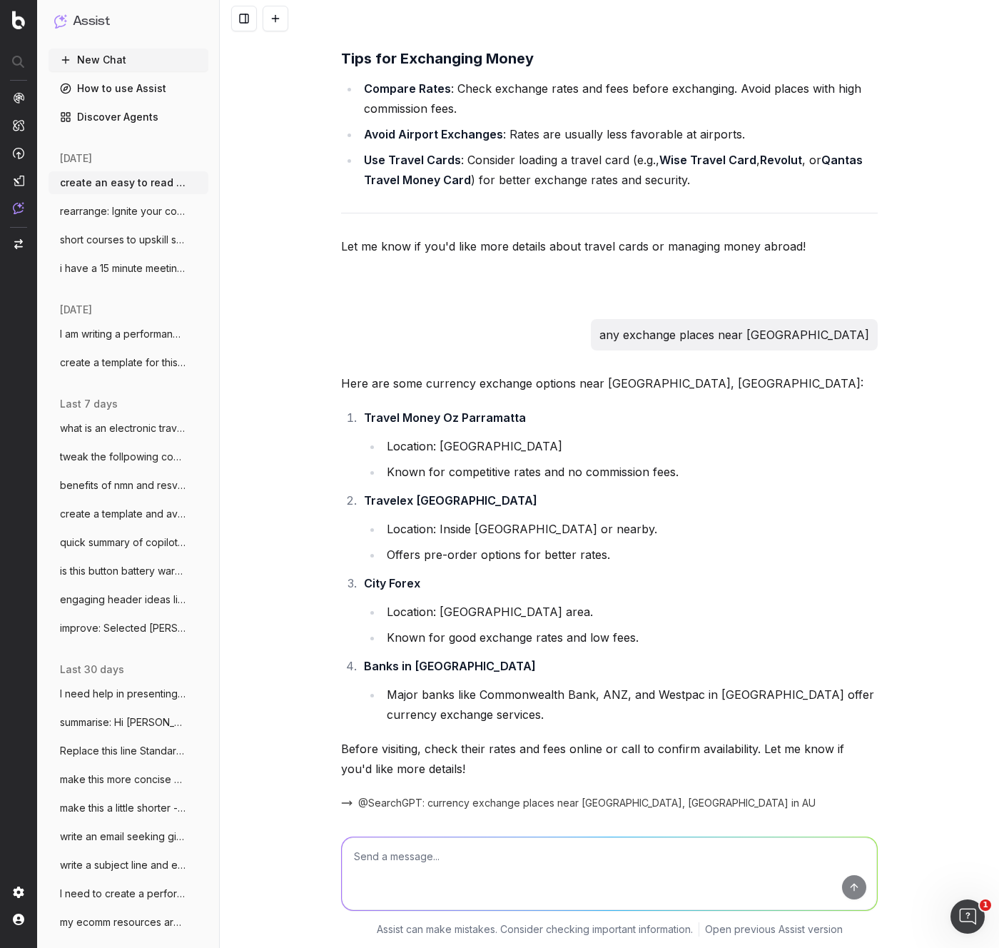
drag, startPoint x: 527, startPoint y: 587, endPoint x: 514, endPoint y: 589, distance: 13.7
click at [390, 615] on textarea at bounding box center [609, 873] width 535 height 73
type textarea "how much to get from [GEOGRAPHIC_DATA] to closest hotel"
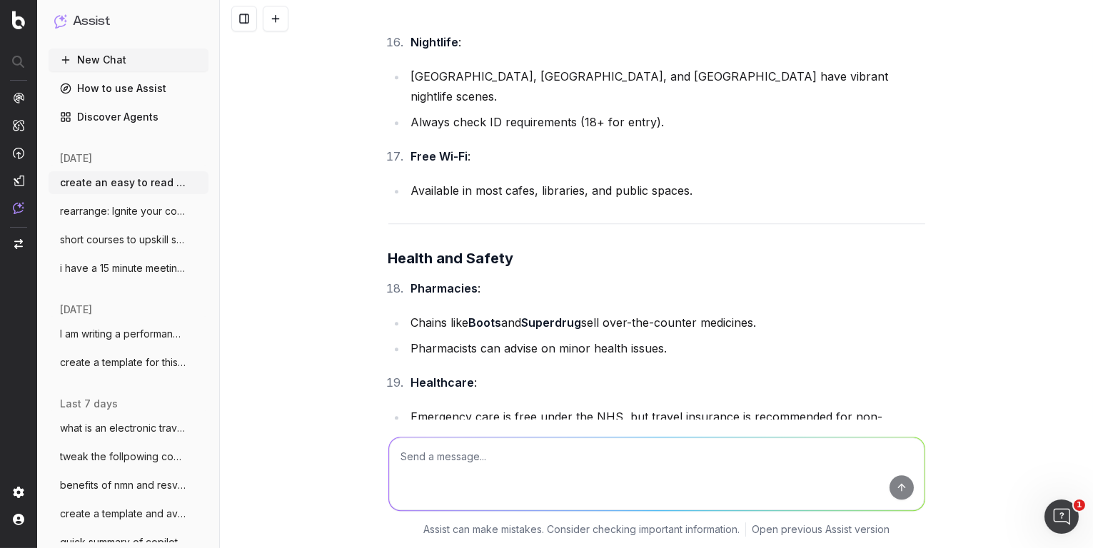
scroll to position [7436, 0]
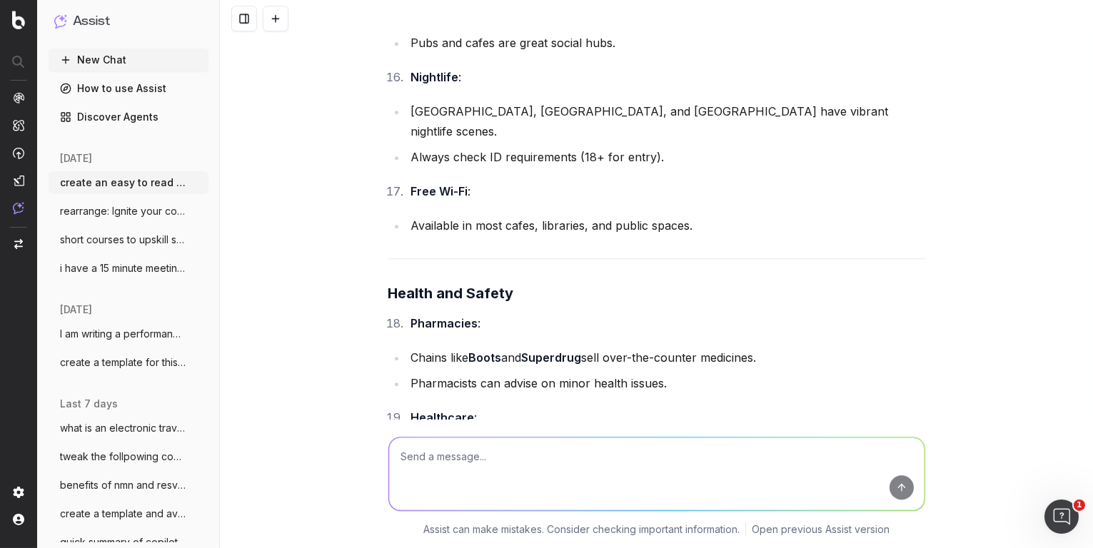
click at [422, 470] on textarea at bounding box center [656, 473] width 535 height 73
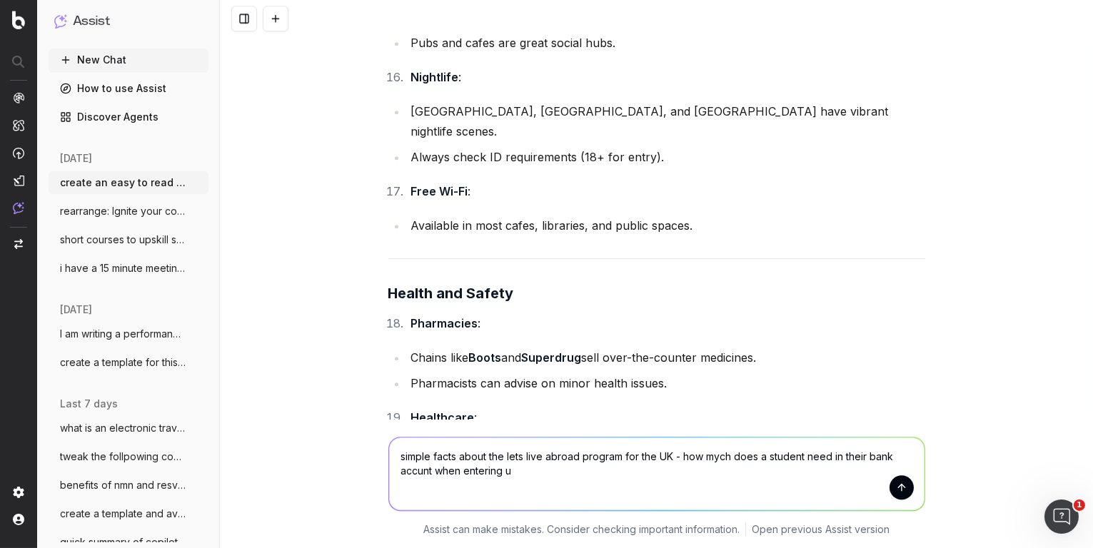
type textarea "simple facts about the lets live abroad program for the UK - how mych does a st…"
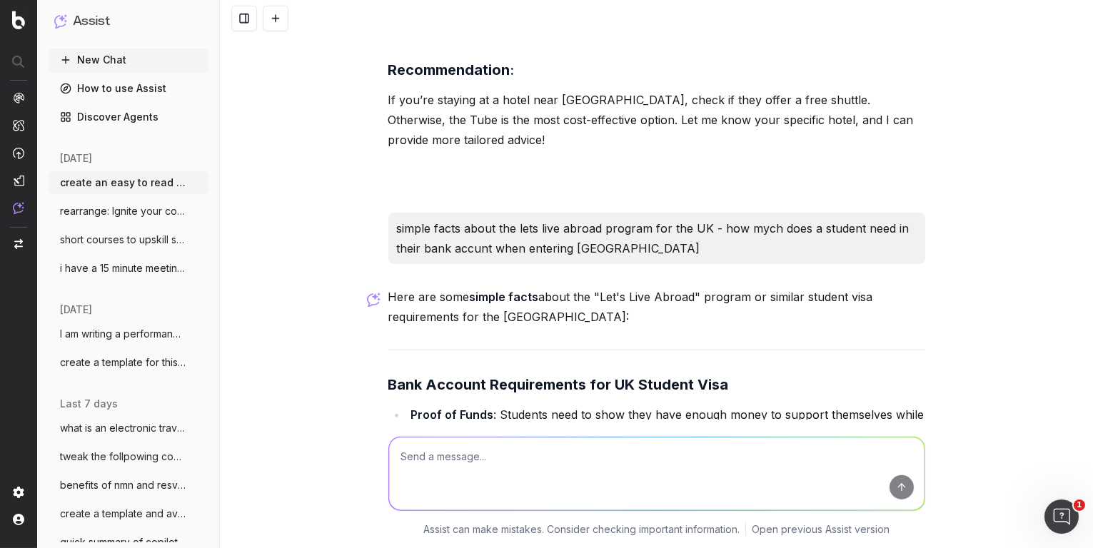
scroll to position [12786, 0]
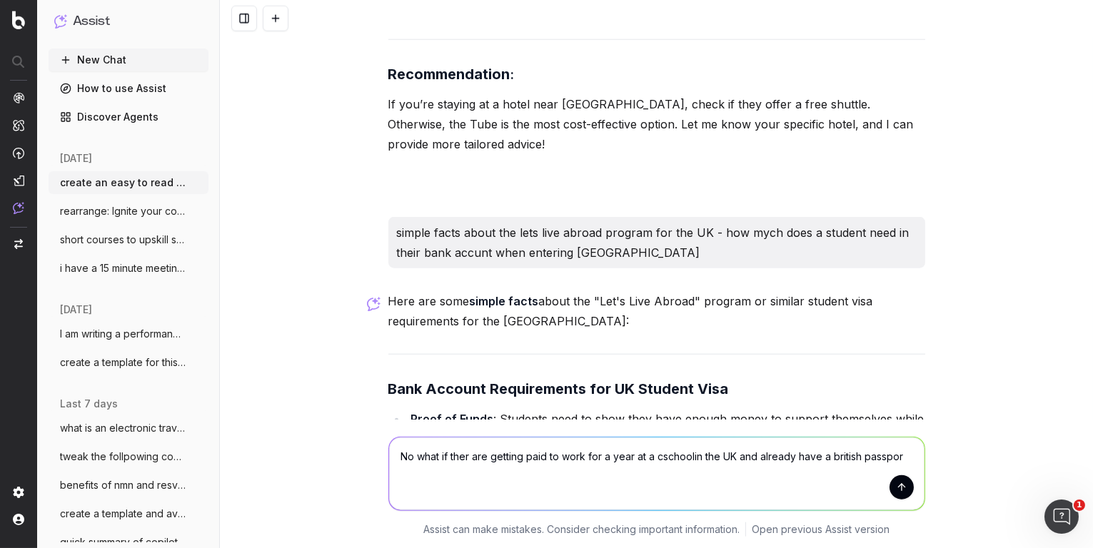
type textarea "No what if ther are getting paid to work for a year at a cschoolin the UK and a…"
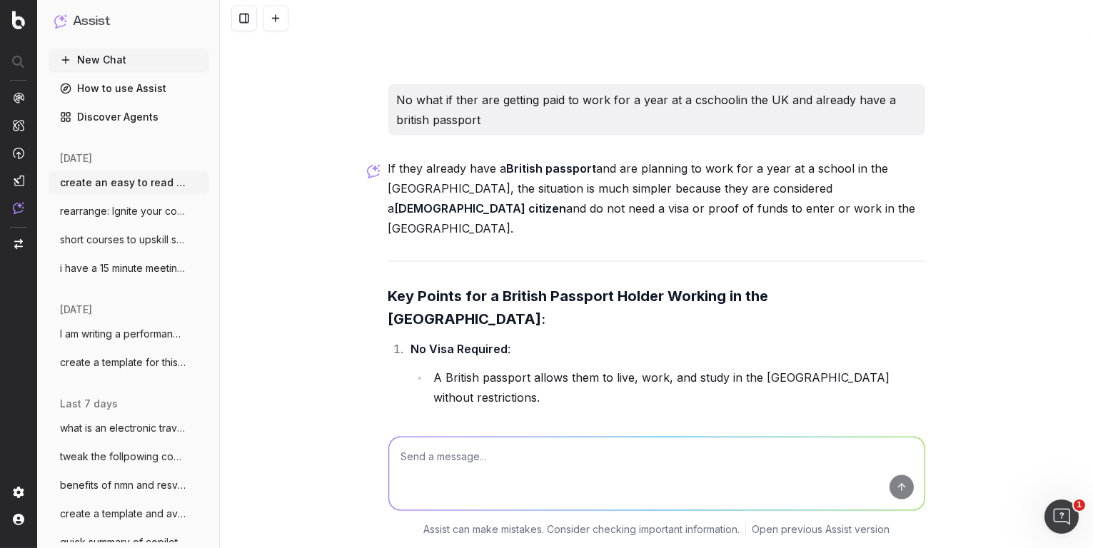
scroll to position [13753, 0]
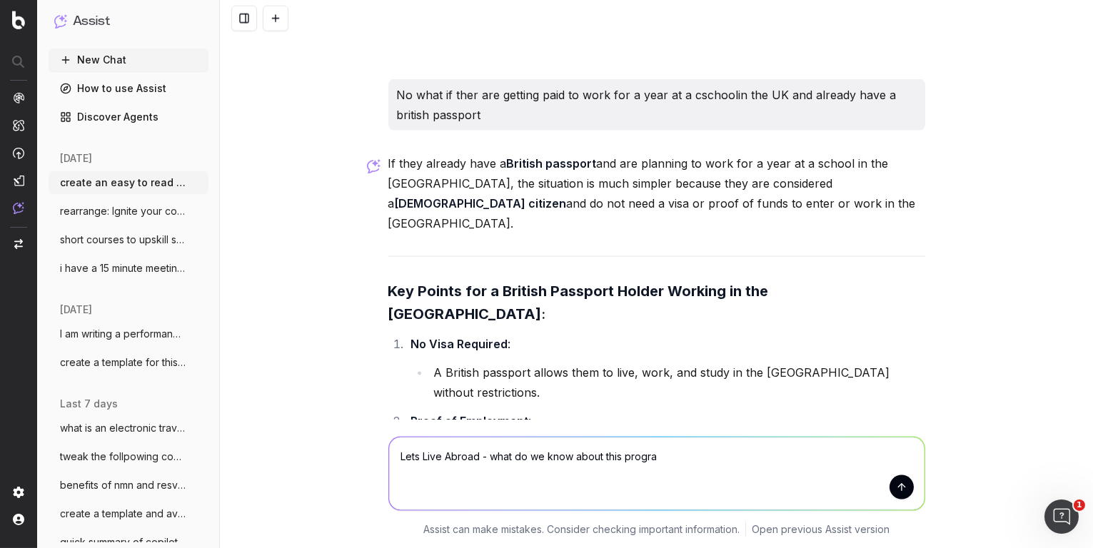
type textarea "Lets Live Abroad - what do we know about this program"
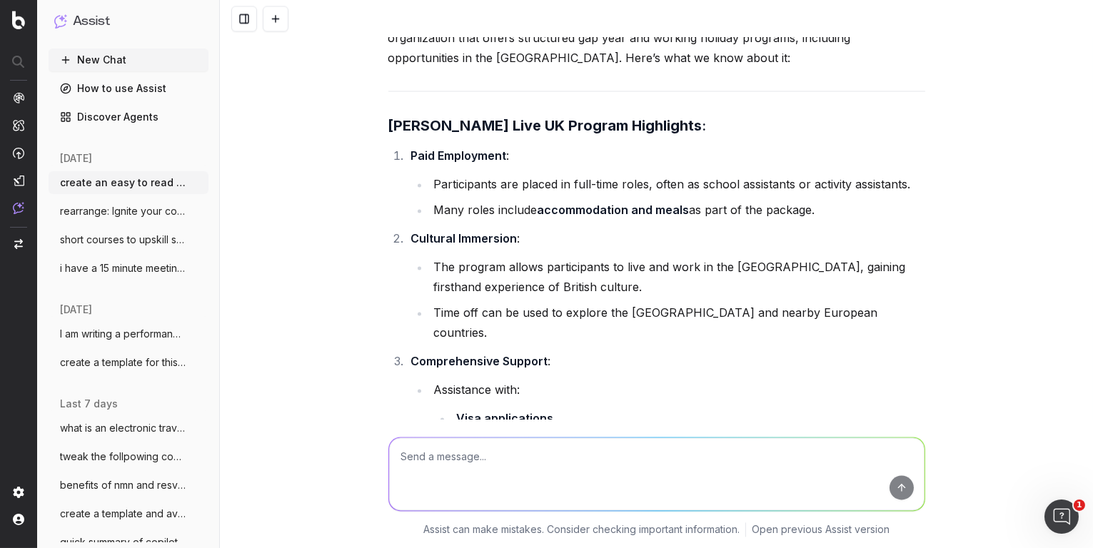
scroll to position [15250, 0]
